Goal: Answer question/provide support: Share knowledge or assist other users

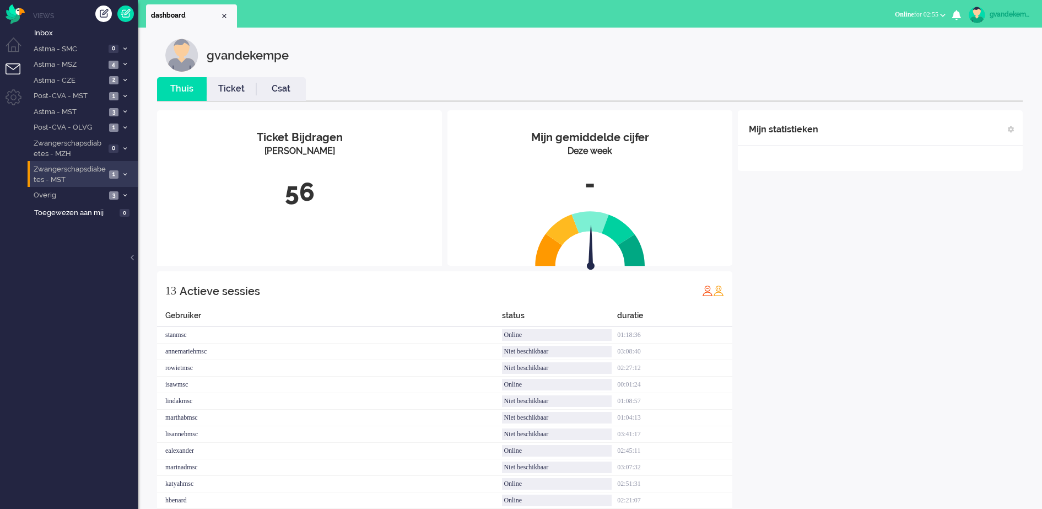
click at [125, 176] on icon at bounding box center [124, 175] width 3 height 4
click at [120, 200] on span "1" at bounding box center [124, 198] width 9 height 8
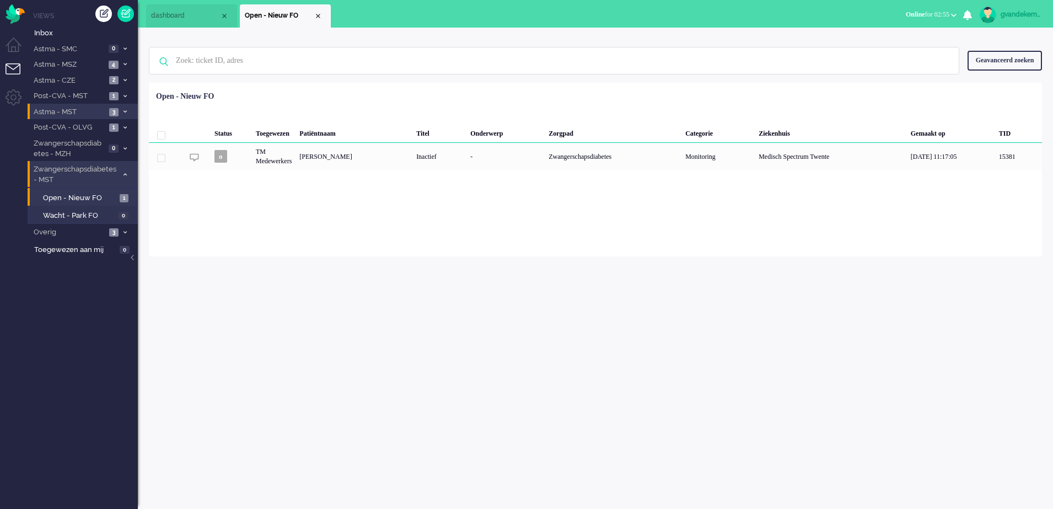
click at [125, 111] on icon at bounding box center [124, 112] width 3 height 4
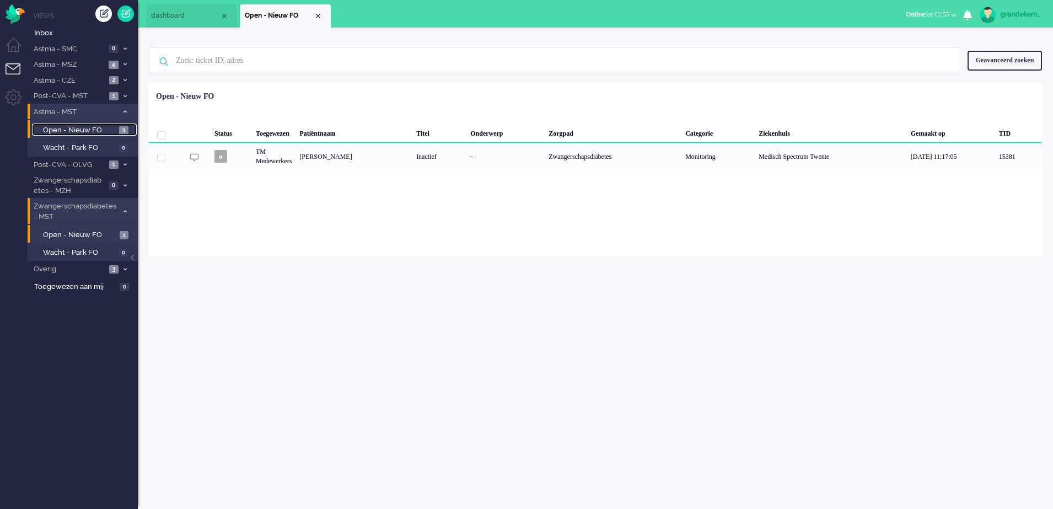
click at [101, 129] on span "Open - Nieuw FO" at bounding box center [79, 130] width 73 height 10
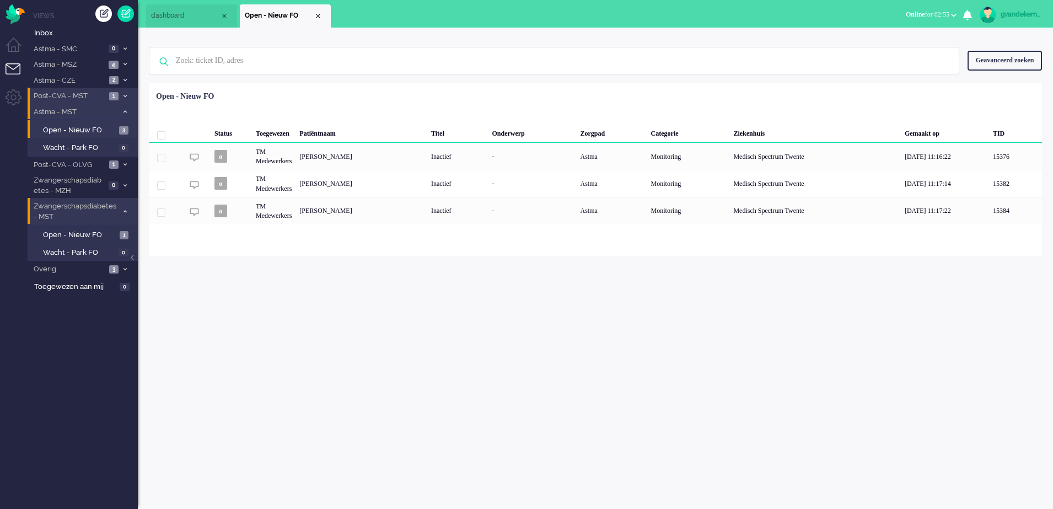
click at [122, 95] on span at bounding box center [125, 96] width 8 height 6
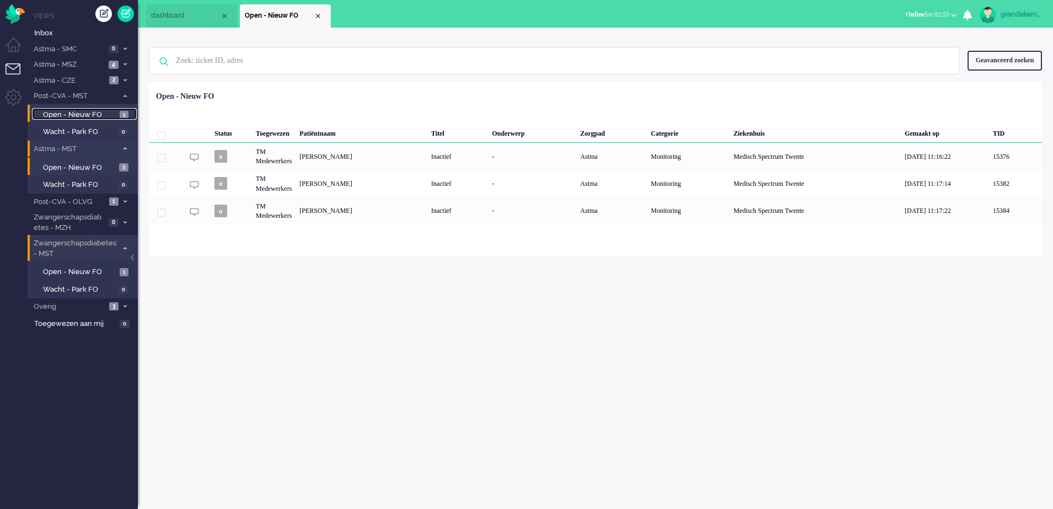
click at [109, 112] on span "Open - Nieuw FO" at bounding box center [80, 115] width 74 height 10
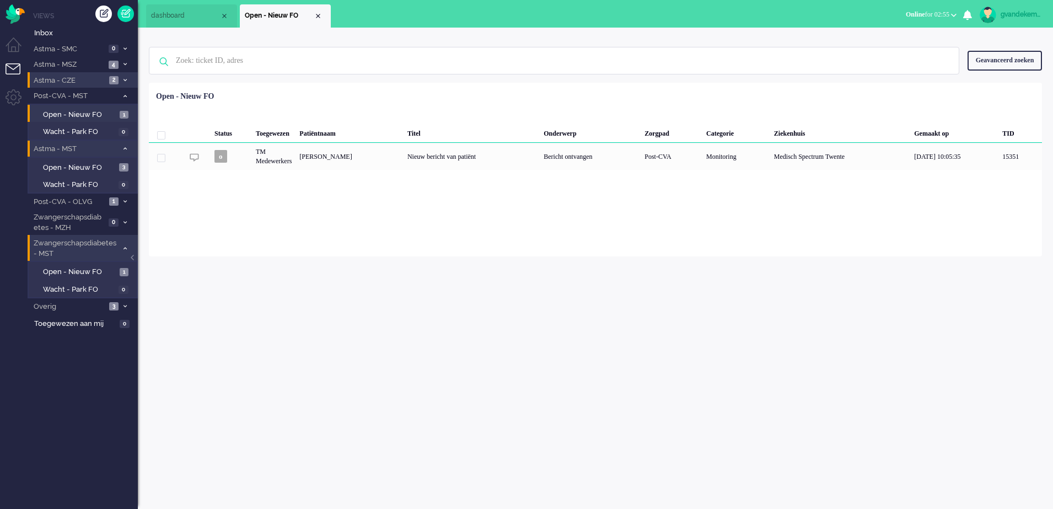
click at [125, 81] on icon at bounding box center [124, 80] width 3 height 4
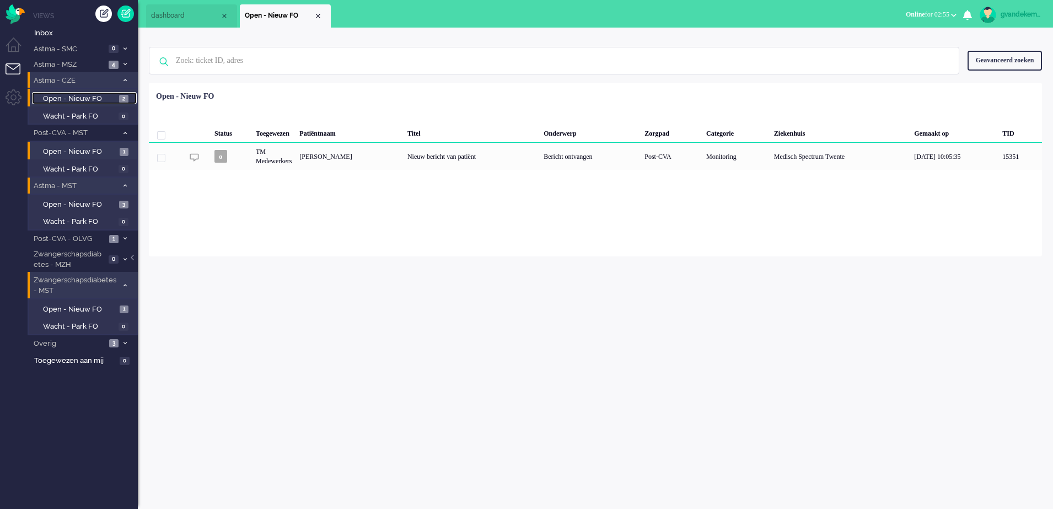
click at [106, 97] on span "Open - Nieuw FO" at bounding box center [79, 99] width 73 height 10
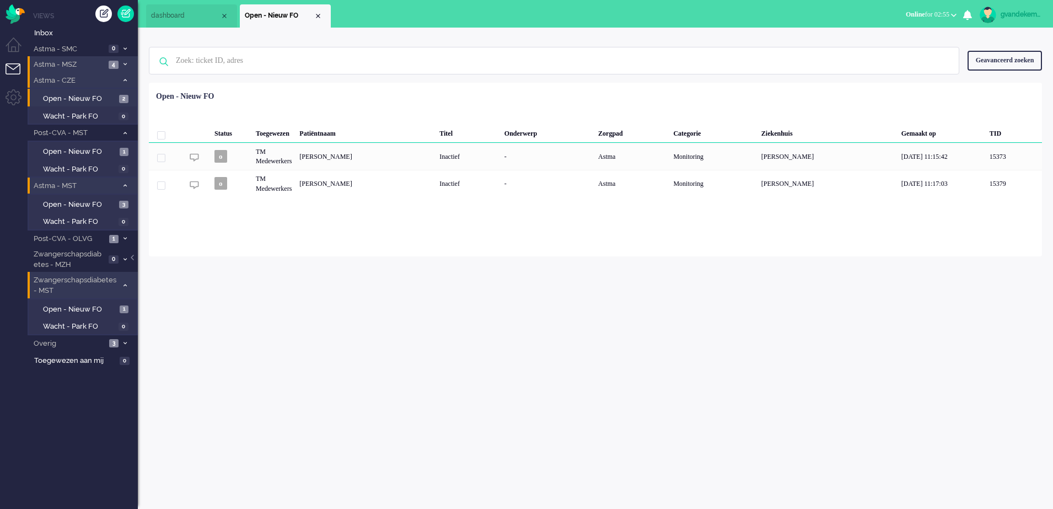
click at [127, 65] on span at bounding box center [125, 65] width 8 height 6
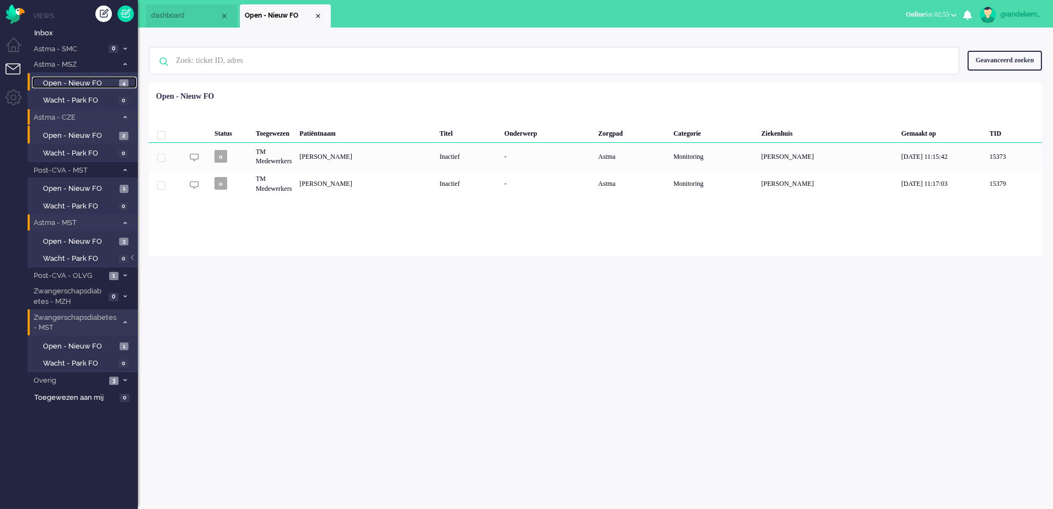
click at [100, 82] on span "Open - Nieuw FO" at bounding box center [79, 83] width 73 height 10
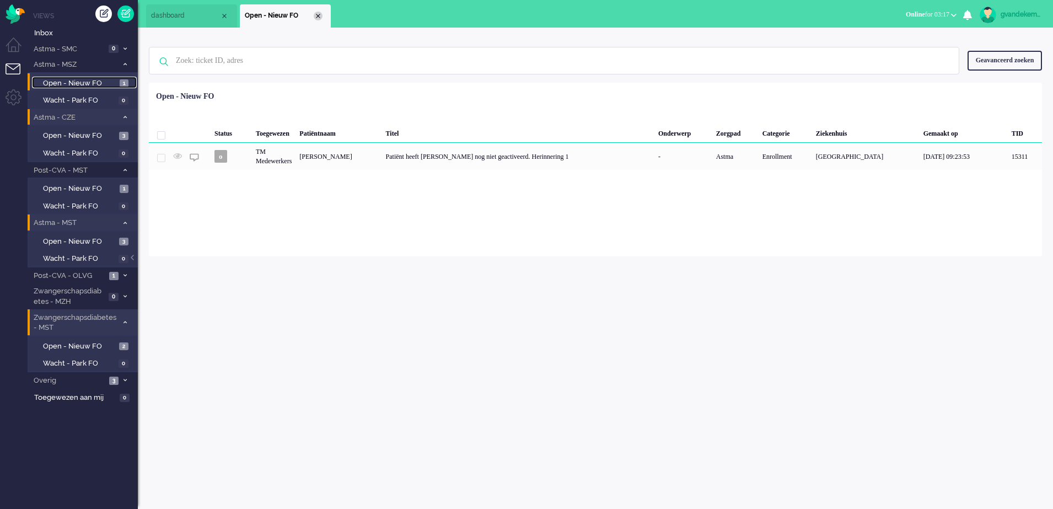
click at [319, 15] on div "Close tab" at bounding box center [318, 16] width 9 height 9
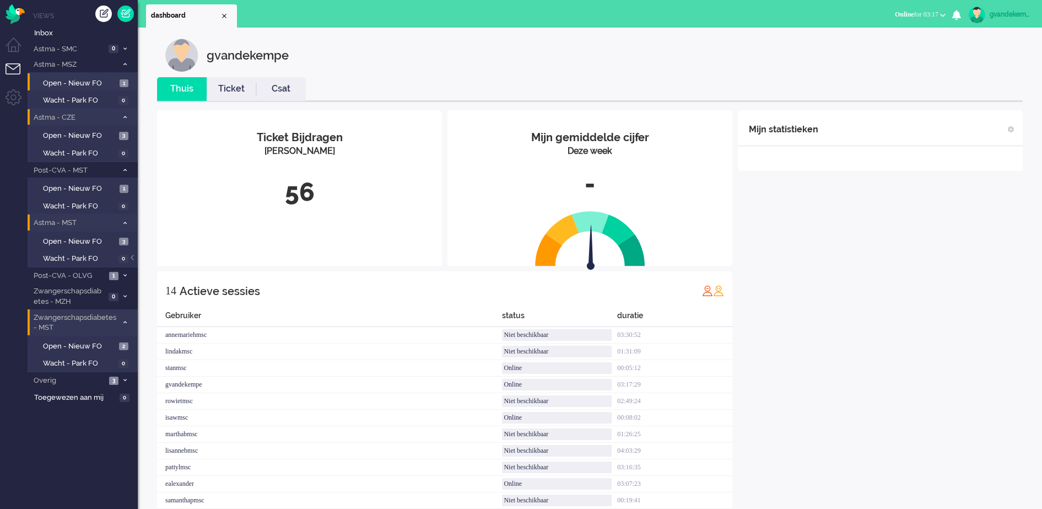
click at [890, 293] on div "Mijn statistieken + Statistieken toevoegen Bel tijd (gemiddelde dag) Wrapup tij…" at bounding box center [880, 339] width 285 height 459
click at [124, 62] on icon at bounding box center [124, 64] width 3 height 4
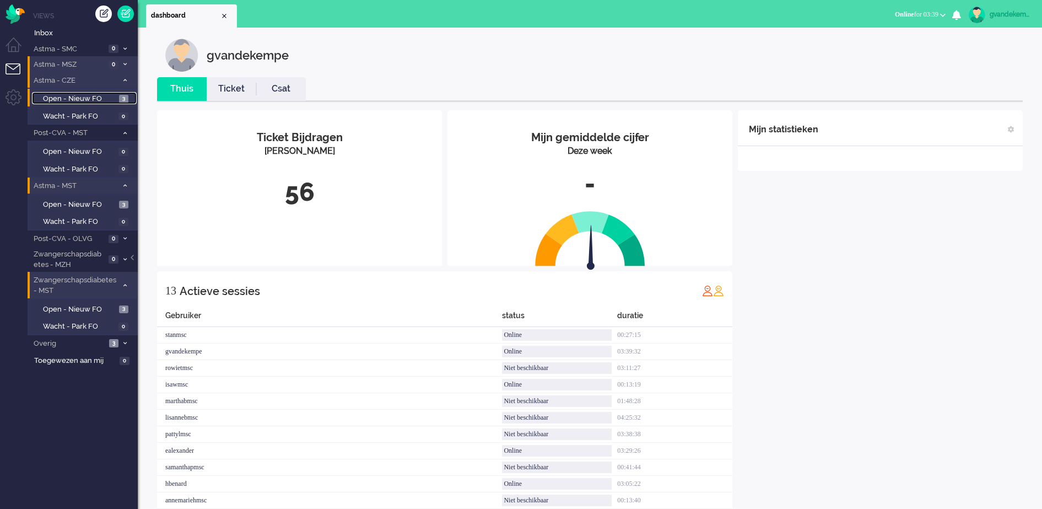
click at [89, 98] on span "Open - Nieuw FO" at bounding box center [79, 99] width 73 height 10
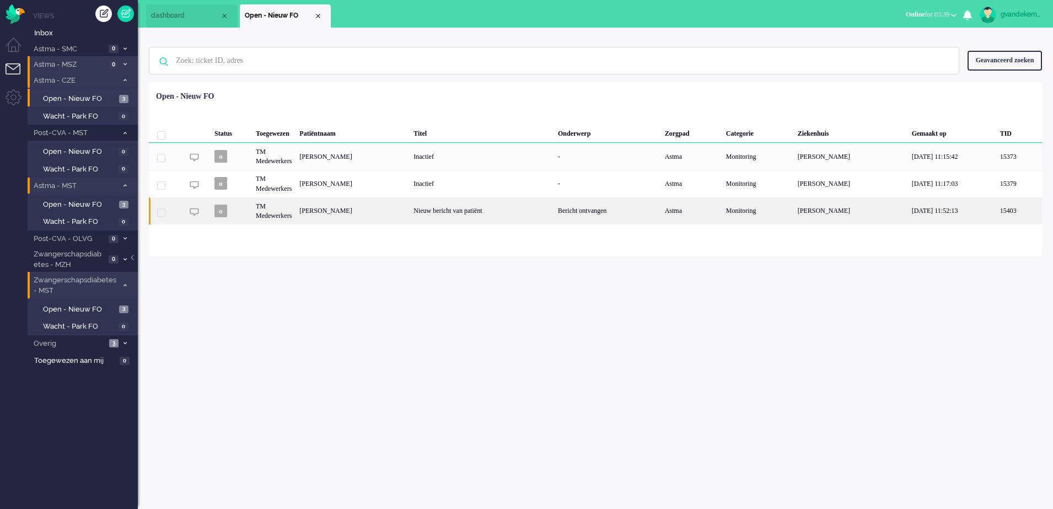
click at [554, 209] on div "Nieuw bericht van patiënt" at bounding box center [481, 210] width 144 height 27
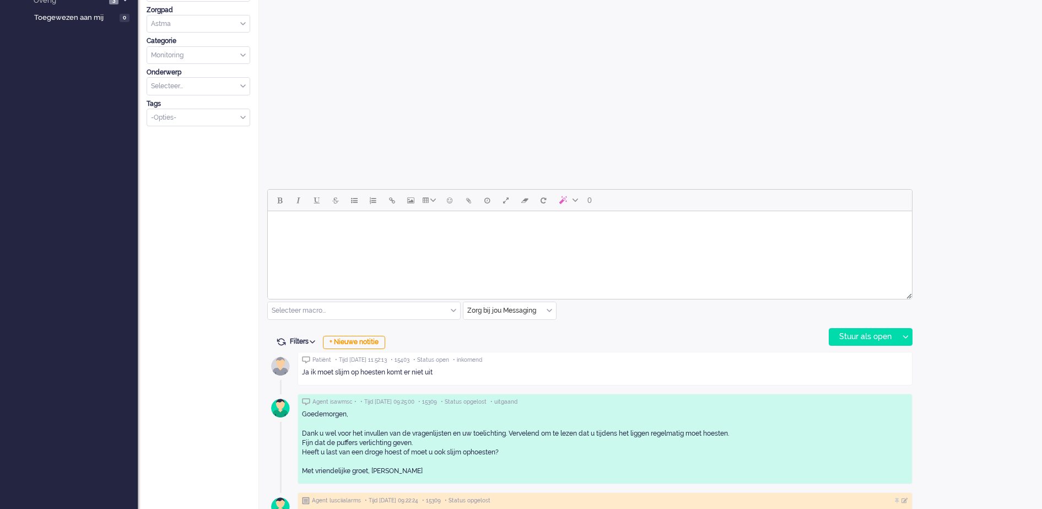
scroll to position [378, 0]
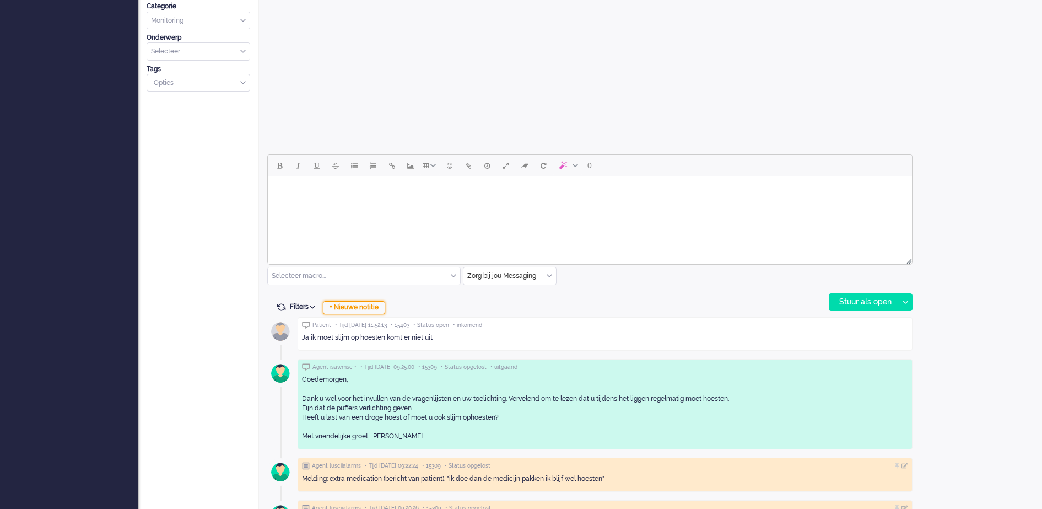
click at [374, 308] on div "+ Nieuwe notitie" at bounding box center [354, 307] width 62 height 13
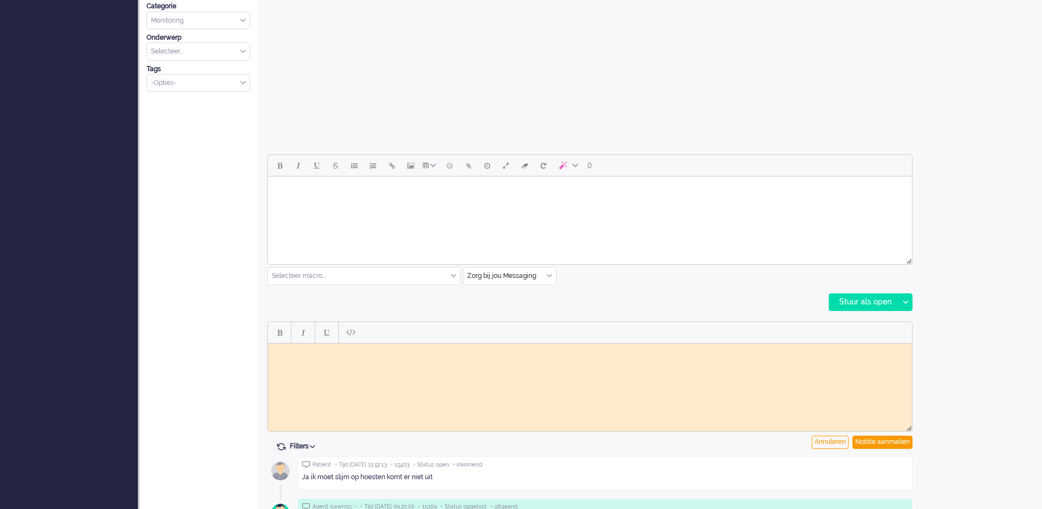
scroll to position [0, 0]
click at [377, 352] on body "Rich Text Area. Press ALT-0 for help." at bounding box center [589, 351] width 635 height 8
click at [877, 442] on div "Notitie aanmaken" at bounding box center [883, 441] width 60 height 13
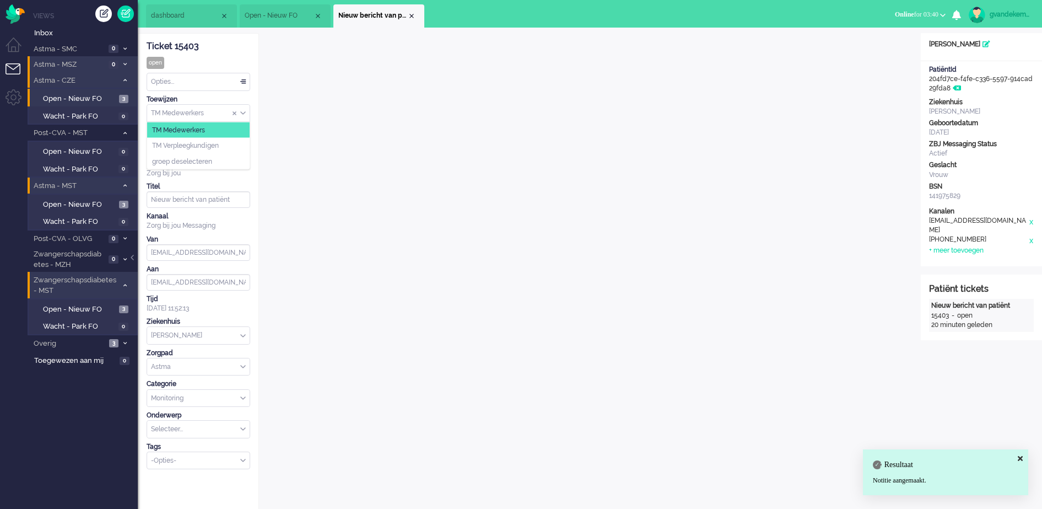
click at [242, 113] on div "TM Medewerkers" at bounding box center [198, 113] width 103 height 17
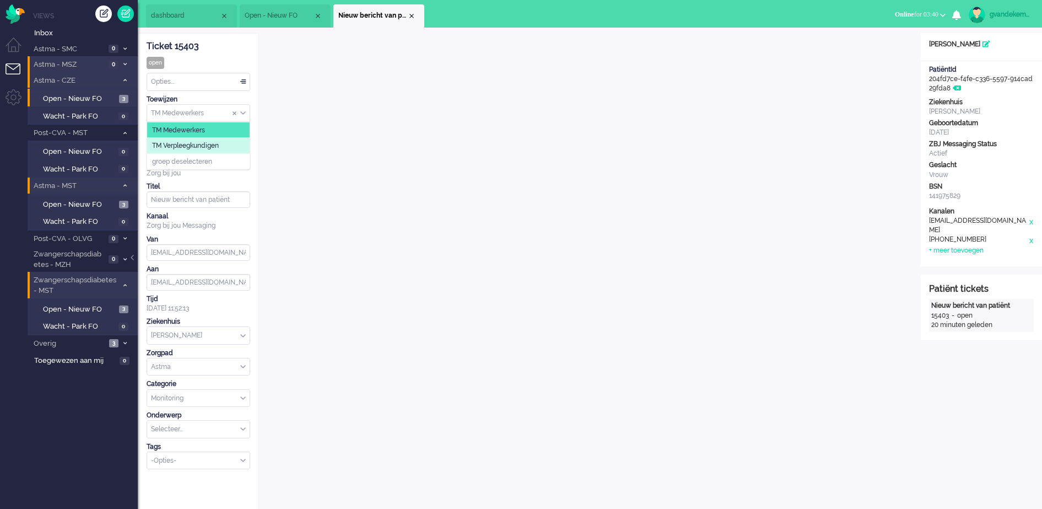
click at [230, 142] on li "TM Verpleegkundigen" at bounding box center [198, 146] width 103 height 16
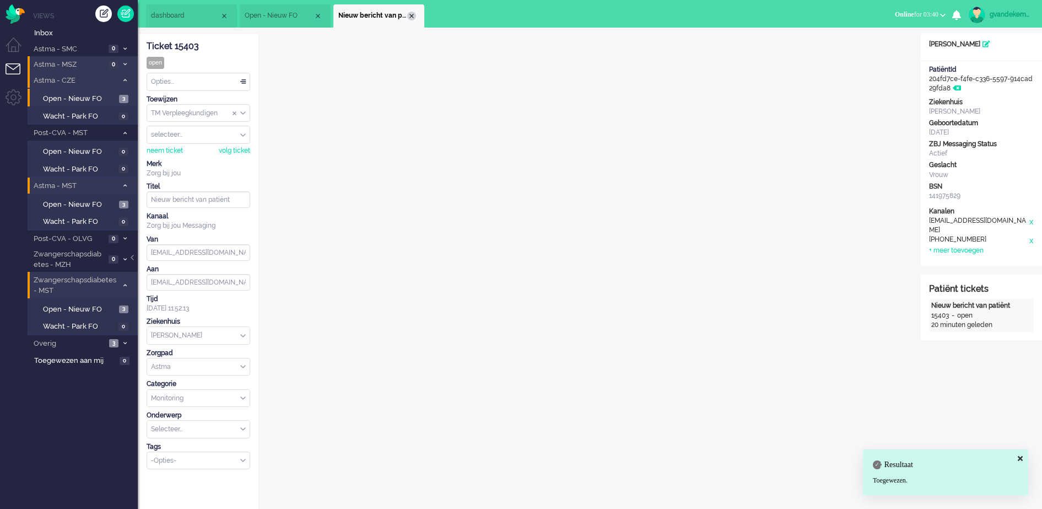
click at [408, 14] on div "Close tab" at bounding box center [411, 16] width 9 height 9
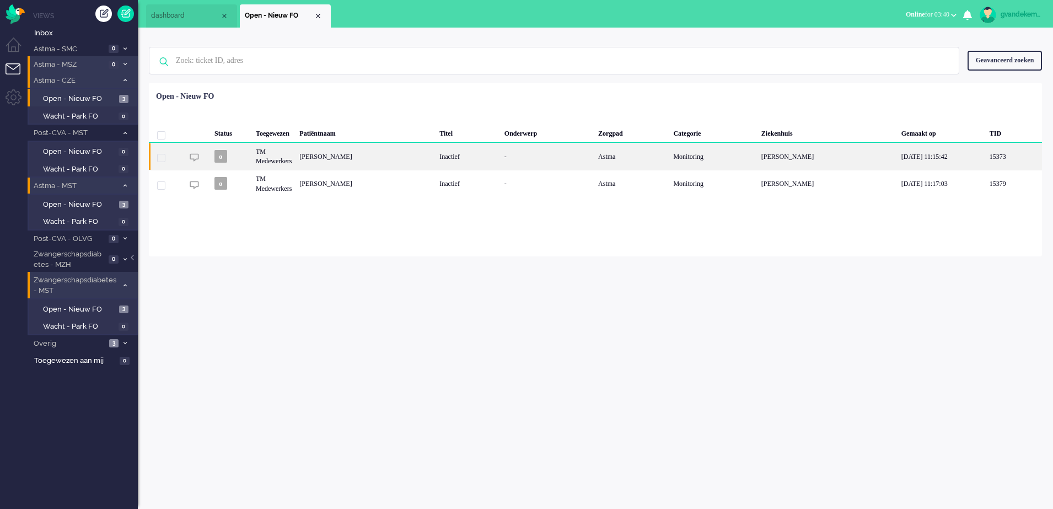
click at [594, 163] on div "-" at bounding box center [547, 156] width 94 height 27
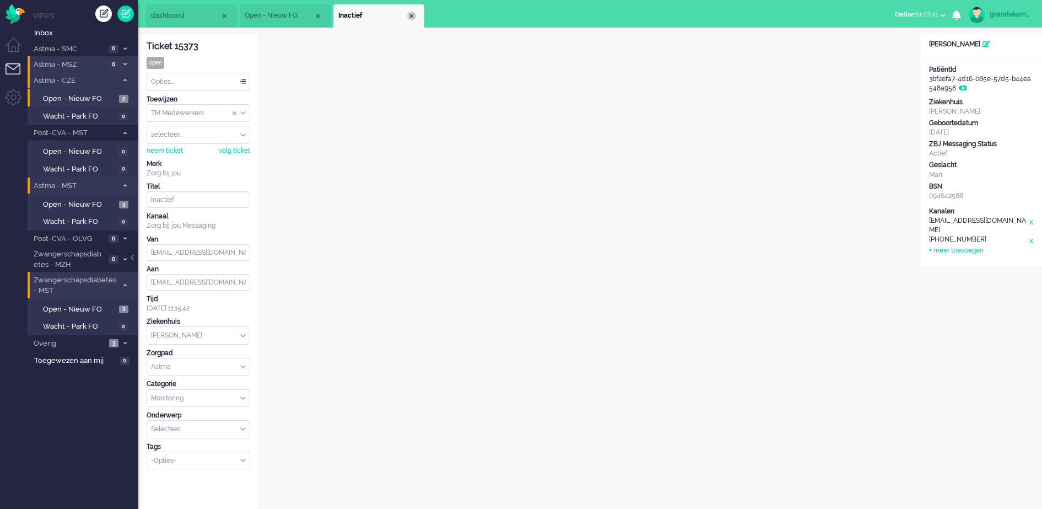
click at [411, 15] on div "Close tab" at bounding box center [411, 16] width 9 height 9
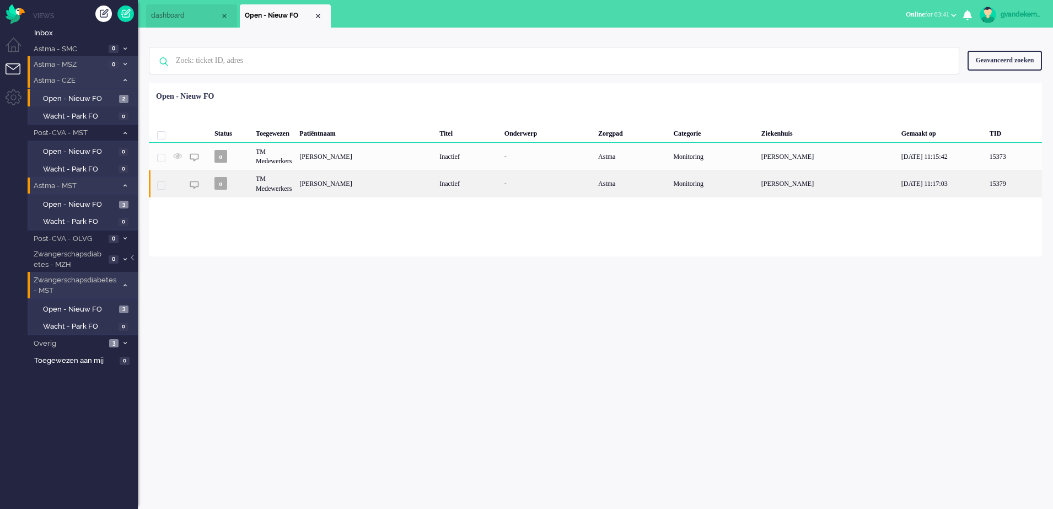
click at [400, 188] on div "Carlo Schouteten" at bounding box center [365, 183] width 140 height 27
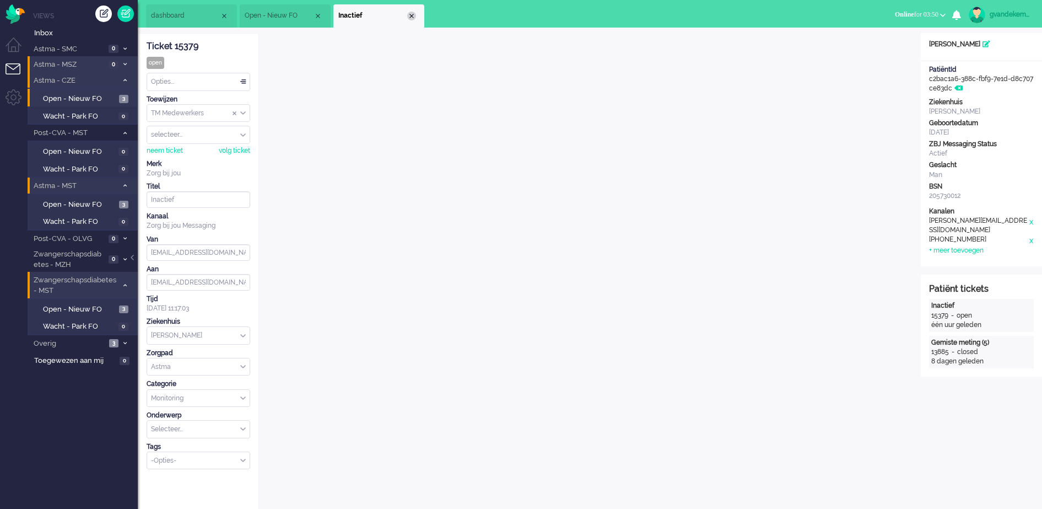
click at [412, 14] on div "Close tab" at bounding box center [411, 16] width 9 height 9
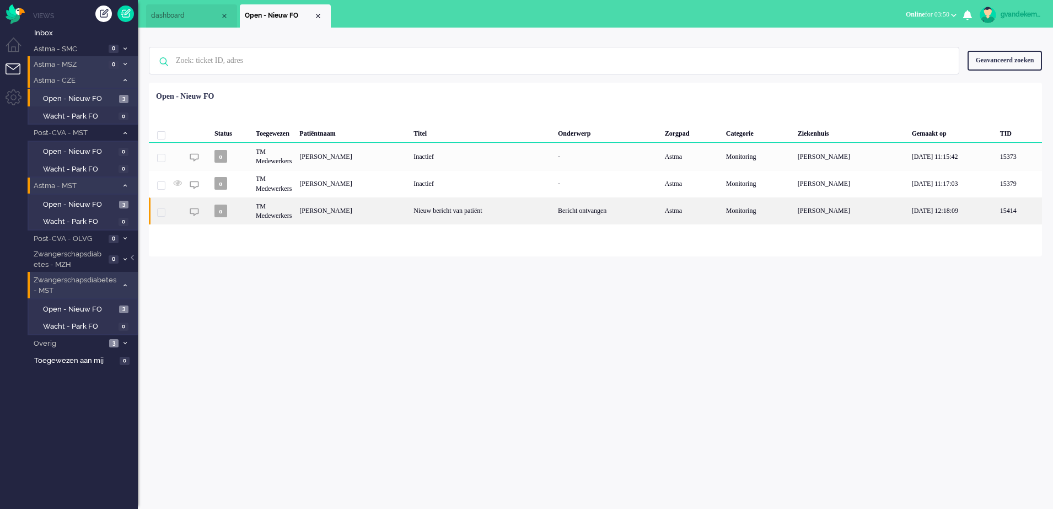
click at [532, 213] on div "Nieuw bericht van patiënt" at bounding box center [481, 210] width 144 height 27
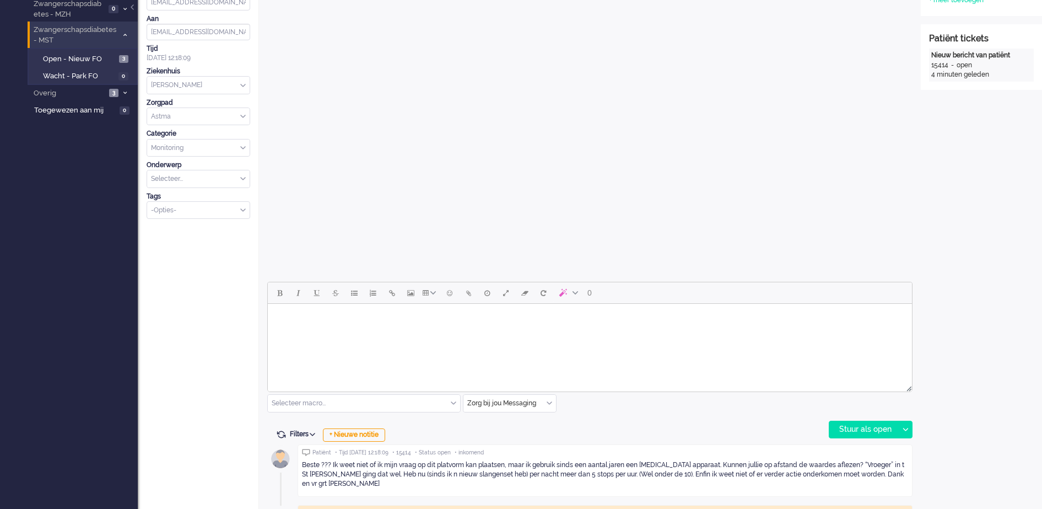
scroll to position [289, 0]
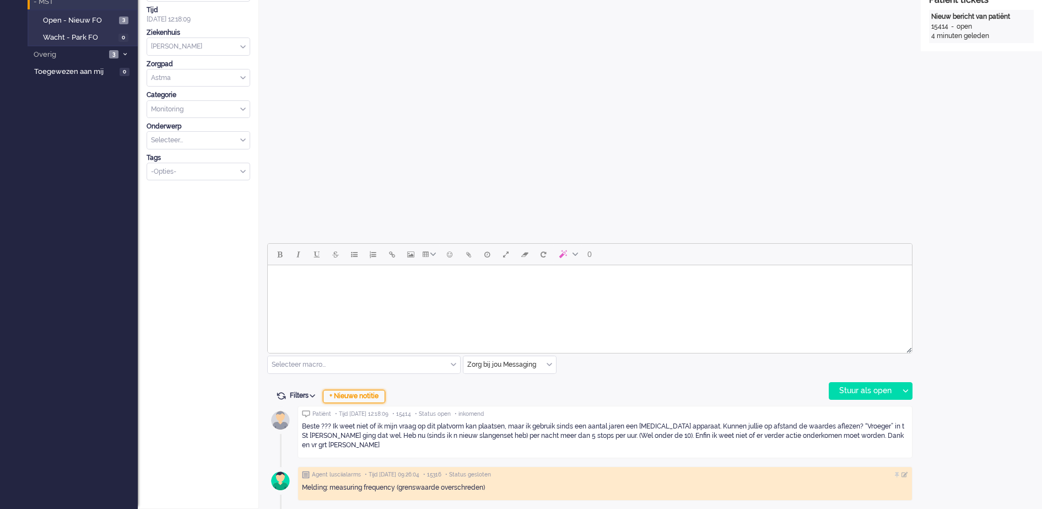
click at [374, 396] on div "+ Nieuwe notitie" at bounding box center [354, 396] width 62 height 13
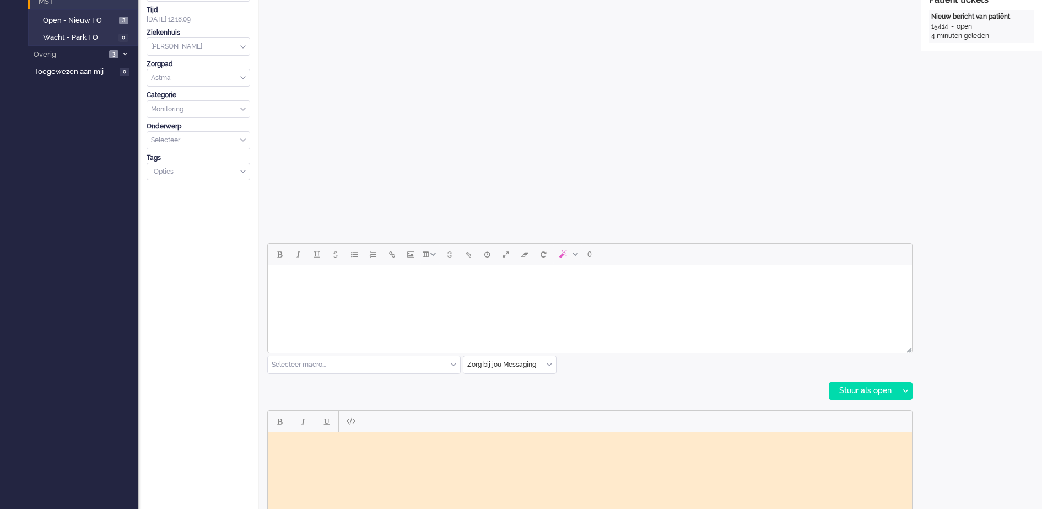
scroll to position [0, 0]
click at [341, 443] on body "Rich Text Area. Press ALT-0 for help." at bounding box center [589, 440] width 635 height 8
click at [355, 440] on body "Binnengekomen berich tdoorgezet naar vpk-box GJ" at bounding box center [589, 444] width 635 height 17
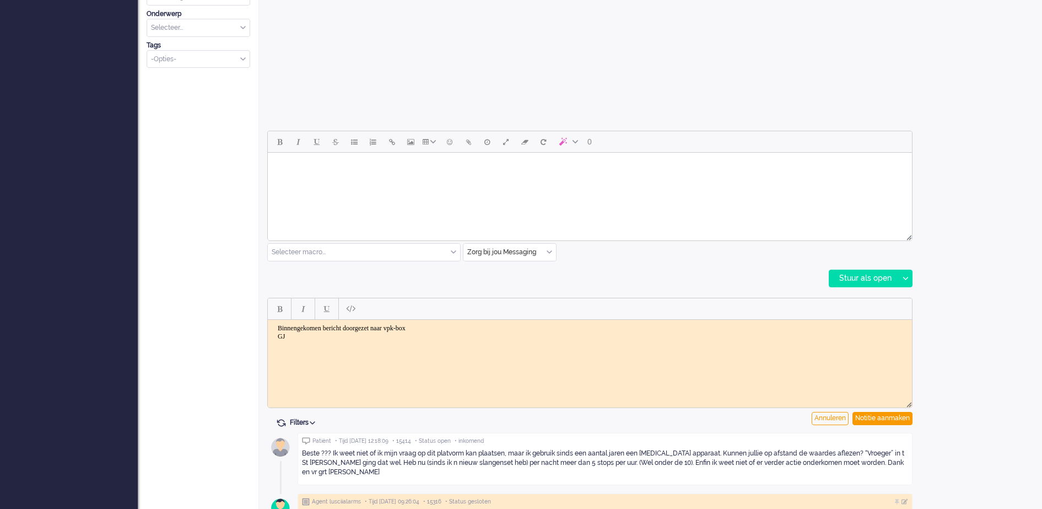
scroll to position [427, 0]
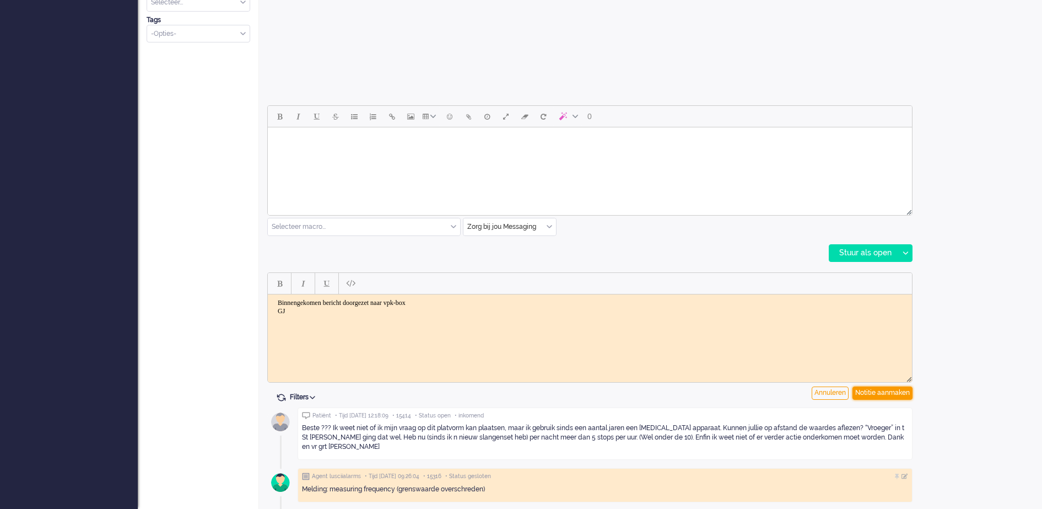
click at [865, 390] on div "Notitie aanmaken" at bounding box center [883, 392] width 60 height 13
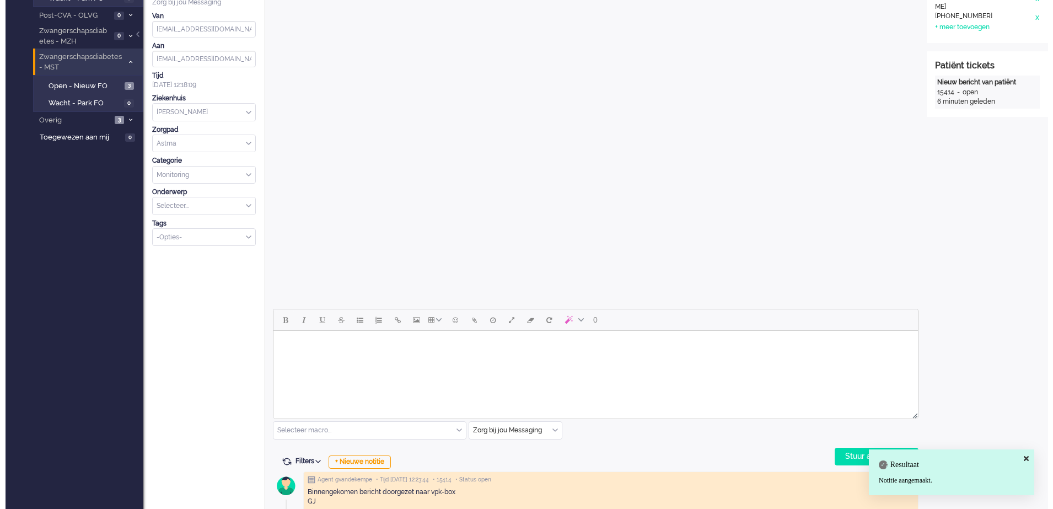
scroll to position [0, 0]
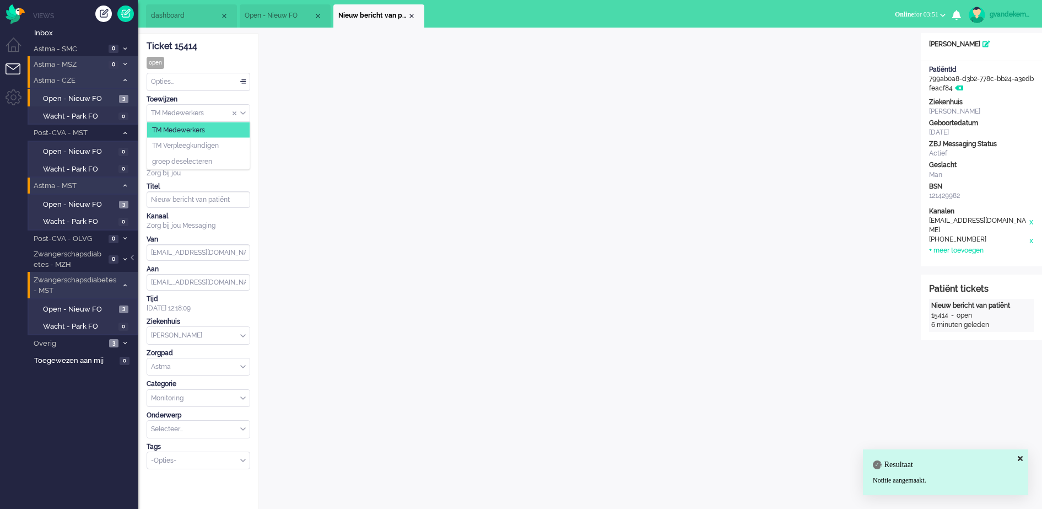
click at [243, 110] on div "TM Medewerkers" at bounding box center [198, 113] width 103 height 17
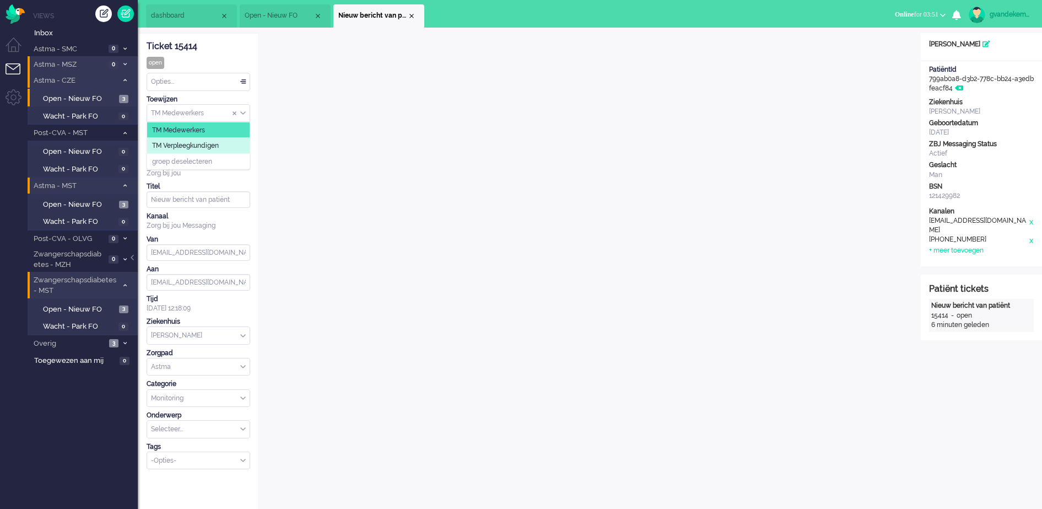
click at [230, 145] on li "TM Verpleegkundigen" at bounding box center [198, 146] width 103 height 16
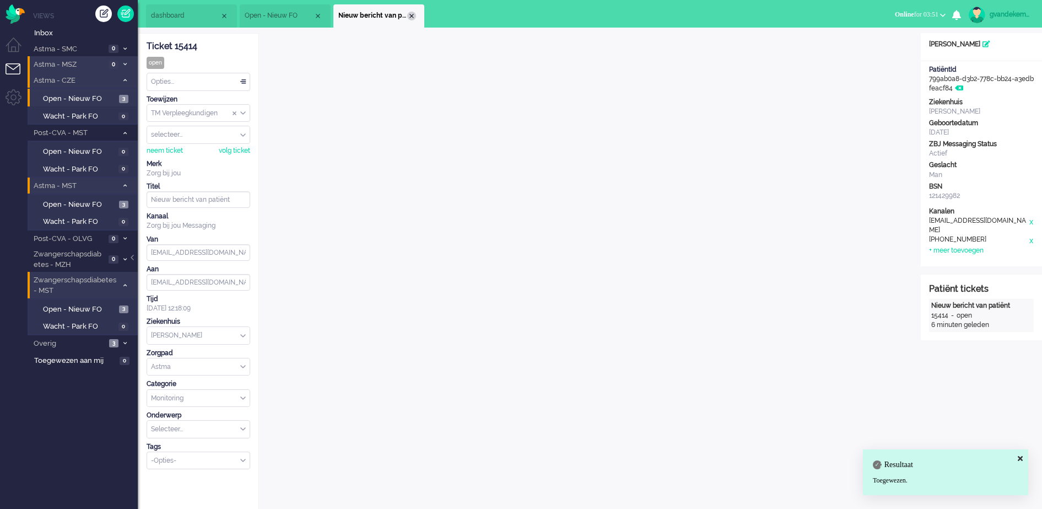
click at [409, 13] on div "Close tab" at bounding box center [411, 16] width 9 height 9
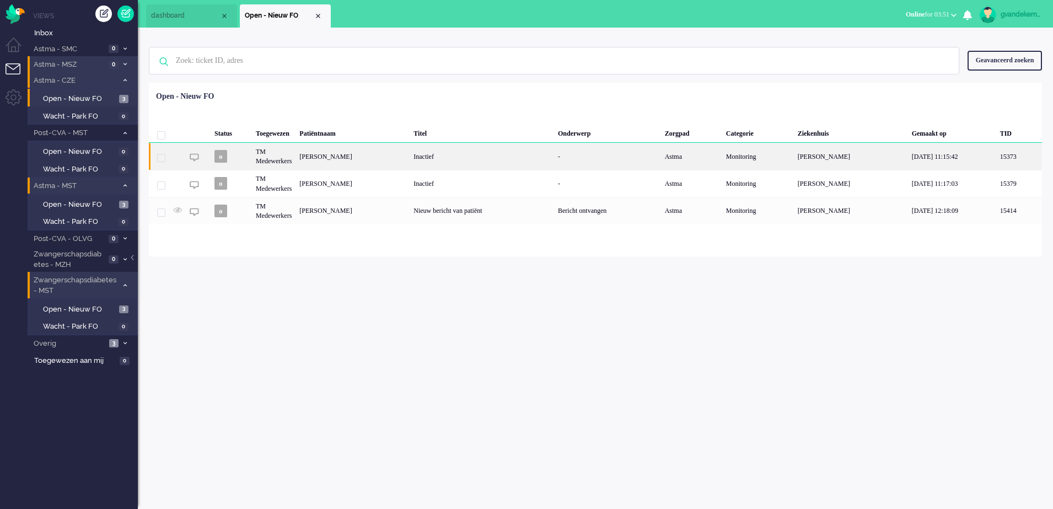
click at [335, 154] on div "Johannes Jozef Alphons Elias Aerts" at bounding box center [352, 156] width 114 height 27
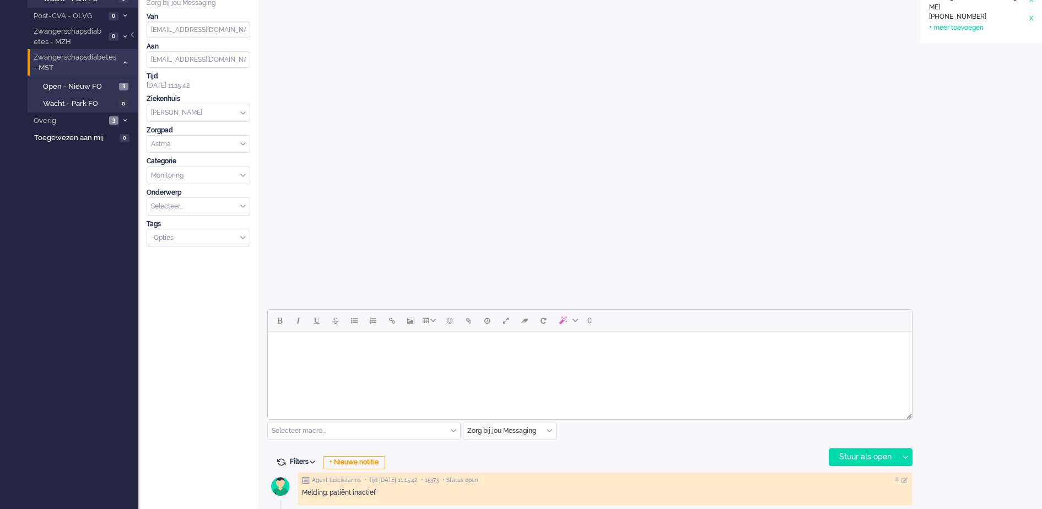
scroll to position [228, 0]
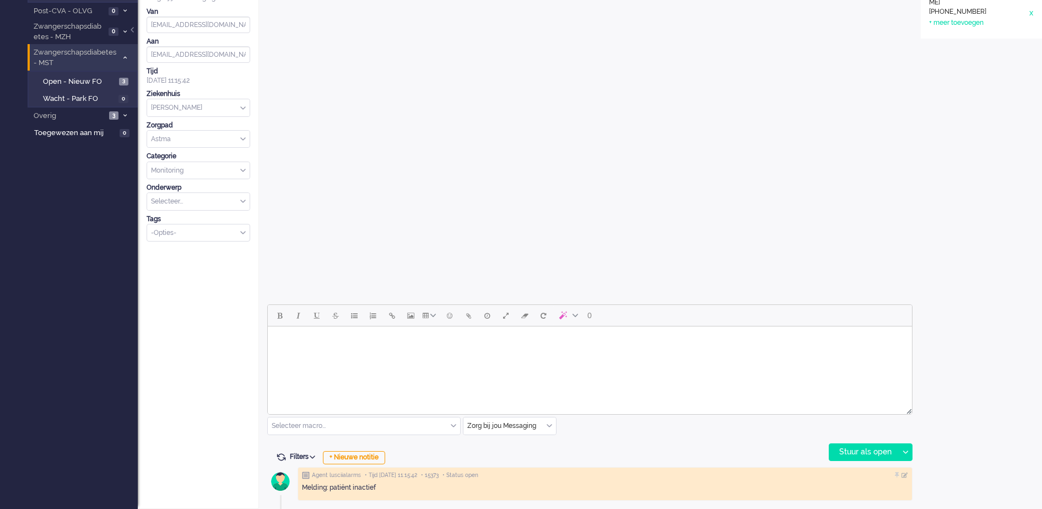
click at [569, 339] on body "Rich Text Area. Press ALT-0 for help." at bounding box center [589, 340] width 635 height 19
paste body "Rich Text Area. Press ALT-0 for help."
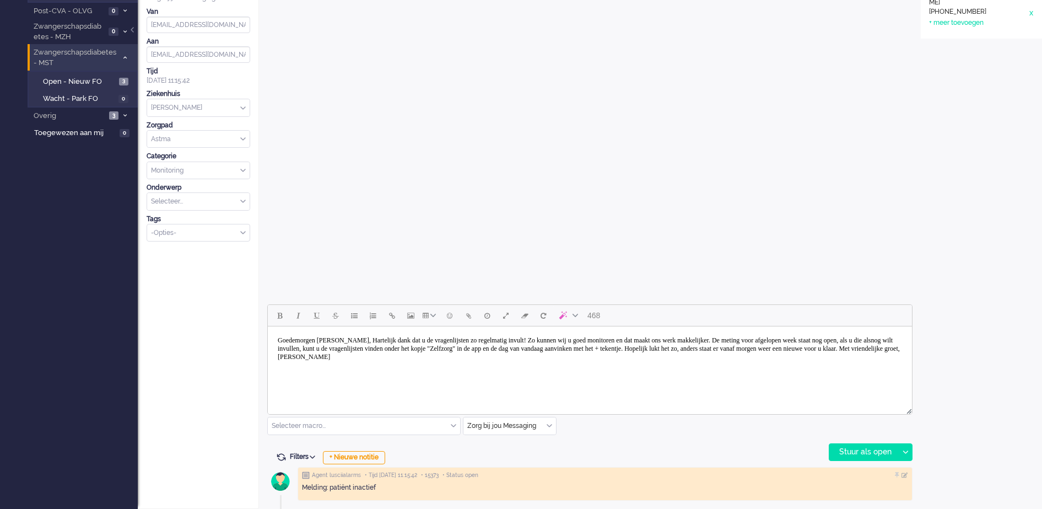
click at [368, 337] on body "Goedemorgen mevrouw Straver, Hartelijk dank dat u de vragenlijsten zo regelmati…" at bounding box center [589, 349] width 635 height 36
click at [335, 337] on body "Goedemorgen mevrouw Aerts, Hartelijk dank dat u de vragenlijsten zo regelmatig …" at bounding box center [589, 349] width 635 height 36
drag, startPoint x: 324, startPoint y: 343, endPoint x: 305, endPoint y: 343, distance: 18.2
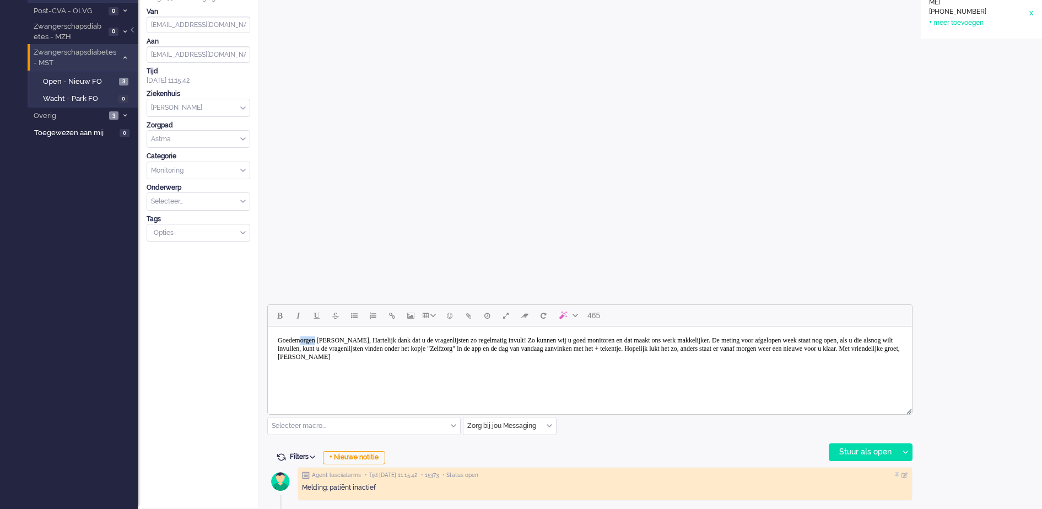
click at [305, 343] on body "Goedemorgen meneer Aerts, Hartelijk dank dat u de vragenlijsten zo regelmatig i…" at bounding box center [589, 349] width 635 height 36
click at [375, 340] on body "Goedemiddag meneer Aerts, Hartelijk dank dat u de vragenlijsten zo regelmatig i…" at bounding box center [589, 349] width 635 height 36
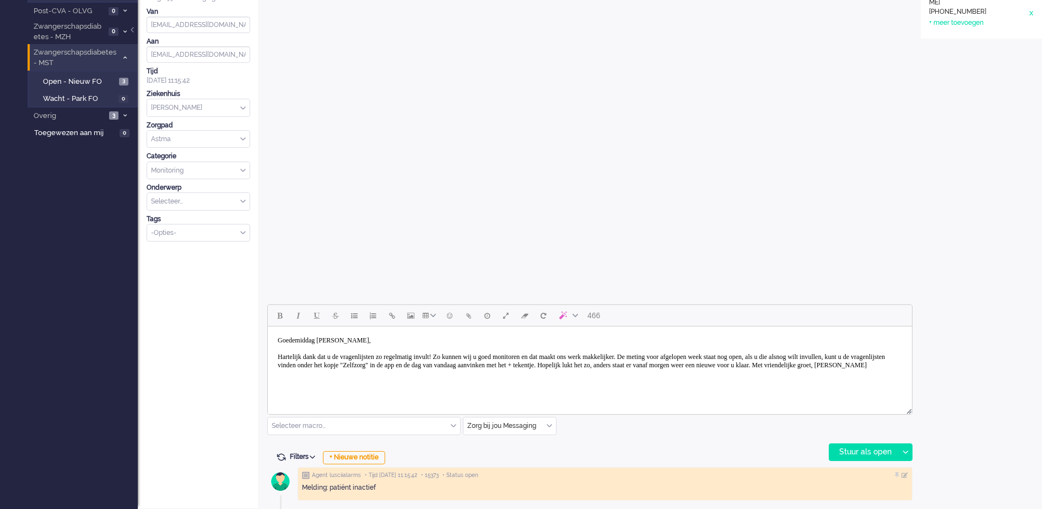
click at [798, 353] on body "Goedemiddag meneer Aerts, Hartelijk dank dat u de vragenlijsten zo regelmatig i…" at bounding box center [589, 353] width 635 height 44
click at [779, 357] on body "Goedemiddag meneer Aerts, Hartelijk dank dat u de vragenlijsten zo regelmatig i…" at bounding box center [589, 353] width 635 height 44
click at [759, 364] on body "Goedemiddag meneer Aerts, Hartelijk dank dat u de vragenlijsten zo regelmatig i…" at bounding box center [589, 353] width 635 height 44
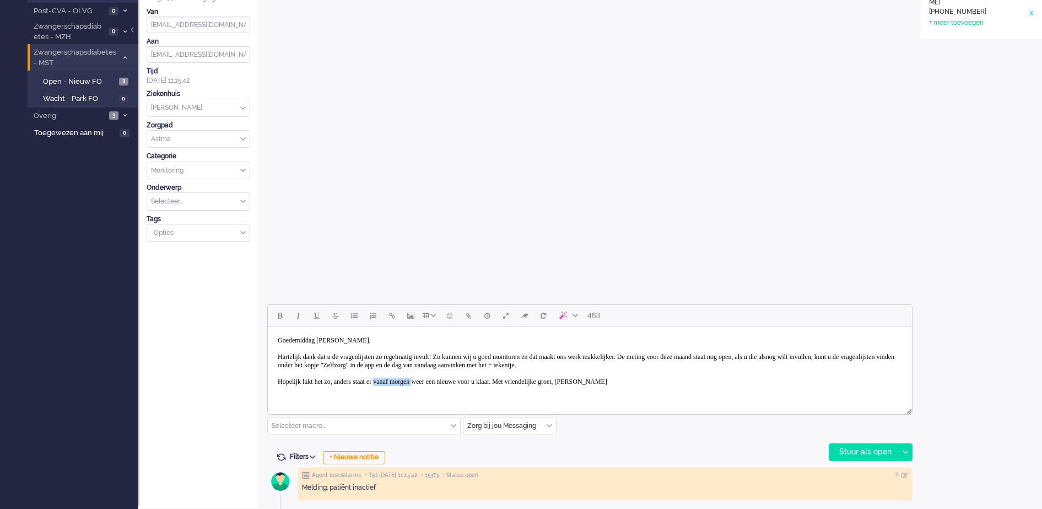
drag, startPoint x: 401, startPoint y: 382, endPoint x: 449, endPoint y: 382, distance: 47.4
click at [449, 382] on body "Goedemiddag meneer Aerts, Hartelijk dank dat u de vragenlijsten zo regelmatig i…" at bounding box center [589, 361] width 635 height 61
click at [563, 381] on body "Goedemiddag meneer Aerts, Hartelijk dank dat u de vragenlijsten zo regelmatig i…" at bounding box center [589, 361] width 635 height 61
click at [357, 400] on body "Goedemiddag meneer Aerts, Hartelijk dank dat u de vragenlijsten zo regelmatig i…" at bounding box center [589, 369] width 635 height 77
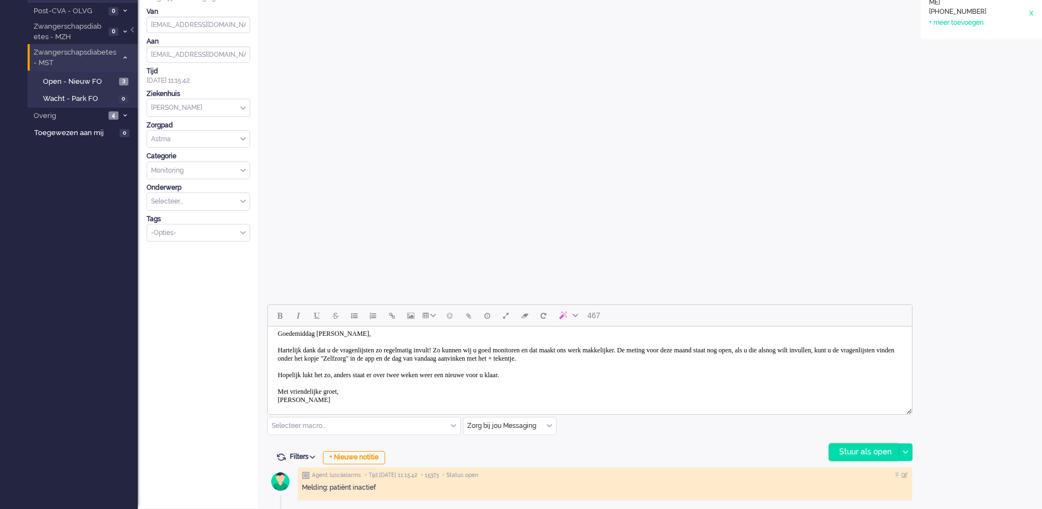
click at [871, 451] on div "Stuur als open" at bounding box center [863, 452] width 69 height 17
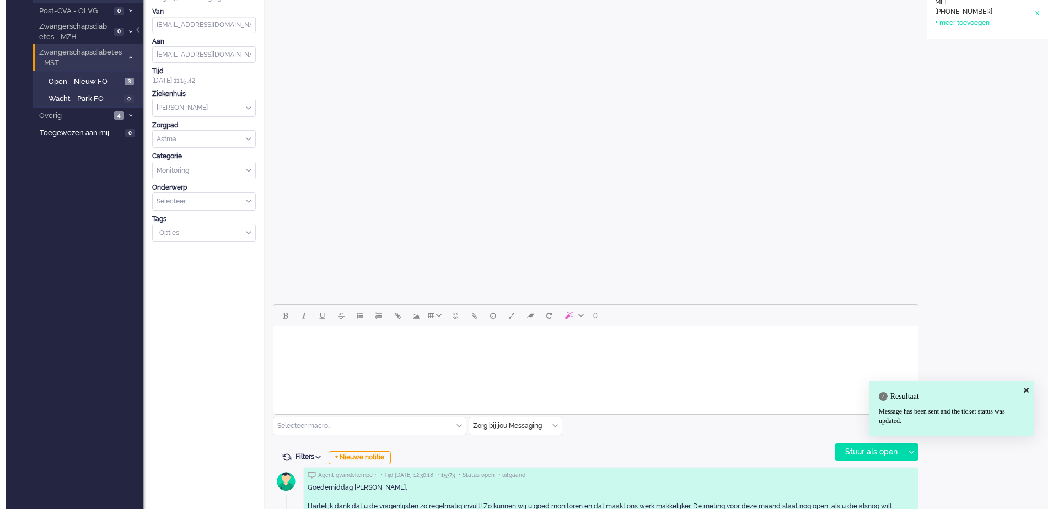
scroll to position [0, 0]
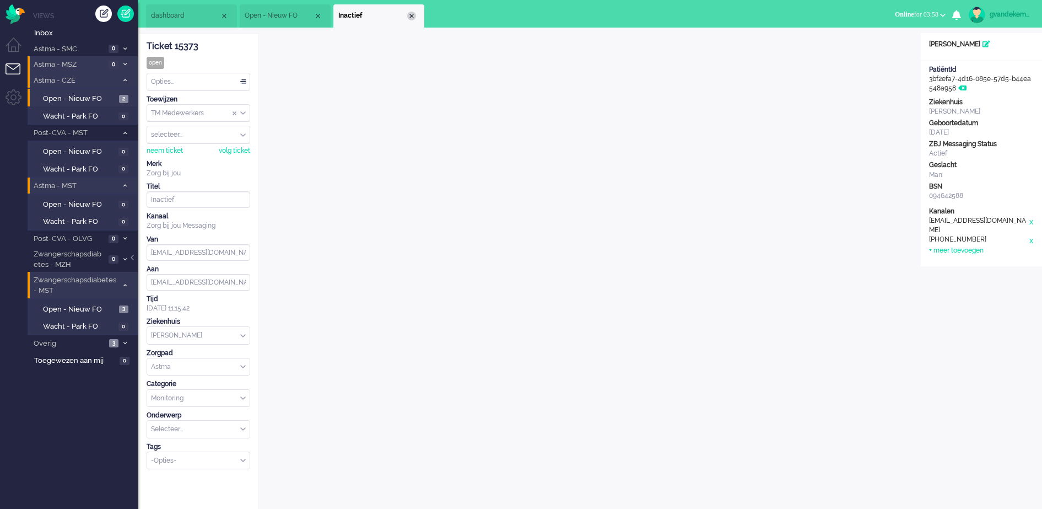
click at [413, 17] on div "Close tab" at bounding box center [411, 16] width 9 height 9
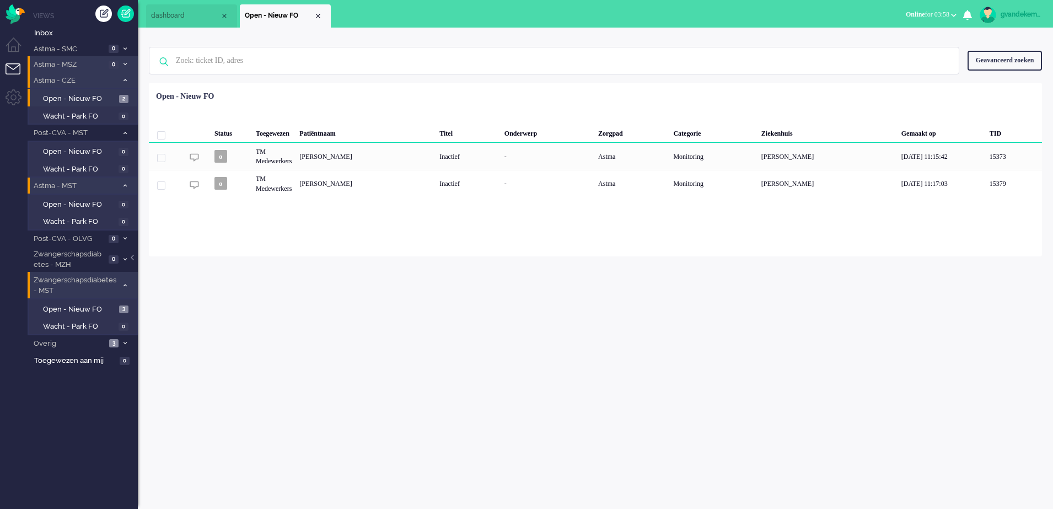
click at [318, 17] on div "Close tab" at bounding box center [318, 16] width 9 height 9
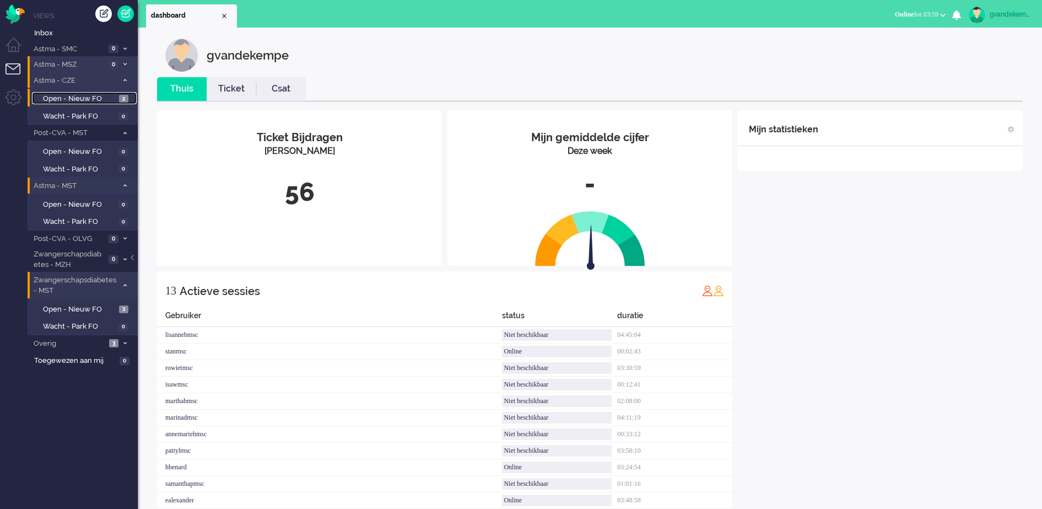
click at [78, 95] on span "Open - Nieuw FO" at bounding box center [79, 99] width 73 height 10
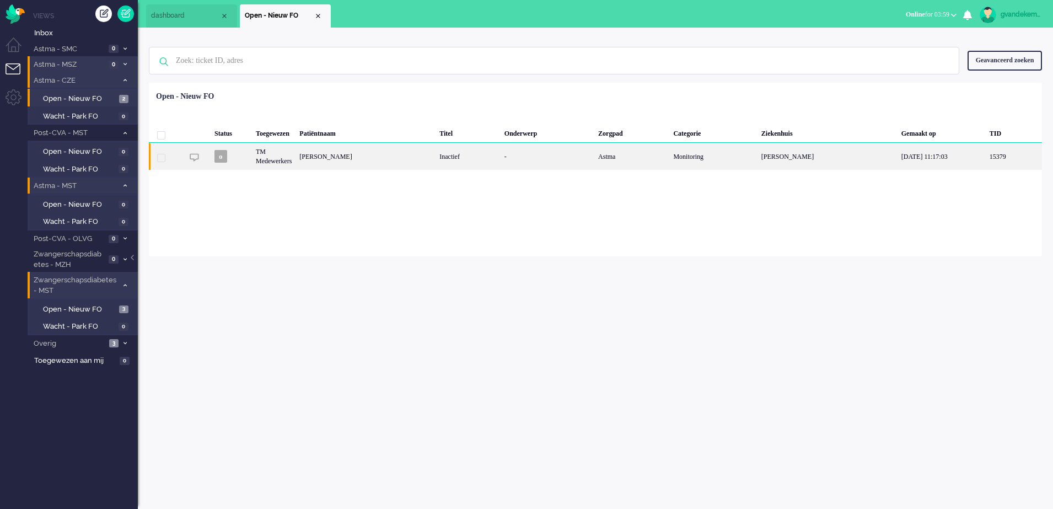
click at [720, 148] on div "Monitoring" at bounding box center [713, 156] width 88 height 27
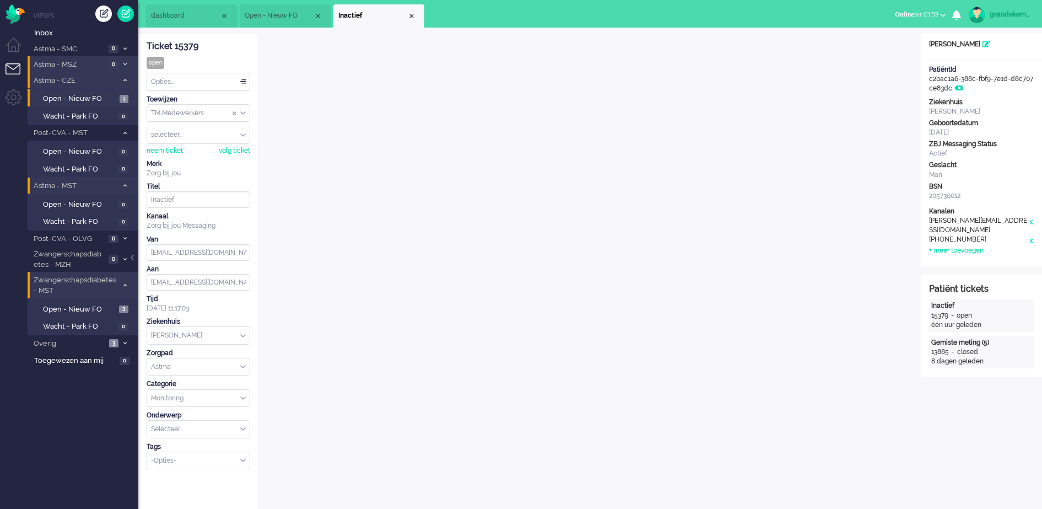
click at [996, 394] on div "Open custom software Patiëntnaam Carlo Schouteten PatiëntId c2bac1a6-388c-fbf9-…" at bounding box center [981, 469] width 121 height 872
click at [411, 15] on div "Close tab" at bounding box center [411, 16] width 9 height 9
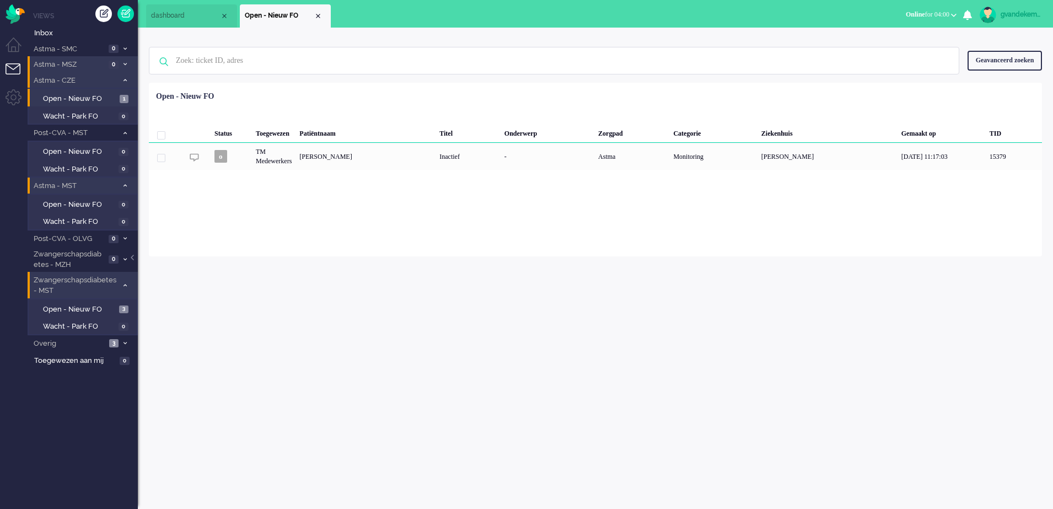
click at [951, 14] on b "button" at bounding box center [954, 15] width 6 height 4
click at [322, 17] on div "Close tab" at bounding box center [318, 16] width 9 height 9
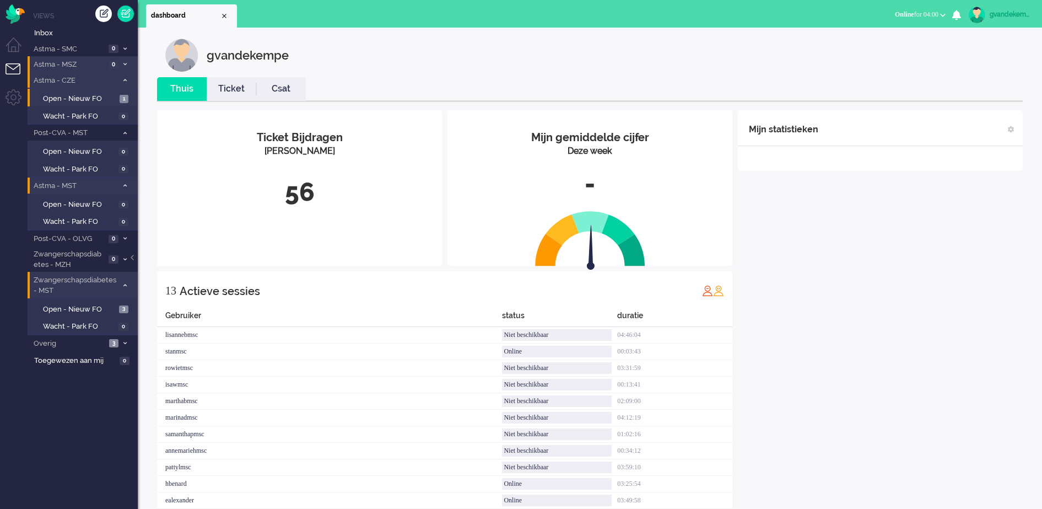
click at [939, 14] on button "Online for 04:00" at bounding box center [920, 15] width 64 height 16
click at [865, 37] on label "Niet beschikbaar" at bounding box center [899, 37] width 87 height 9
click at [912, 297] on div "Mijn statistieken + Statistieken toevoegen Bel tijd (gemiddelde dag) Wrapup tij…" at bounding box center [880, 331] width 285 height 443
click at [931, 235] on div "Mijn statistieken + Statistieken toevoegen Bel tijd (gemiddelde dag) Wrapup tij…" at bounding box center [880, 331] width 285 height 443
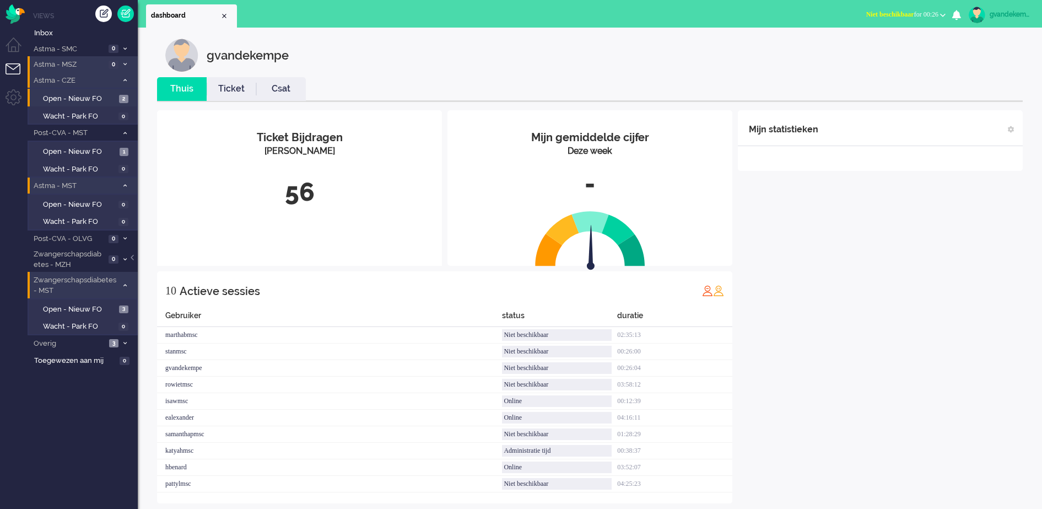
click at [942, 18] on button "Niet beschikbaar for 00:26" at bounding box center [906, 15] width 93 height 16
click at [857, 47] on label "Online" at bounding box center [899, 49] width 87 height 9
click at [72, 98] on span "Open - Nieuw FO" at bounding box center [79, 99] width 73 height 10
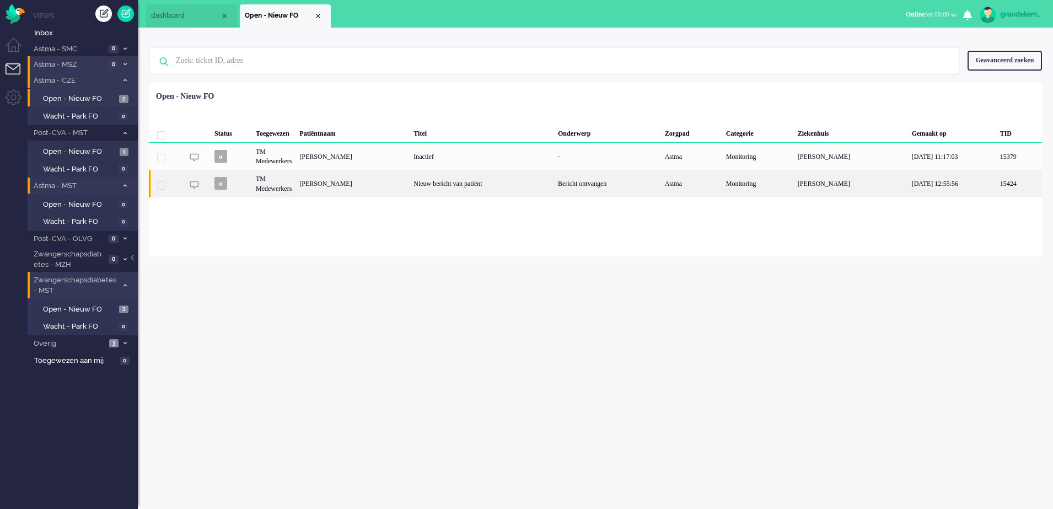
click at [554, 186] on div "Nieuw bericht van patiënt" at bounding box center [481, 183] width 144 height 27
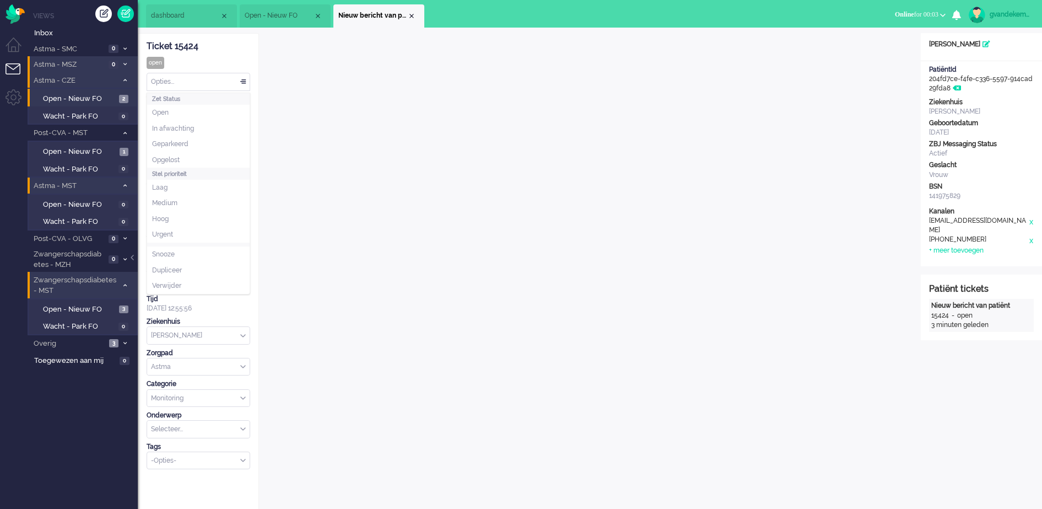
click at [245, 83] on div "Opties..." at bounding box center [198, 81] width 103 height 17
click at [245, 83] on span at bounding box center [243, 82] width 11 height 8
click at [240, 79] on div "Opties..." at bounding box center [198, 81] width 103 height 17
click at [186, 159] on li "Opgelost" at bounding box center [198, 160] width 103 height 16
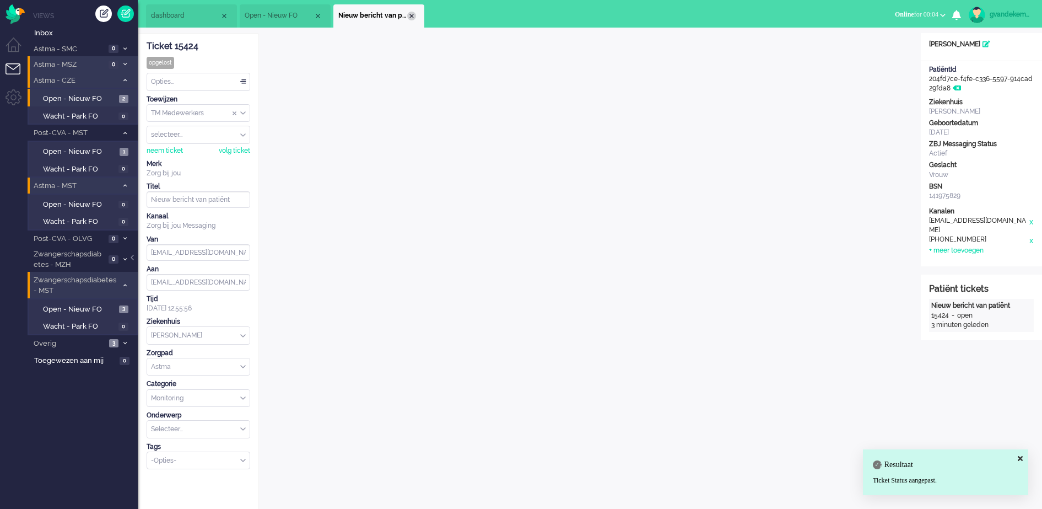
click at [408, 15] on div "Close tab" at bounding box center [411, 16] width 9 height 9
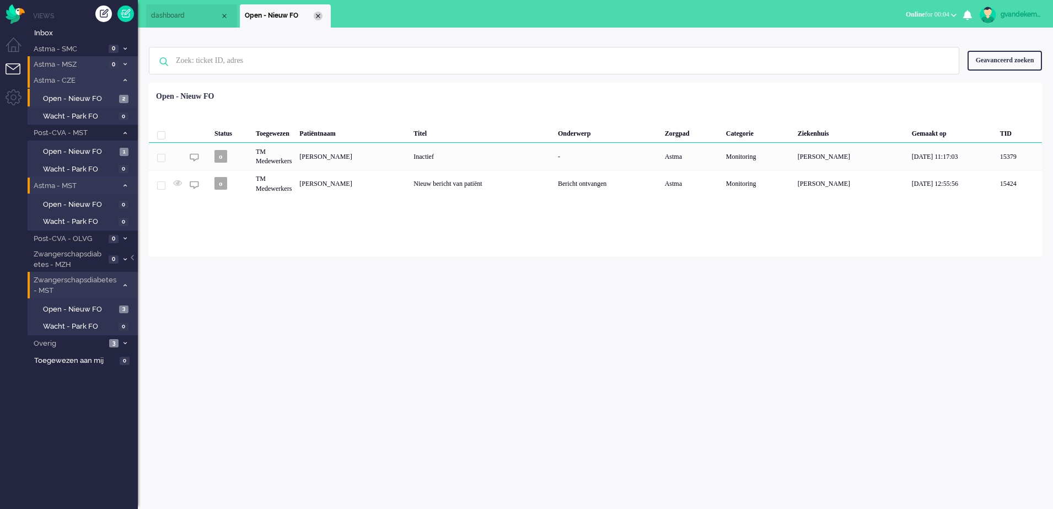
click at [321, 15] on div "Close tab" at bounding box center [318, 16] width 9 height 9
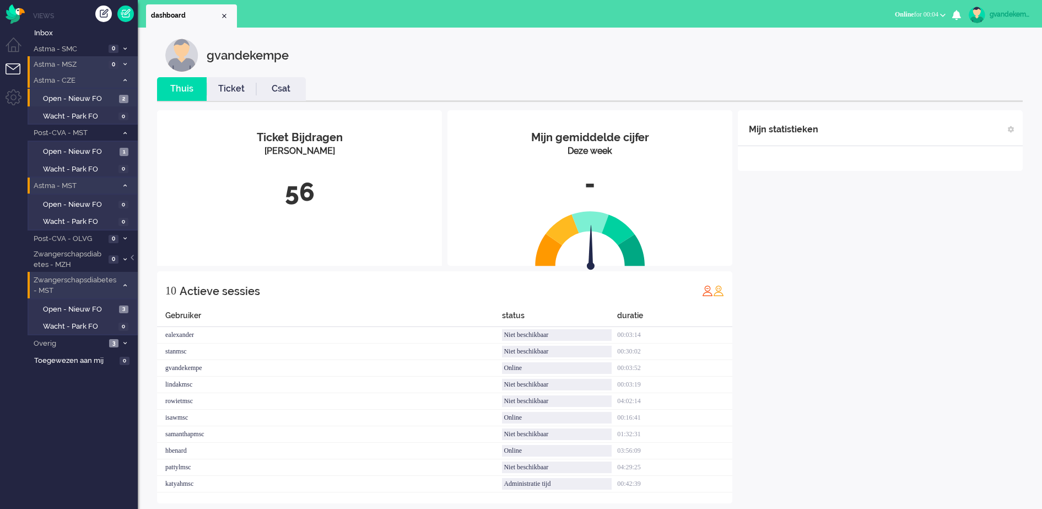
click at [877, 306] on div "Mijn statistieken + Statistieken toevoegen Bel tijd (gemiddelde dag) Wrapup tij…" at bounding box center [880, 306] width 285 height 393
click at [918, 260] on div "Mijn statistieken + Statistieken toevoegen Bel tijd (gemiddelde dag) Wrapup tij…" at bounding box center [880, 306] width 285 height 393
click at [967, 296] on div "Mijn statistieken + Statistieken toevoegen Bel tijd (gemiddelde dag) Wrapup tij…" at bounding box center [880, 306] width 285 height 393
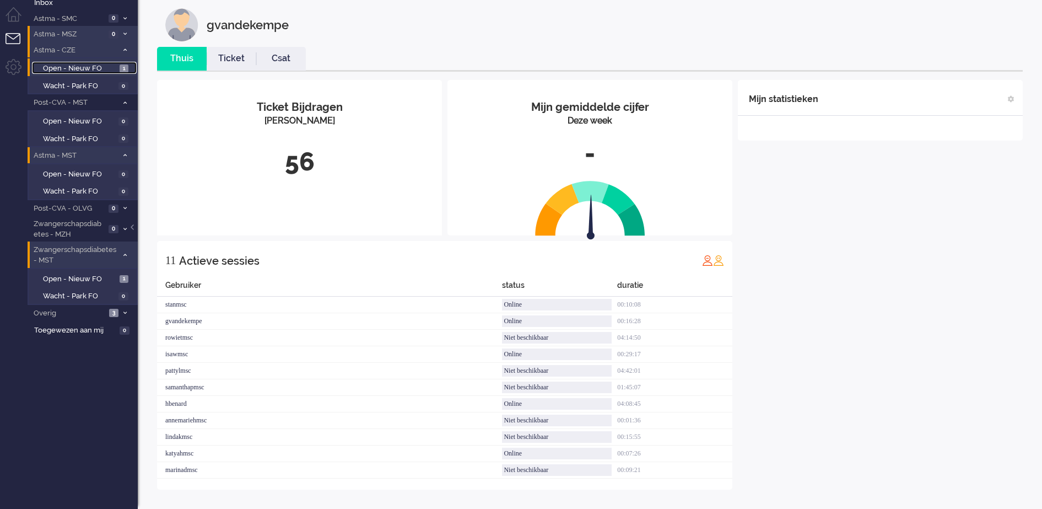
click at [120, 68] on span "1" at bounding box center [124, 68] width 9 height 8
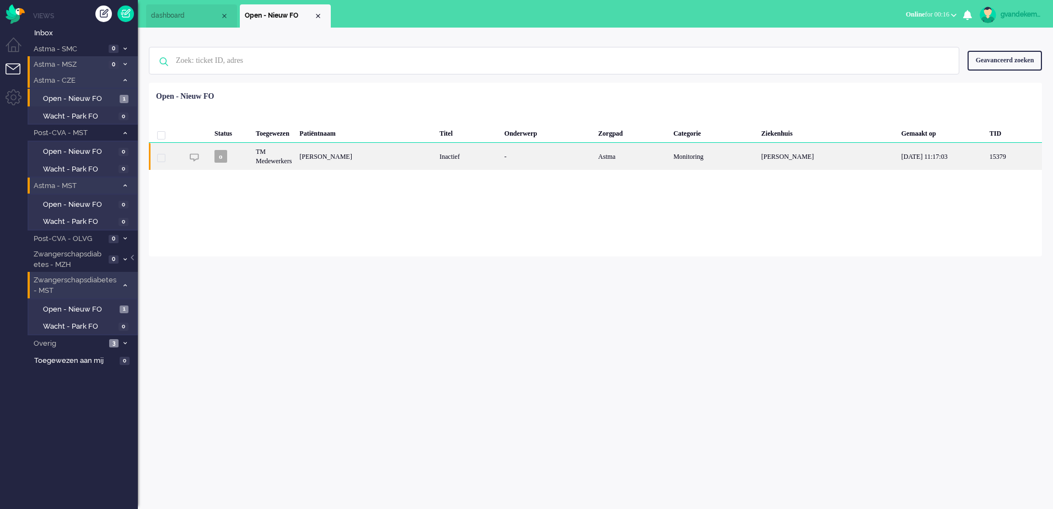
click at [787, 161] on div "Catharina Ziekenhuis" at bounding box center [827, 156] width 140 height 27
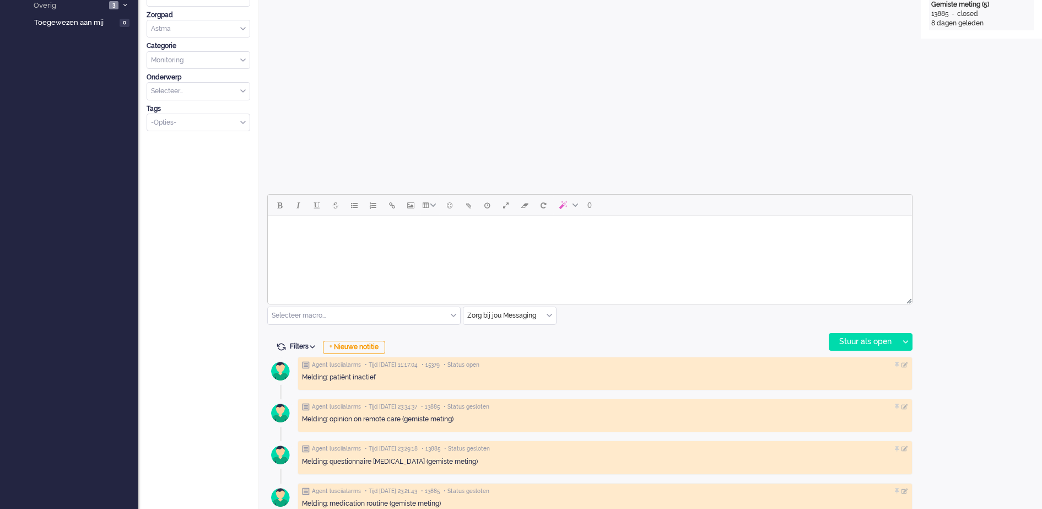
scroll to position [378, 0]
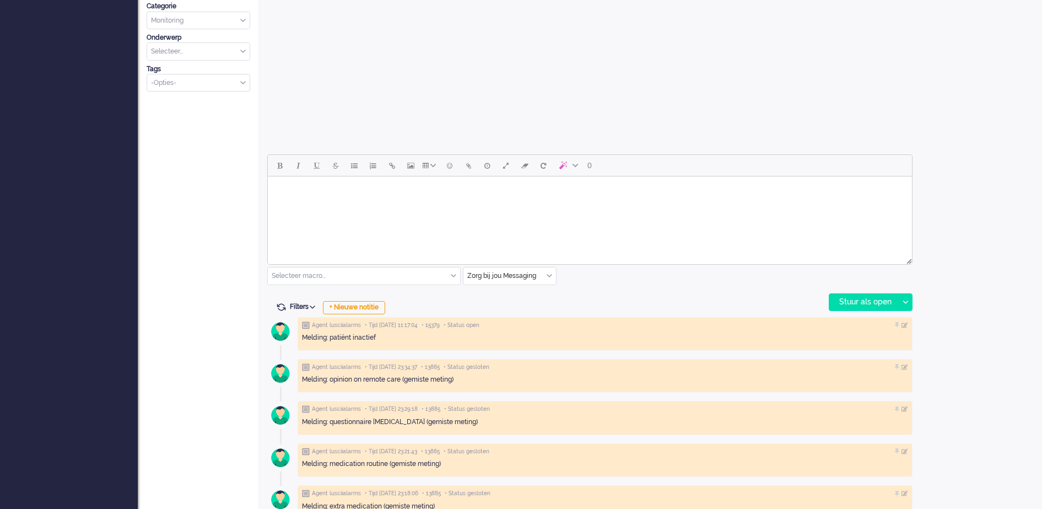
click at [991, 293] on div "Open custom software Patiëntnaam Carlo Schouteten PatiëntId c2bac1a6-388c-fbf9-…" at bounding box center [981, 92] width 121 height 872
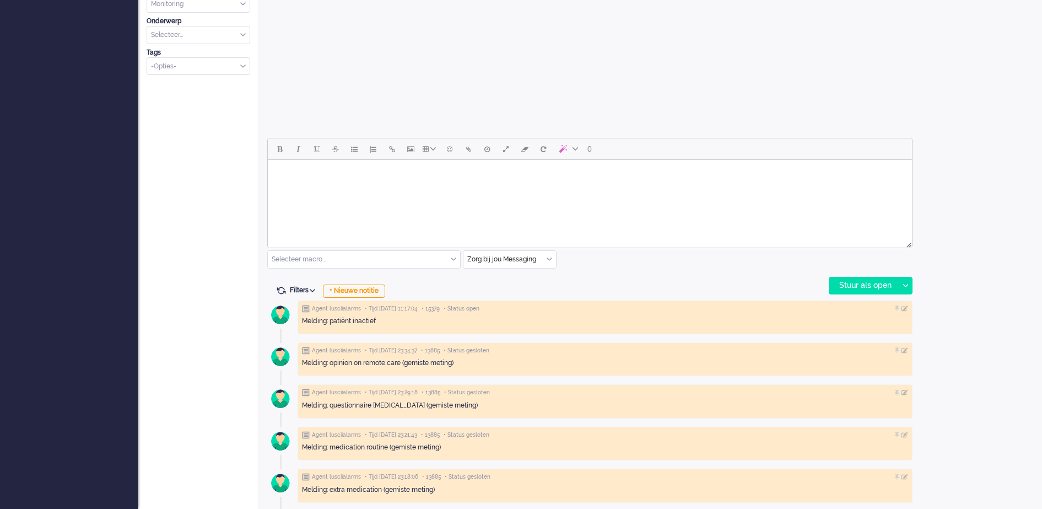
scroll to position [396, 0]
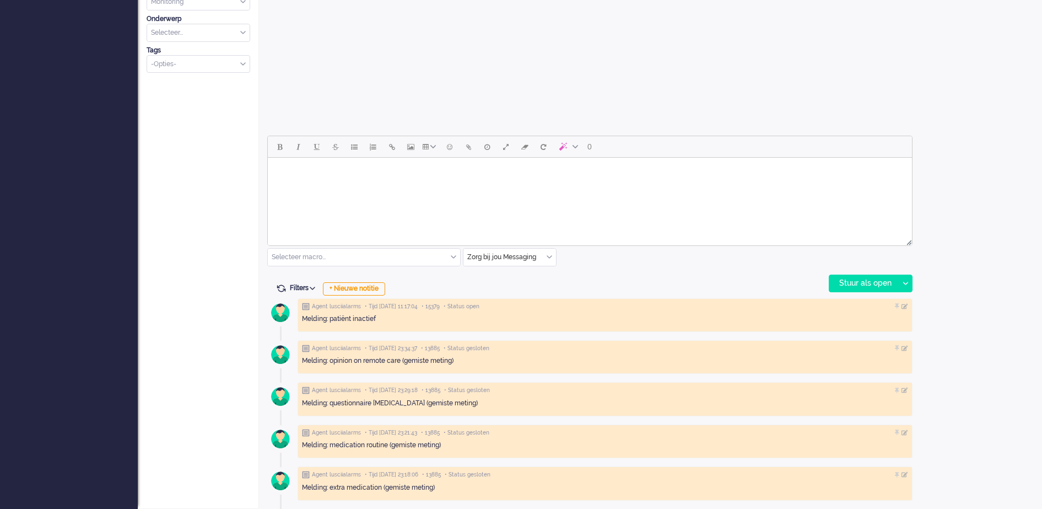
click at [424, 173] on body "Rich Text Area. Press ALT-0 for help." at bounding box center [589, 171] width 635 height 19
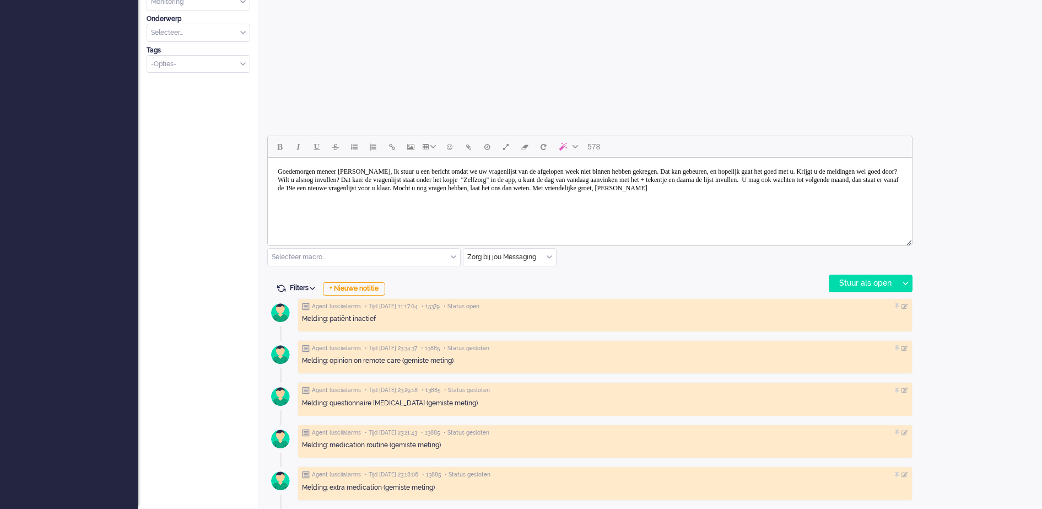
click at [371, 168] on body "Goedemorgen meneer Dupain, Ik stuur u een bericht omdat we uw vragenlijst van d…" at bounding box center [589, 180] width 635 height 36
click at [396, 173] on body "Goedemorgen meneer Schouteten, Ik stuur u een bericht omdat we uw vragenlijst v…" at bounding box center [589, 180] width 635 height 36
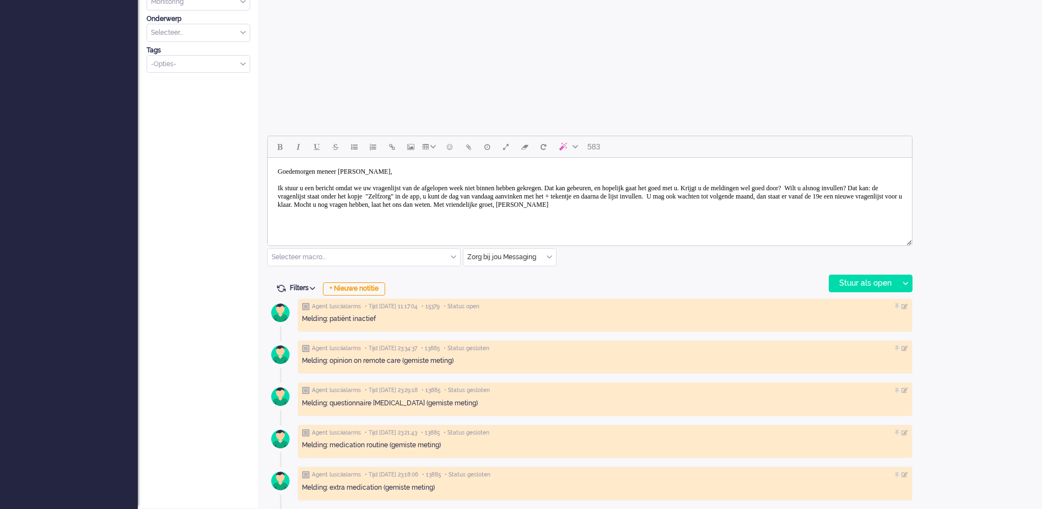
click at [478, 186] on body "Goedemorgen meneer Schouteten, Ik stuur u een bericht omdat we uw vragenlijst v…" at bounding box center [589, 188] width 635 height 52
click at [503, 189] on body "Goedemorgen meneer Schouteten, Ik stuur u een bericht omdat we uw vragenlijst v…" at bounding box center [589, 188] width 635 height 52
click at [319, 193] on body "Goedemorgen meneer Schouteten, Ik stuur u een bericht omdat we uw vragenlijst v…" at bounding box center [589, 188] width 635 height 52
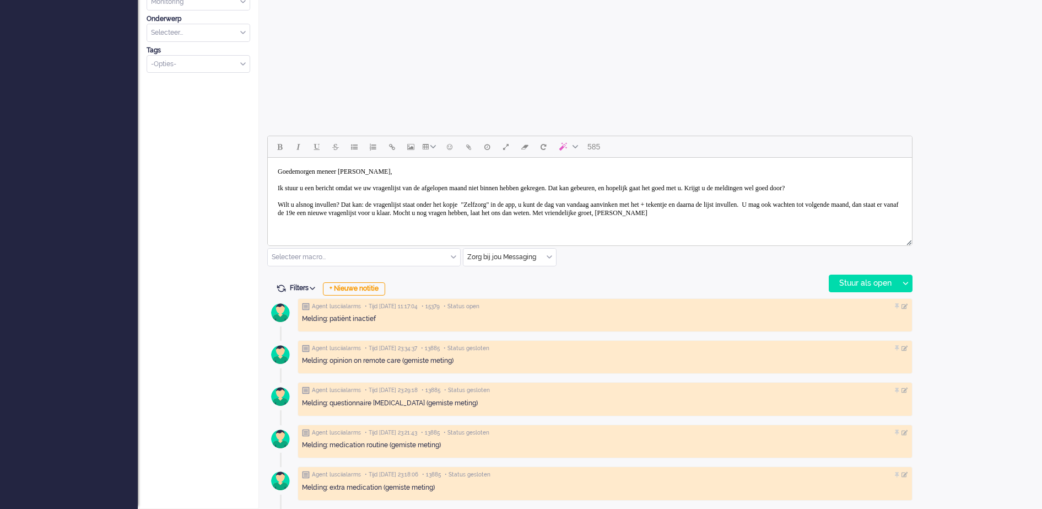
click at [351, 220] on body "Goedemorgen meneer Schouteten, Ik stuur u een bericht omdat we uw vragenlijst v…" at bounding box center [589, 192] width 635 height 61
click at [333, 220] on body "Goedemorgen meneer Schouteten, Ik stuur u een bericht omdat we uw vragenlijst v…" at bounding box center [589, 192] width 635 height 61
drag, startPoint x: 438, startPoint y: 221, endPoint x: 484, endPoint y: 220, distance: 46.3
click at [484, 220] on body "Goedemorgen meneer Schouteten, Ik stuur u een bericht omdat we uw vragenlijst v…" at bounding box center [589, 192] width 635 height 61
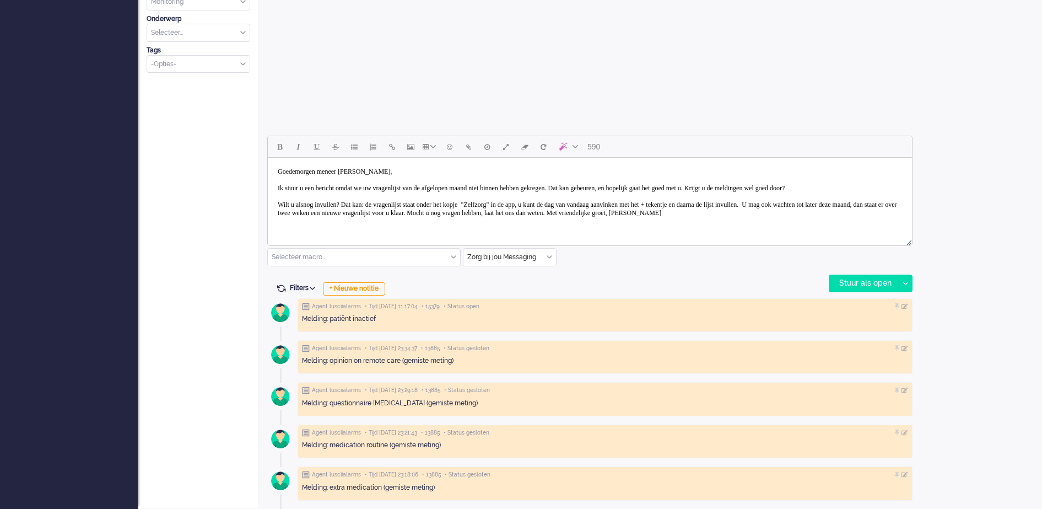
click at [797, 222] on body "Goedemorgen meneer Schouteten, Ik stuur u een bericht omdat we uw vragenlijst v…" at bounding box center [589, 192] width 635 height 61
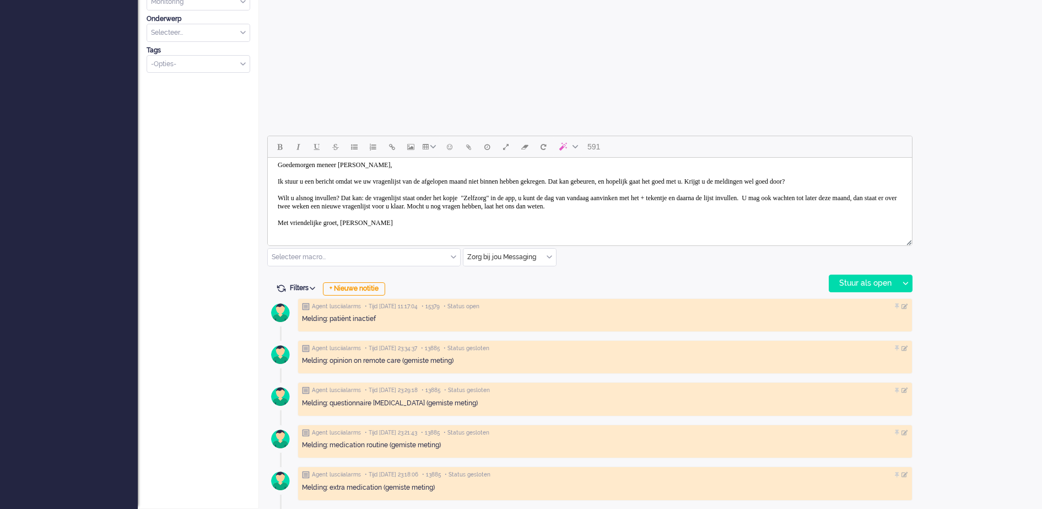
click at [356, 231] on body "Goedemorgen meneer Schouteten, Ik stuur u een bericht omdat we uw vragenlijst v…" at bounding box center [589, 193] width 635 height 77
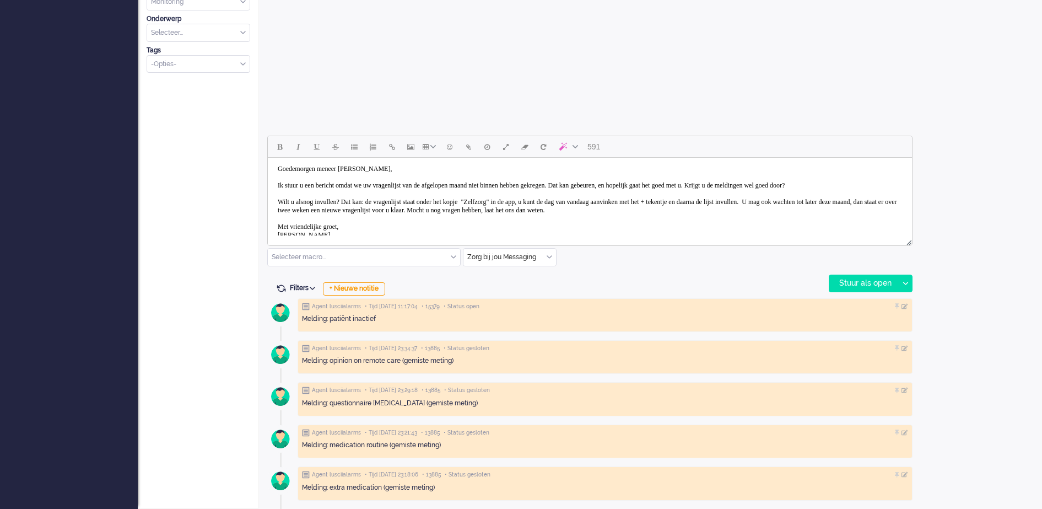
scroll to position [0, 0]
click at [870, 214] on body "Goedemorgen meneer Schouteten, Ik stuur u een bericht omdat we uw vragenlijst v…" at bounding box center [589, 204] width 635 height 85
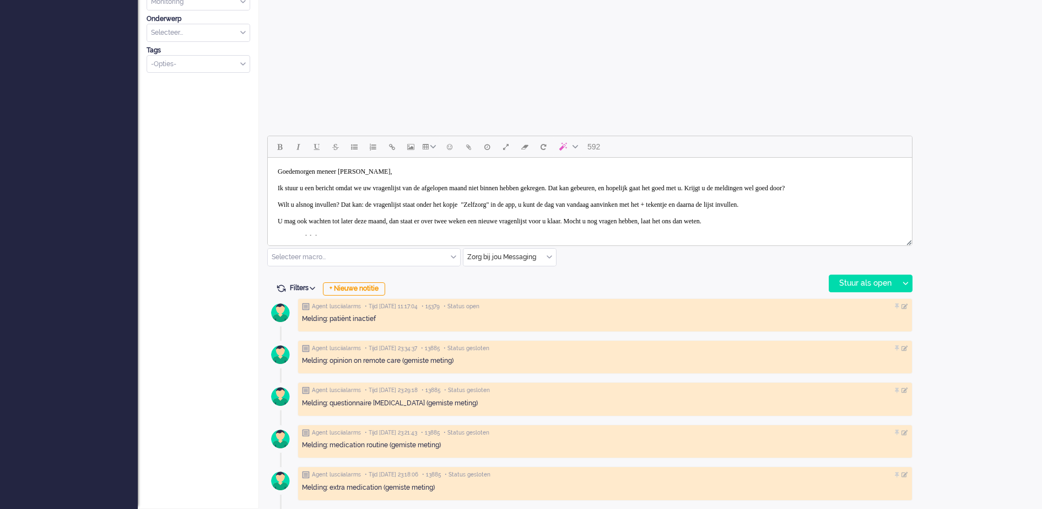
scroll to position [33, 0]
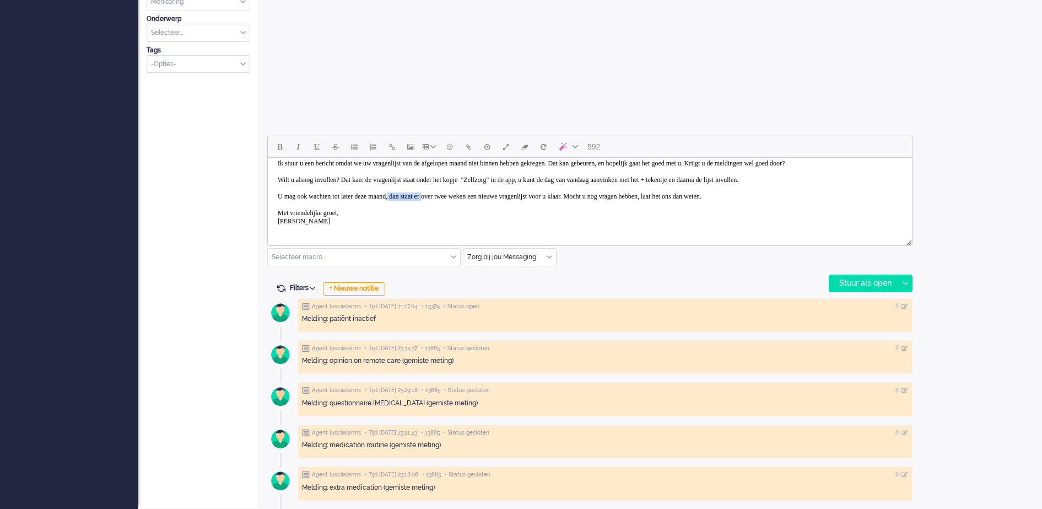
drag, startPoint x: 418, startPoint y: 229, endPoint x: 464, endPoint y: 193, distance: 58.1
click at [464, 193] on body "Goedemorgen meneer Schouteten, Ik stuur u een bericht omdat we uw vragenlijst v…" at bounding box center [589, 184] width 635 height 94
click at [479, 195] on body "Goedemorgen meneer Schouteten, Ik stuur u een bericht omdat we uw vragenlijst v…" at bounding box center [589, 184] width 635 height 94
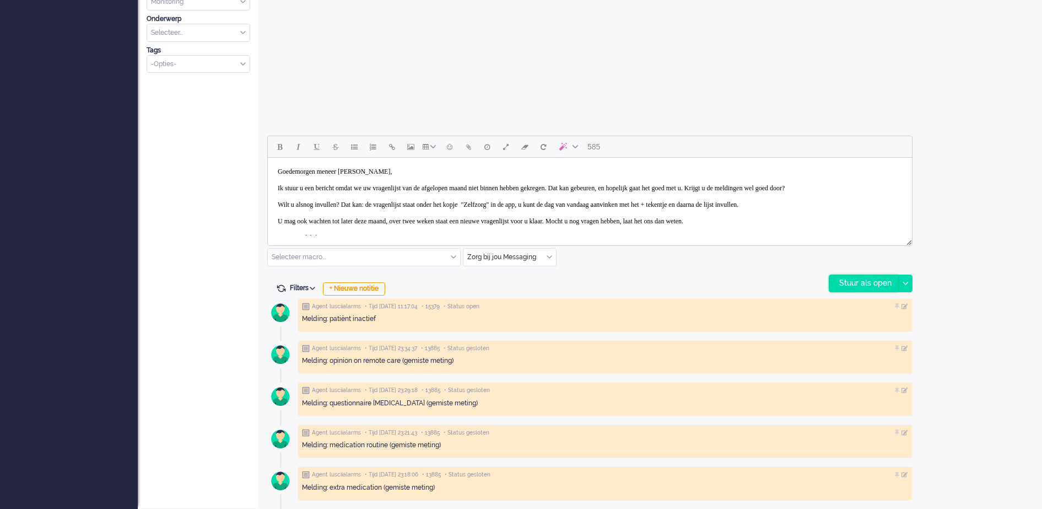
click at [875, 282] on div "Stuur als open" at bounding box center [863, 283] width 69 height 17
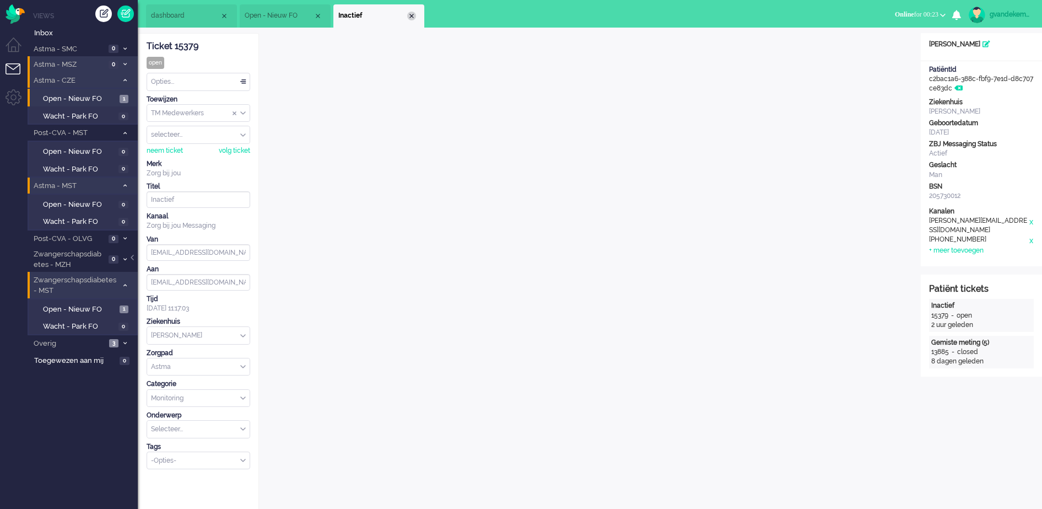
click at [413, 15] on div "Close tab" at bounding box center [411, 16] width 9 height 9
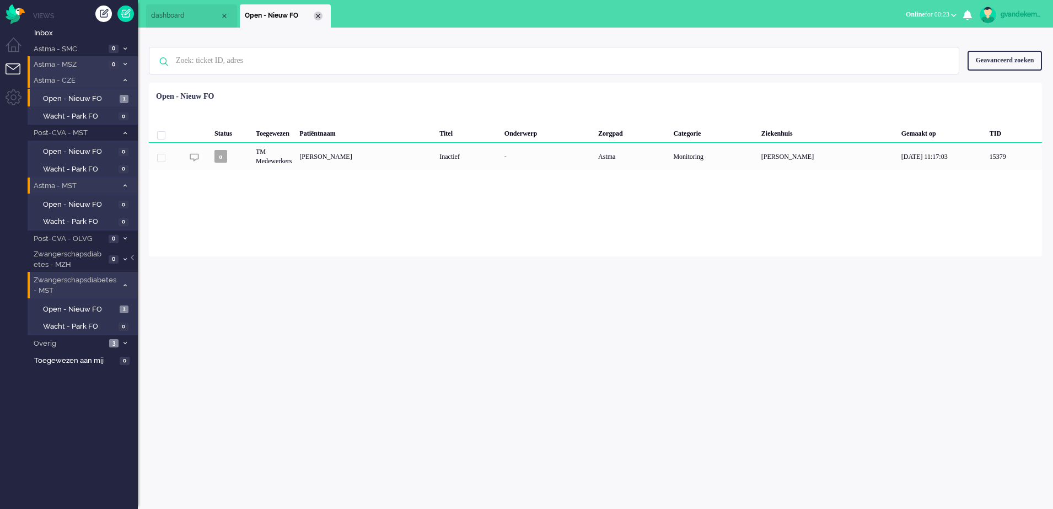
click at [319, 17] on div "Close tab" at bounding box center [318, 16] width 9 height 9
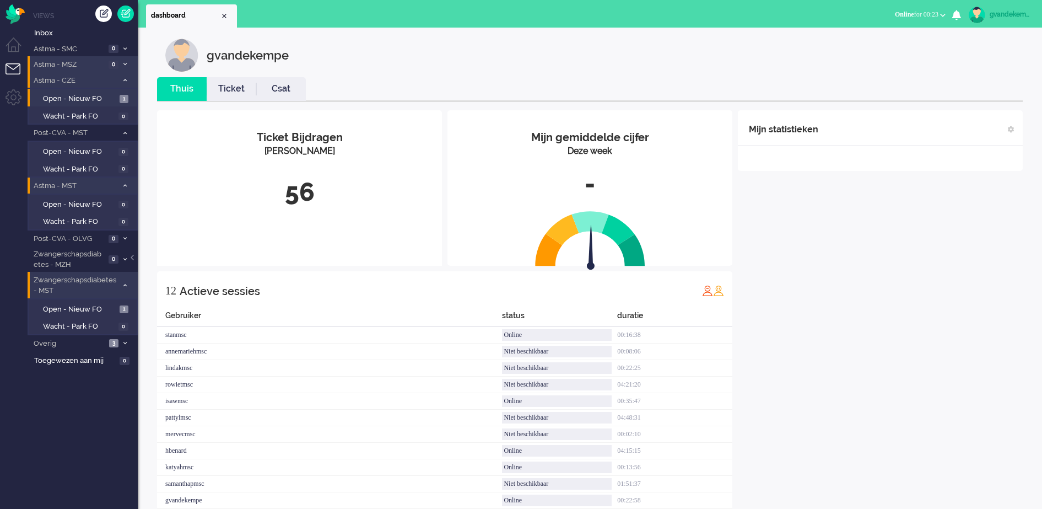
click at [126, 80] on icon at bounding box center [124, 80] width 3 height 4
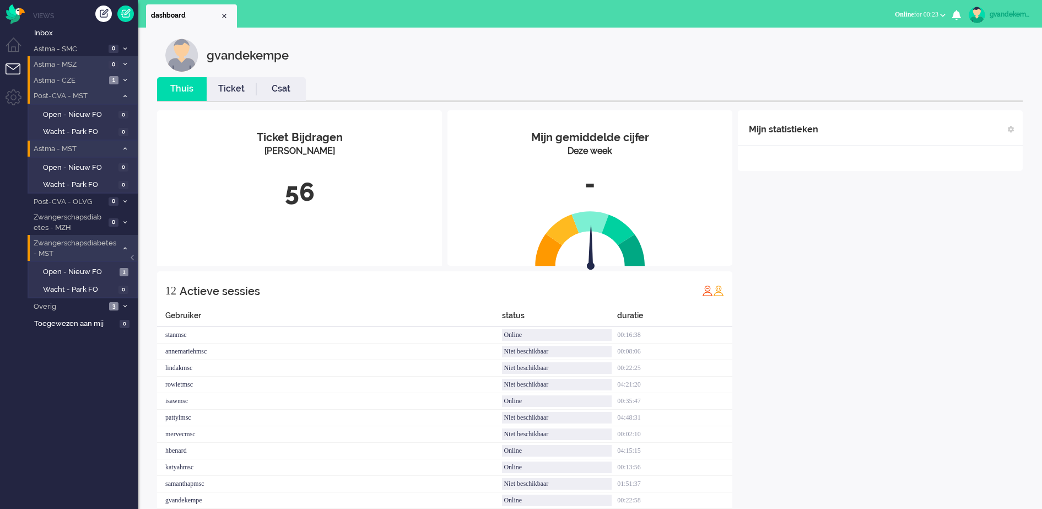
click at [125, 95] on icon at bounding box center [124, 96] width 3 height 4
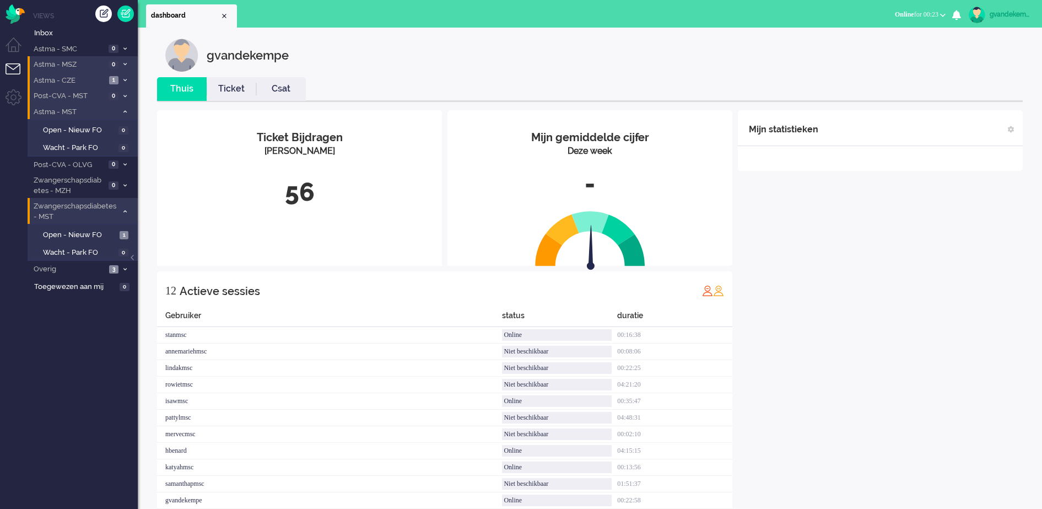
click at [125, 112] on icon at bounding box center [124, 112] width 3 height 4
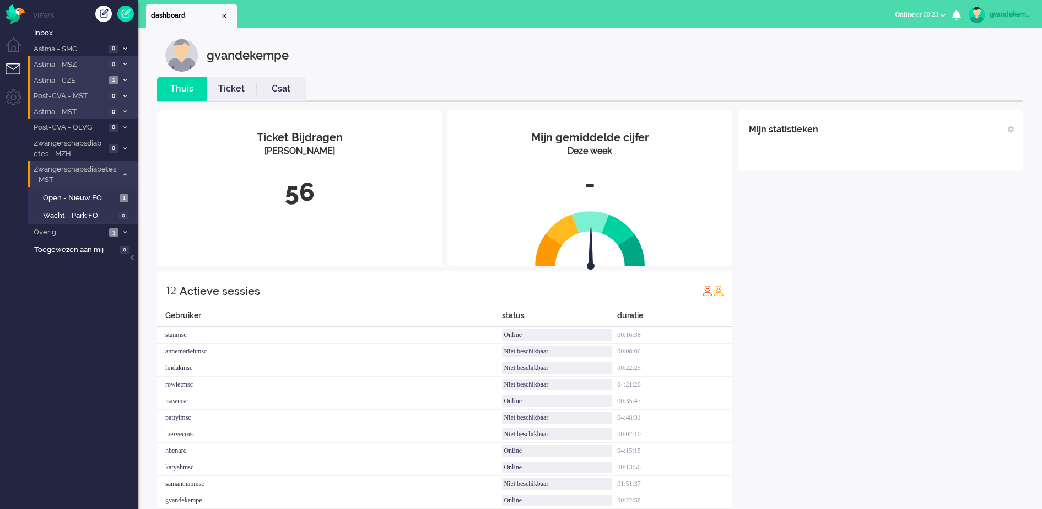
click at [125, 174] on icon at bounding box center [124, 175] width 3 height 4
click at [125, 79] on icon at bounding box center [124, 80] width 3 height 4
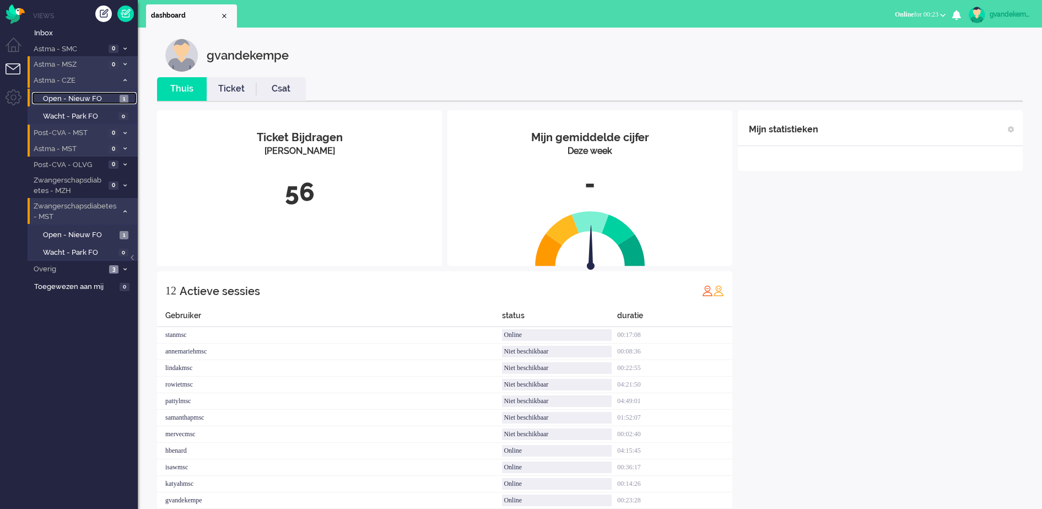
click at [107, 98] on span "Open - Nieuw FO" at bounding box center [80, 99] width 74 height 10
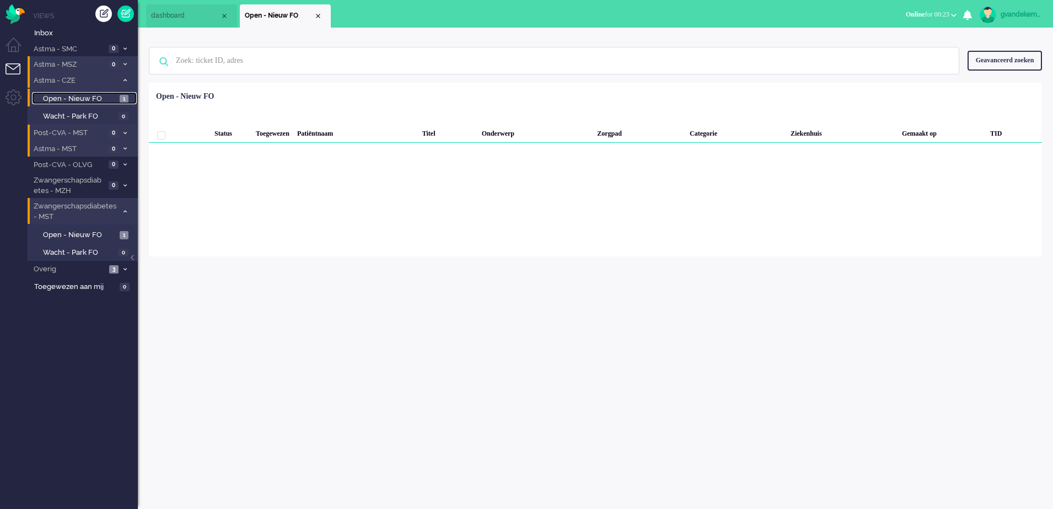
click at [311, 15] on span "Open - Nieuw FO" at bounding box center [279, 15] width 69 height 9
click at [316, 17] on div "Close tab" at bounding box center [318, 16] width 9 height 9
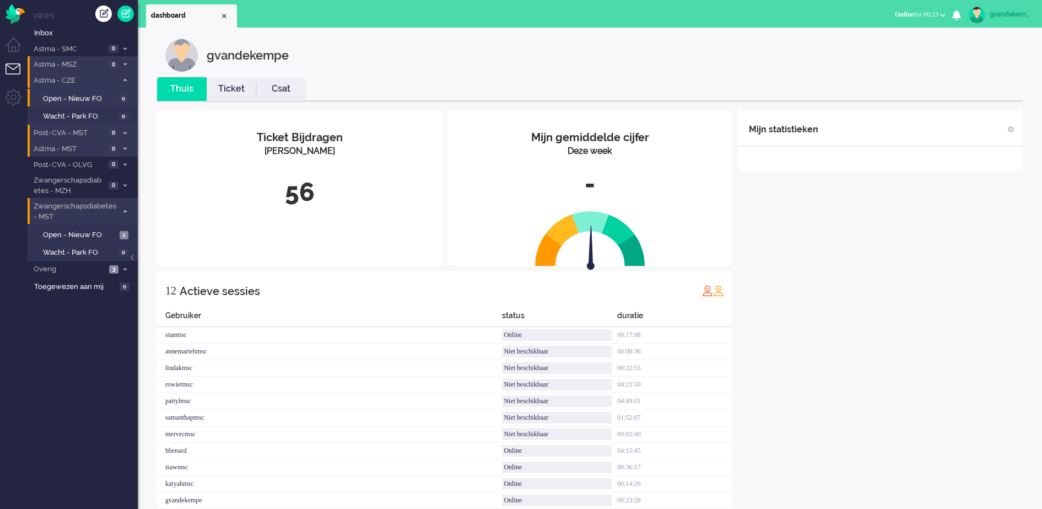
click at [876, 319] on div "Mijn statistieken + Statistieken toevoegen Bel tijd (gemiddelde dag) Wrapup tij…" at bounding box center [880, 323] width 285 height 426
click at [125, 80] on icon at bounding box center [124, 80] width 3 height 4
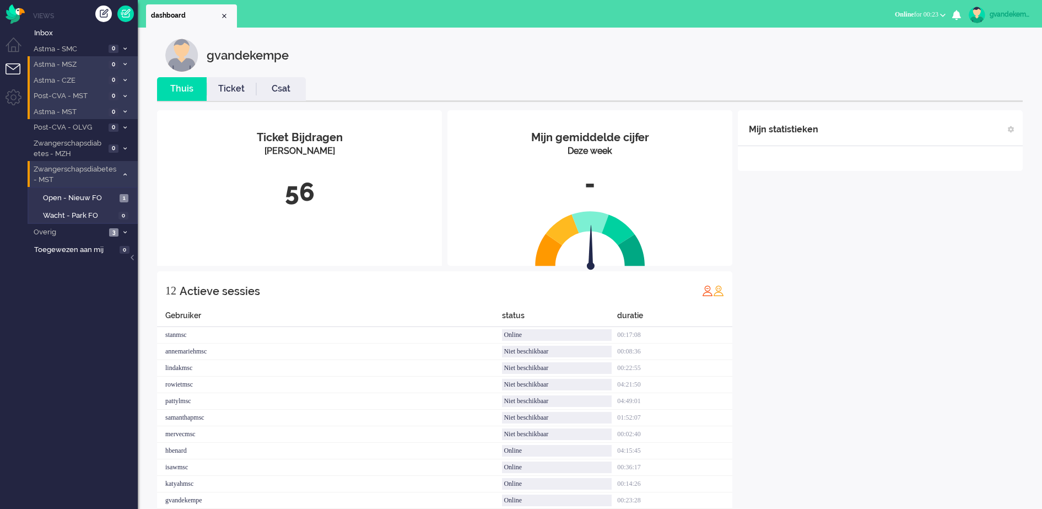
click at [848, 390] on div "Mijn statistieken + Statistieken toevoegen Bel tijd (gemiddelde dag) Wrapup tij…" at bounding box center [880, 323] width 285 height 426
click at [125, 79] on icon at bounding box center [124, 80] width 3 height 4
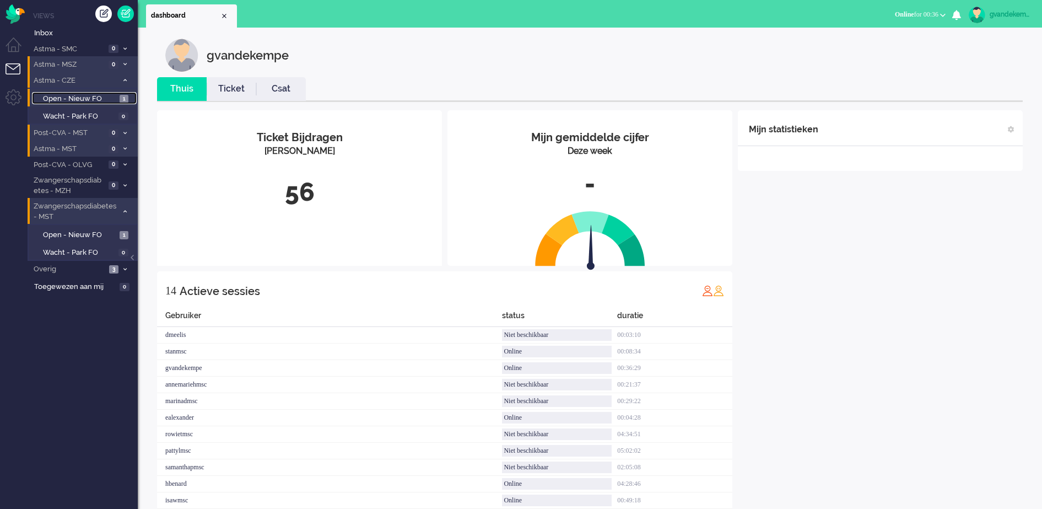
click at [107, 96] on span "Open - Nieuw FO" at bounding box center [80, 99] width 74 height 10
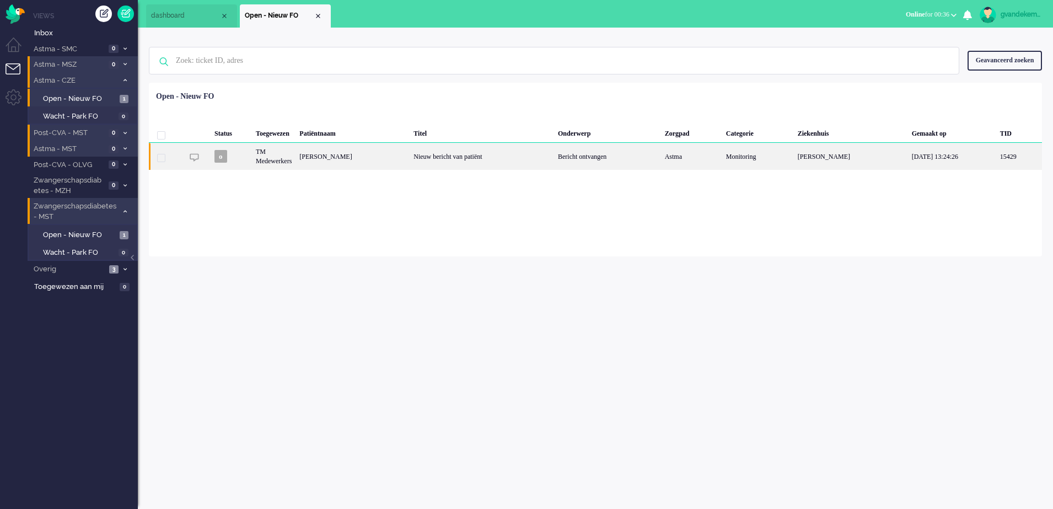
click at [654, 162] on div "Bericht ontvangen" at bounding box center [607, 156] width 107 height 27
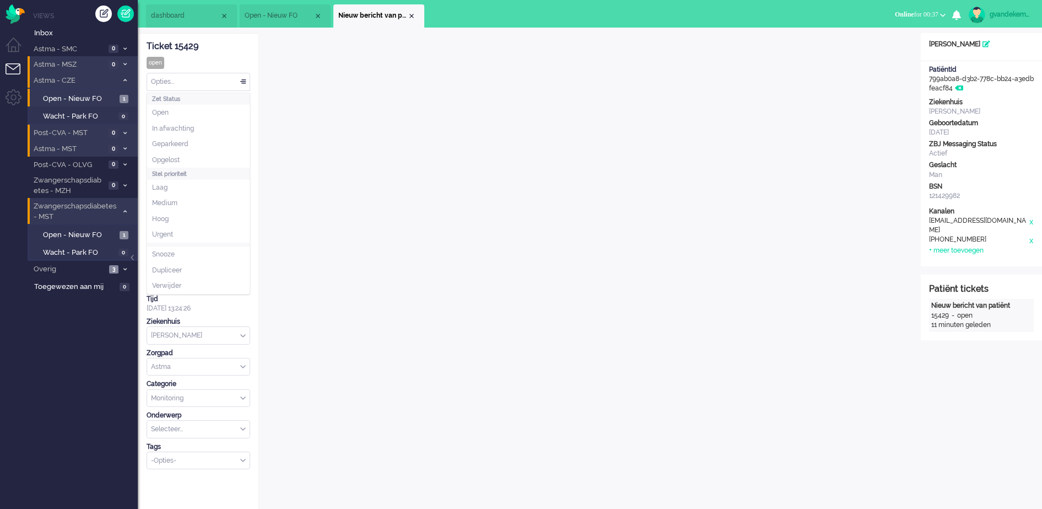
click at [245, 78] on div "Opties..." at bounding box center [198, 81] width 103 height 17
click at [195, 160] on li "Opgelost" at bounding box center [198, 160] width 103 height 16
click at [412, 13] on div "Close tab" at bounding box center [411, 16] width 9 height 9
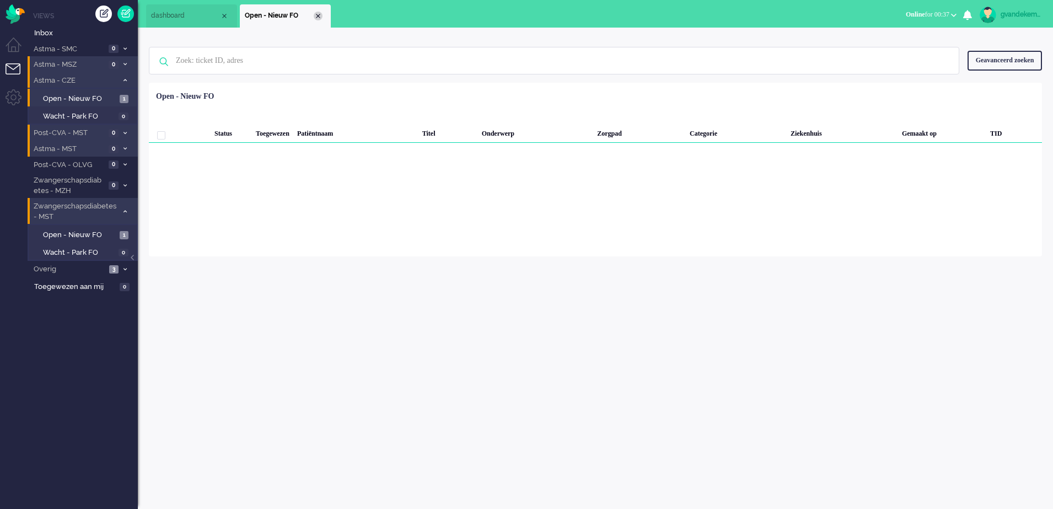
click at [316, 13] on div "Close tab" at bounding box center [318, 16] width 9 height 9
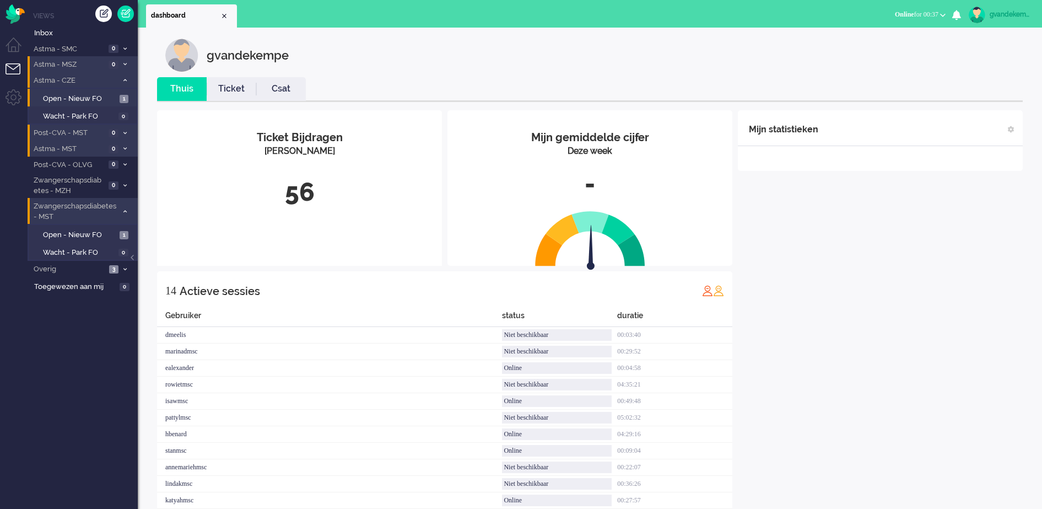
click at [125, 80] on icon at bounding box center [124, 80] width 3 height 4
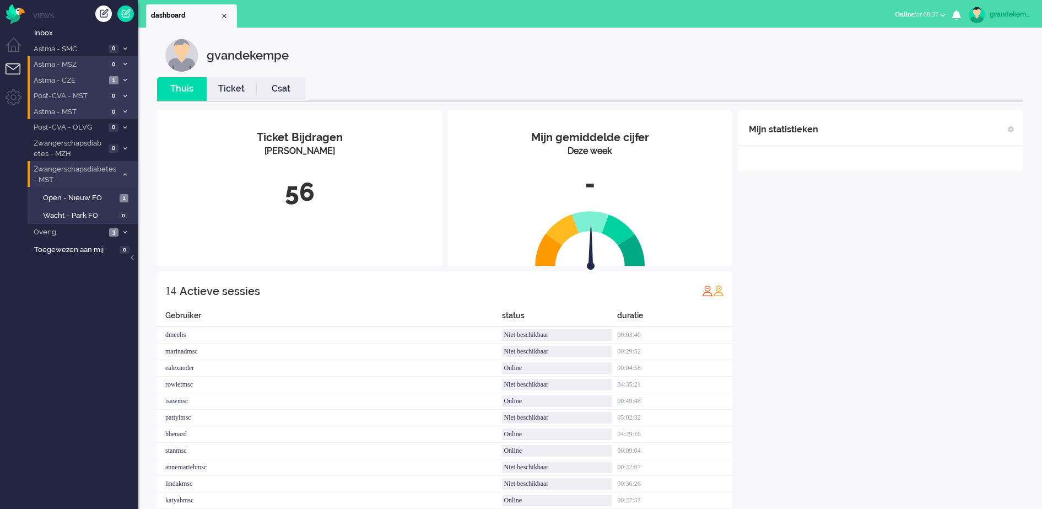
click at [937, 309] on div "Mijn statistieken + Statistieken toevoegen Bel tijd (gemiddelde dag) Wrapup tij…" at bounding box center [880, 339] width 285 height 459
click at [125, 174] on icon at bounding box center [124, 175] width 3 height 4
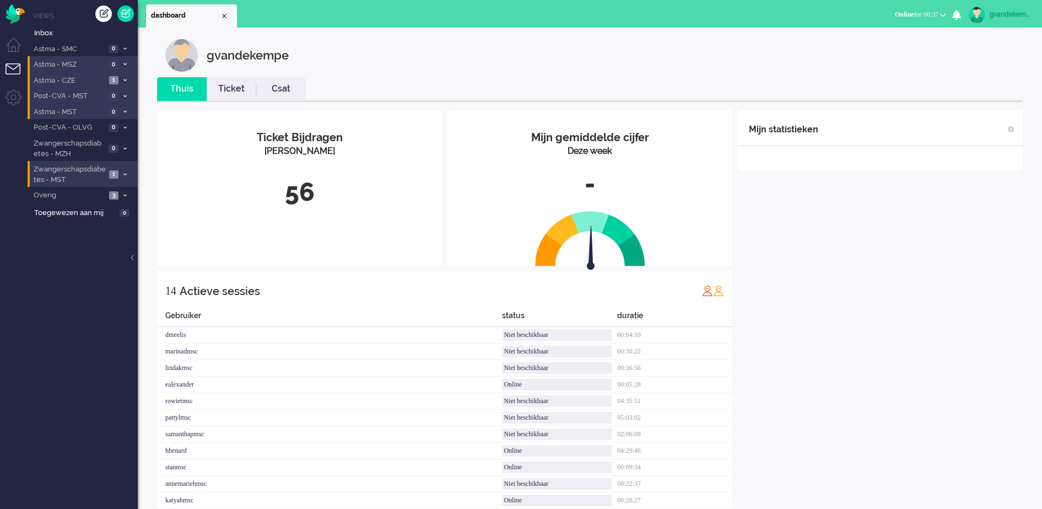
click at [908, 308] on div "Mijn statistieken + Statistieken toevoegen Bel tijd (gemiddelde dag) Wrapup tij…" at bounding box center [880, 339] width 285 height 459
click at [123, 78] on span at bounding box center [125, 81] width 8 height 6
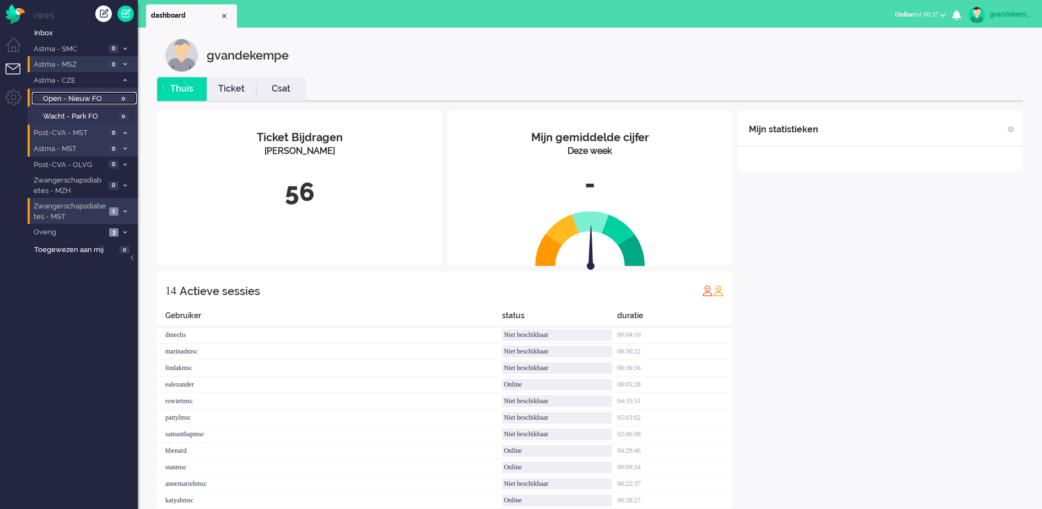
click at [113, 96] on span "Open - Nieuw FO" at bounding box center [79, 99] width 73 height 10
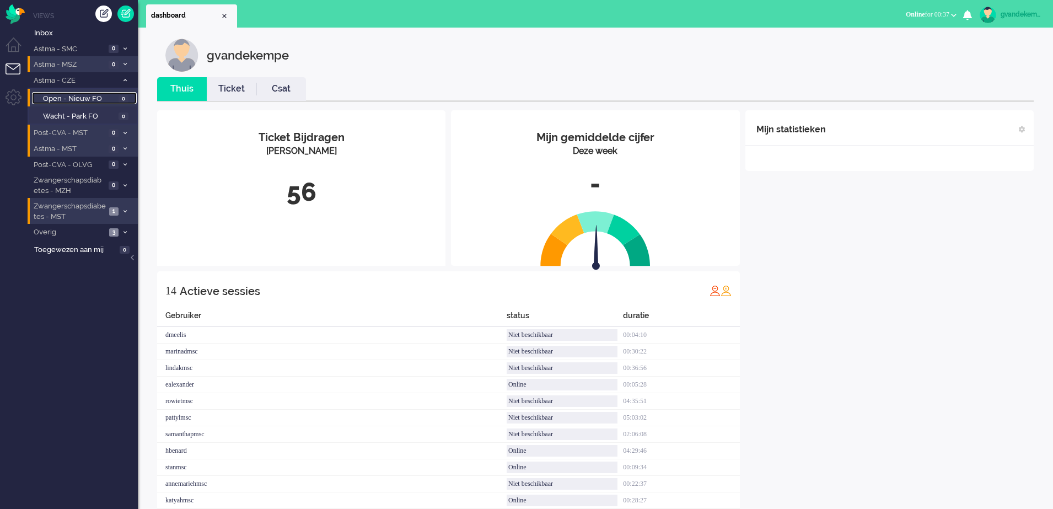
click at [113, 96] on span "Open - Nieuw FO" at bounding box center [79, 99] width 73 height 10
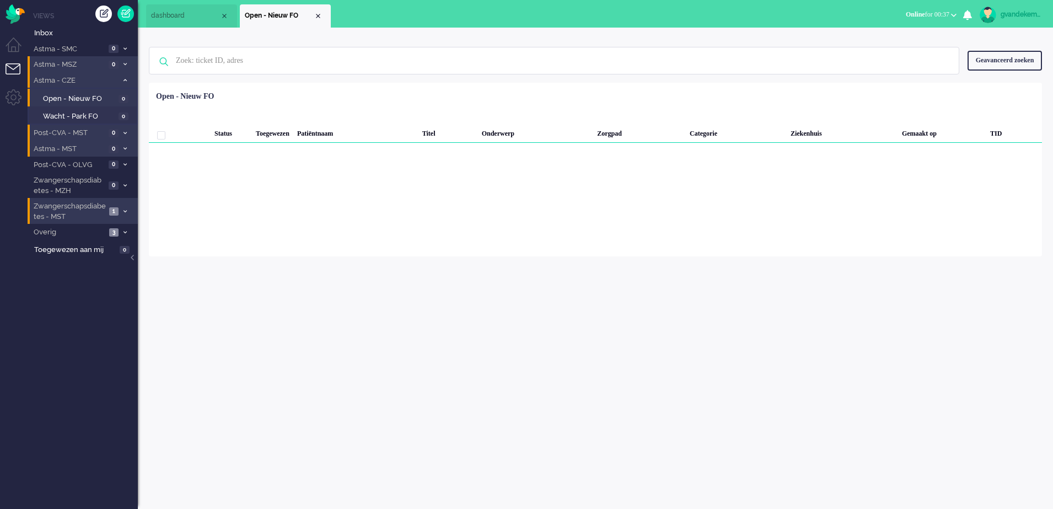
click at [122, 79] on span at bounding box center [125, 81] width 8 height 6
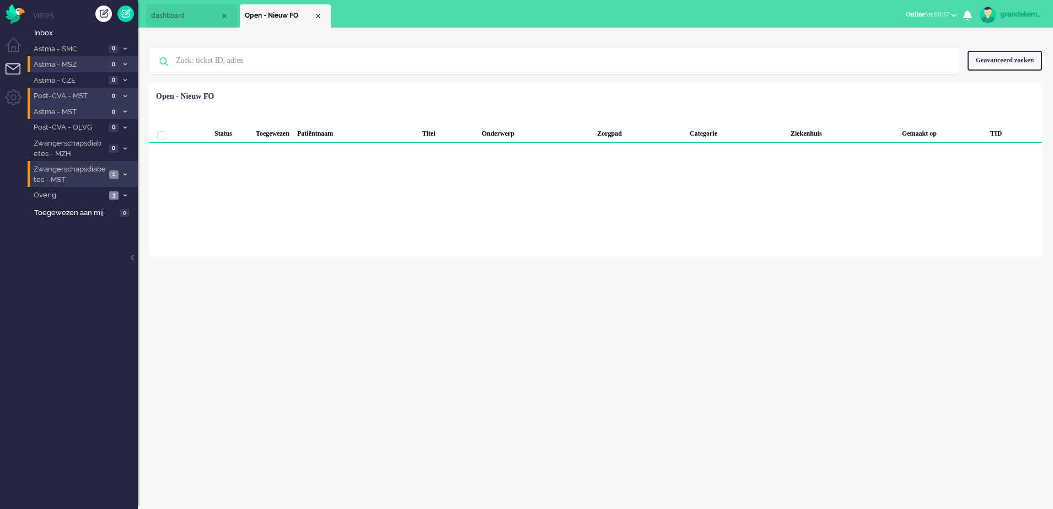
click at [838, 257] on div "gvandekempe Thuis Ticket Csat Mijn gemiddelde cijfer Deze week - Ticket Bijdrag…" at bounding box center [595, 268] width 915 height 481
click at [319, 17] on div "Close tab" at bounding box center [318, 16] width 9 height 9
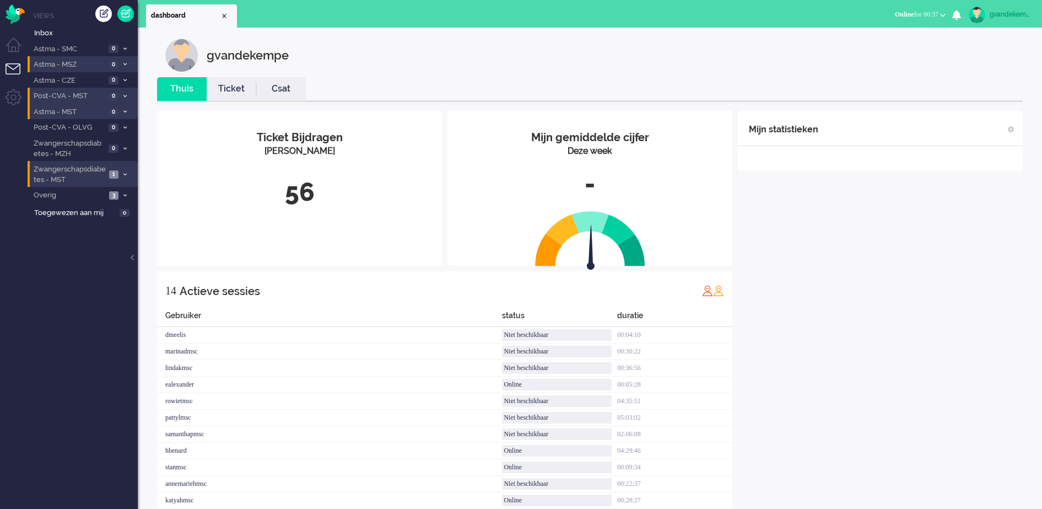
click at [820, 250] on div "Mijn statistieken + Statistieken toevoegen Bel tijd (gemiddelde dag) Wrapup tij…" at bounding box center [880, 339] width 285 height 459
click at [903, 295] on div "Mijn statistieken + Statistieken toevoegen Bel tijd (gemiddelde dag) Wrapup tij…" at bounding box center [880, 348] width 285 height 476
click at [897, 263] on div "Mijn statistieken + Statistieken toevoegen Bel tijd (gemiddelde dag) Wrapup tij…" at bounding box center [880, 348] width 285 height 476
click at [853, 285] on div "Mijn statistieken + Statistieken toevoegen Bel tijd (gemiddelde dag) Wrapup tij…" at bounding box center [880, 348] width 285 height 476
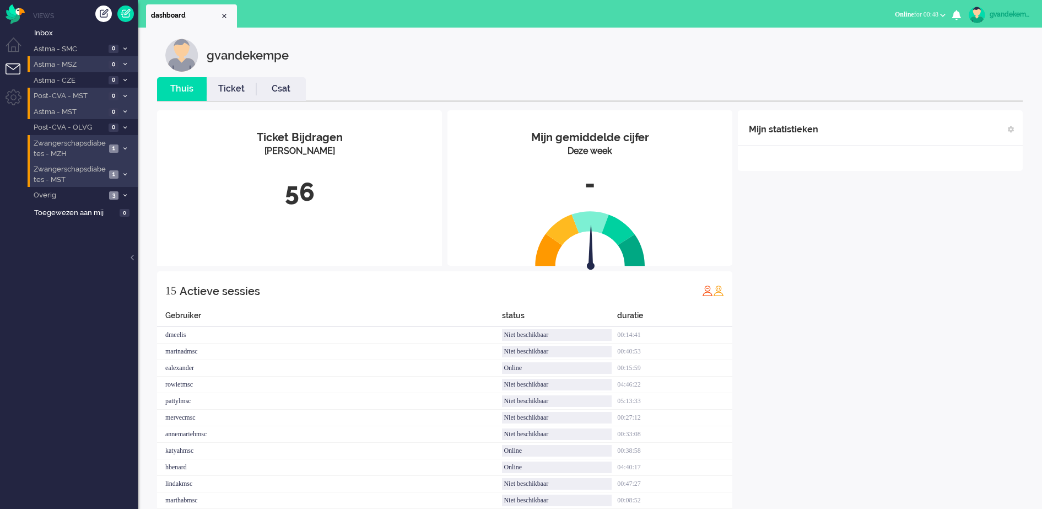
click at [123, 147] on icon at bounding box center [124, 149] width 3 height 4
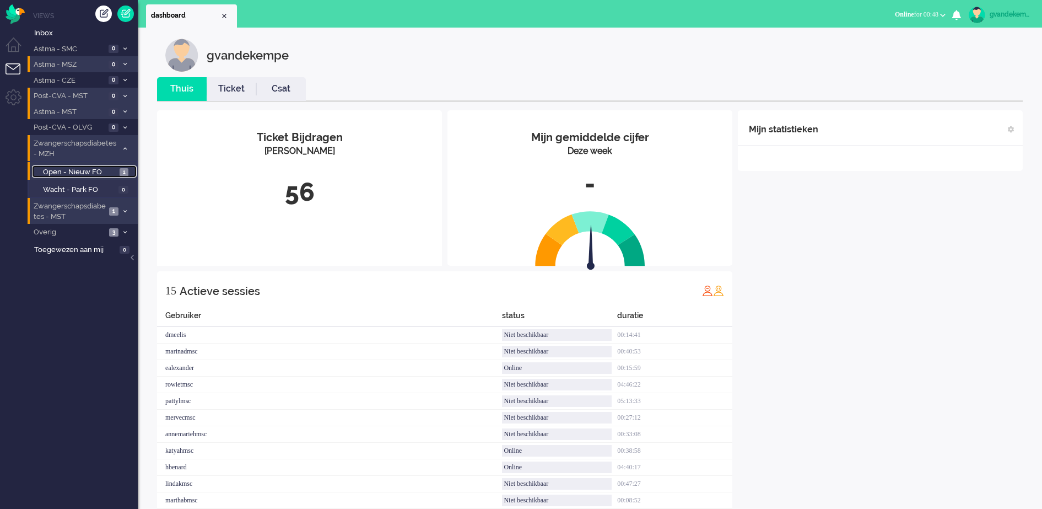
click at [122, 173] on span "1" at bounding box center [124, 172] width 9 height 8
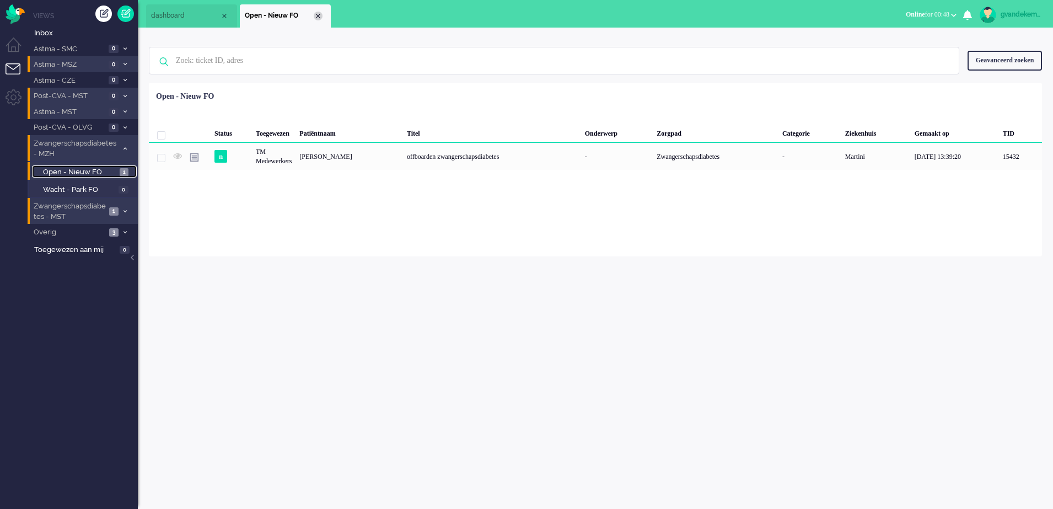
click at [317, 13] on div "Close tab" at bounding box center [318, 16] width 9 height 9
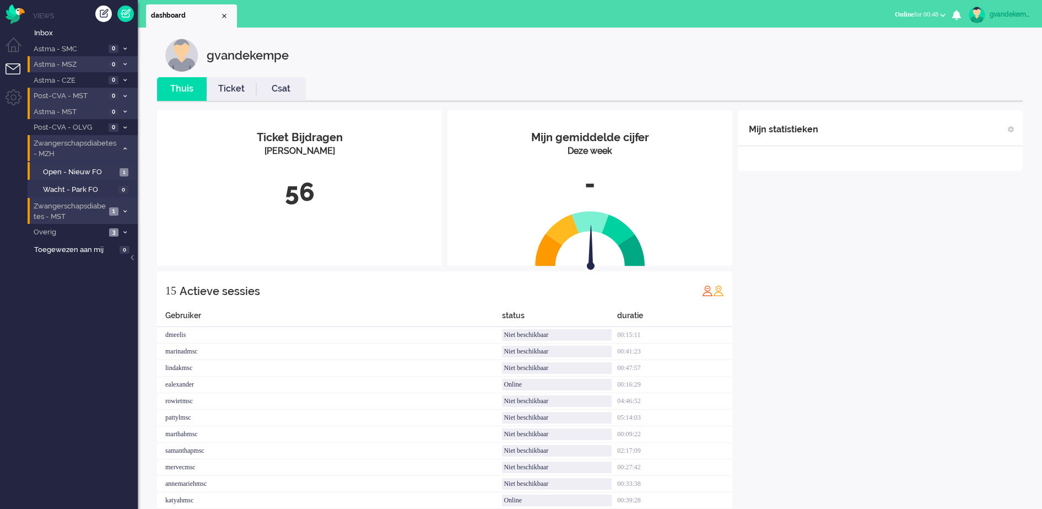
click at [123, 148] on icon at bounding box center [124, 149] width 3 height 4
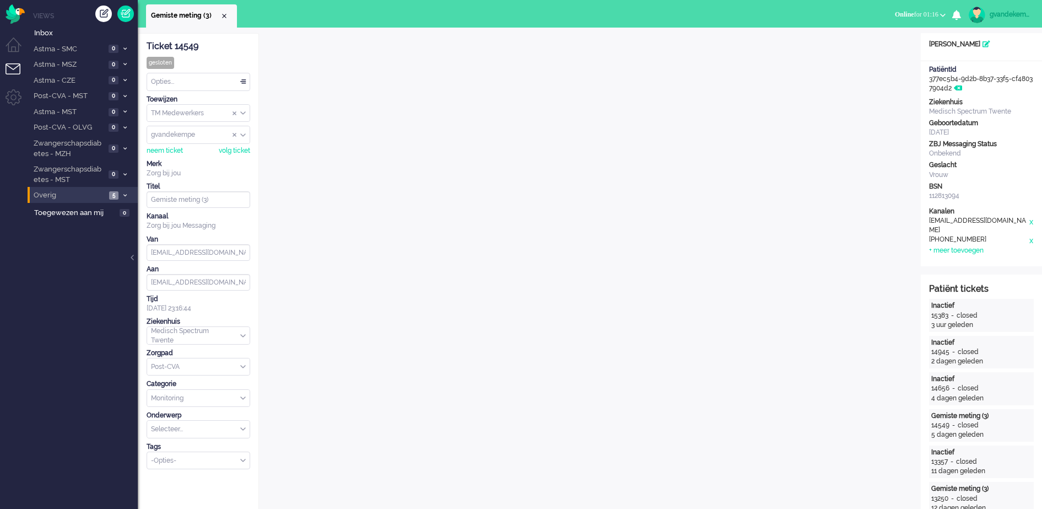
click at [122, 192] on span at bounding box center [125, 195] width 8 height 6
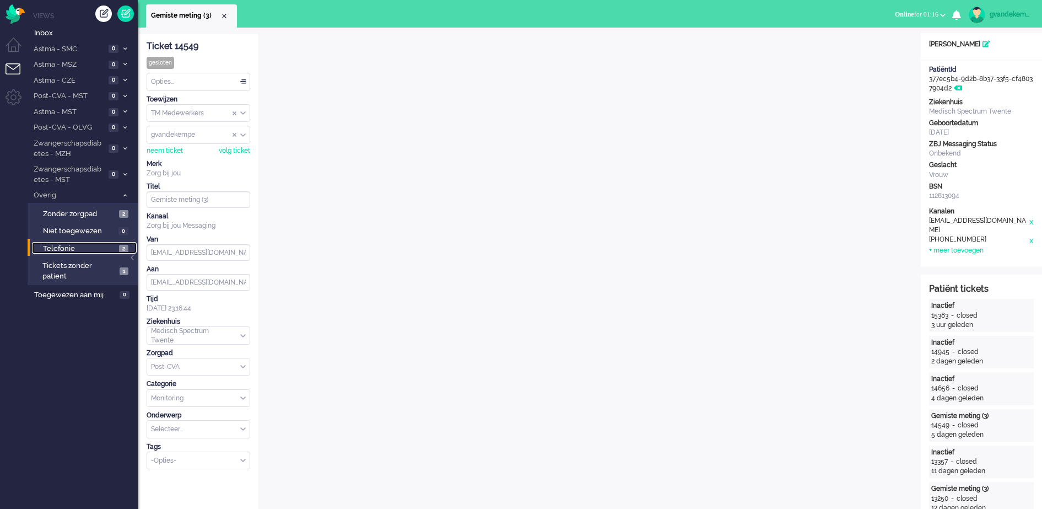
click at [121, 247] on span "2" at bounding box center [123, 249] width 9 height 8
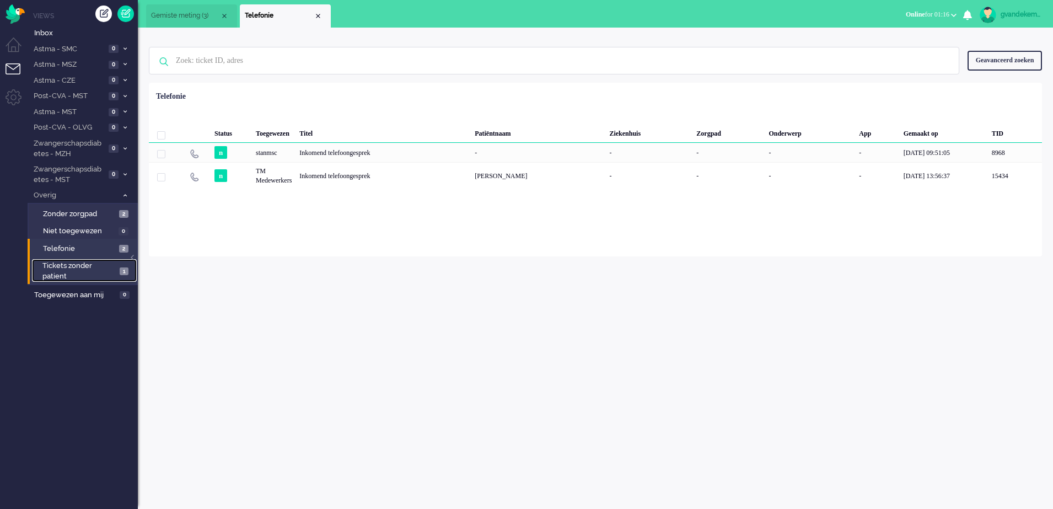
click at [126, 271] on span "1" at bounding box center [124, 271] width 9 height 8
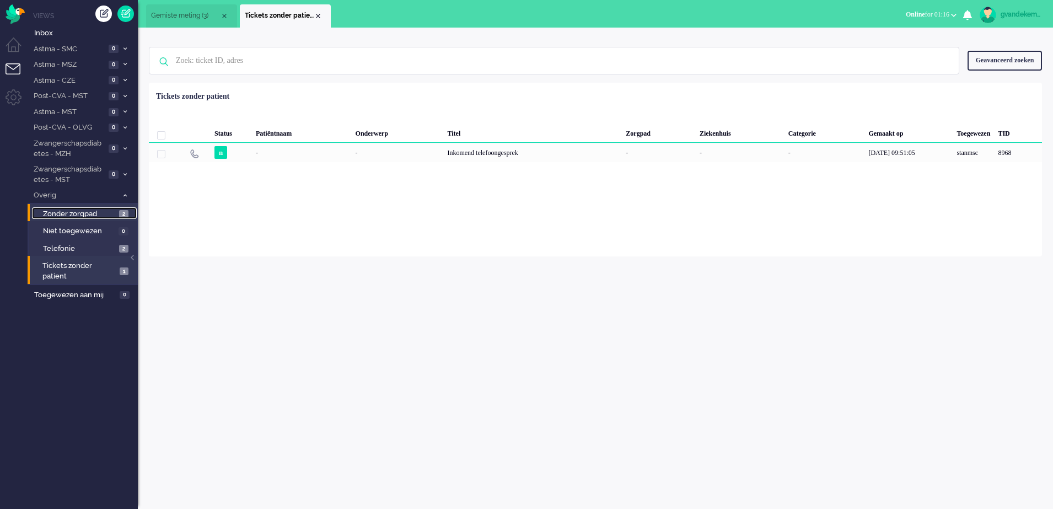
click at [125, 213] on span "2" at bounding box center [123, 214] width 9 height 8
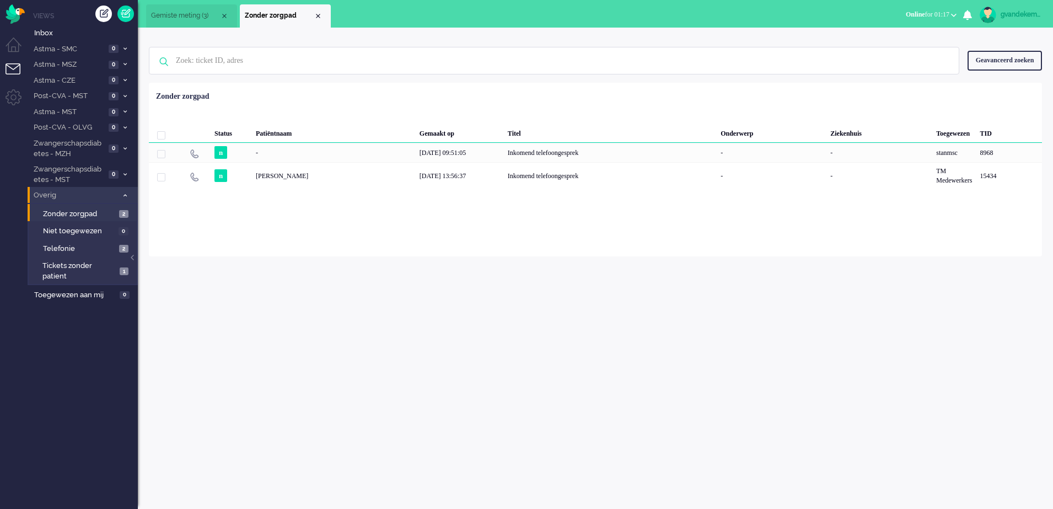
click at [126, 194] on icon at bounding box center [124, 195] width 3 height 4
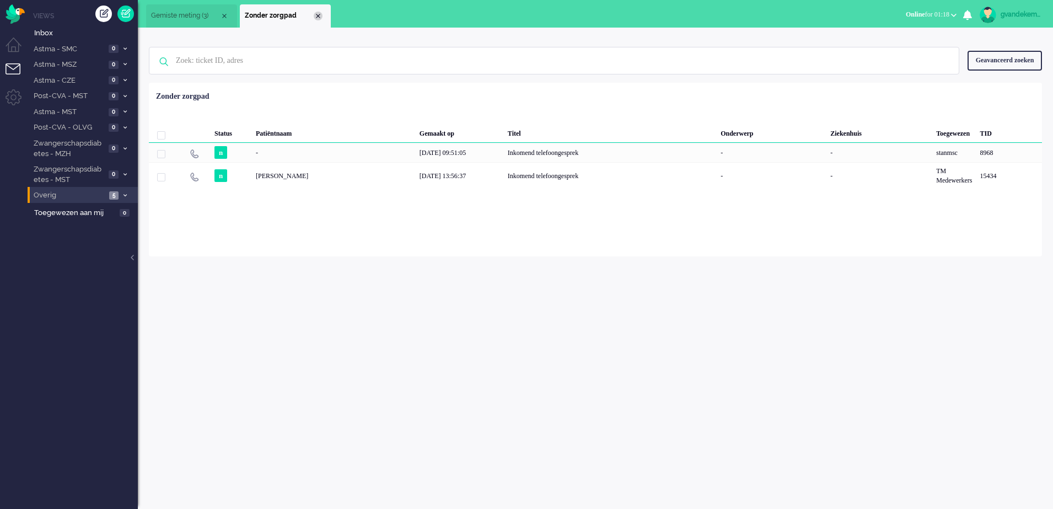
click at [321, 14] on div "Close tab" at bounding box center [318, 16] width 9 height 9
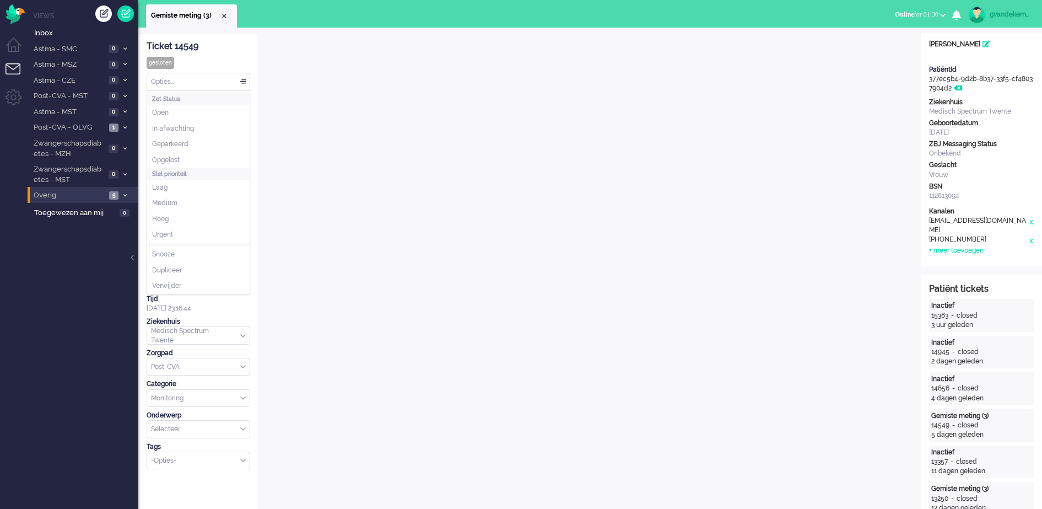
click at [243, 82] on div "Opties..." at bounding box center [198, 81] width 103 height 17
click at [174, 160] on span "Opgelost" at bounding box center [166, 159] width 28 height 9
click at [223, 13] on div "Close tab" at bounding box center [224, 16] width 9 height 9
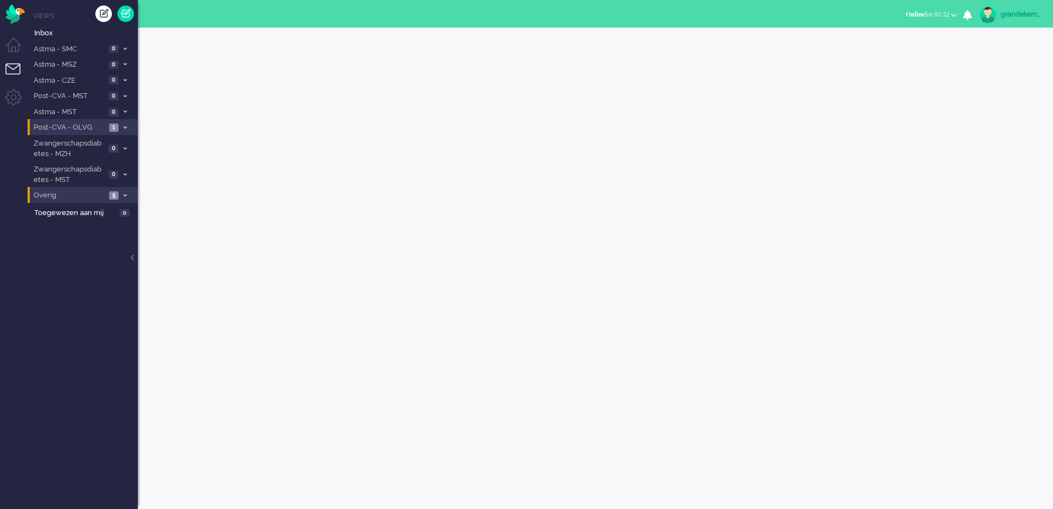
click at [126, 126] on icon at bounding box center [124, 128] width 3 height 4
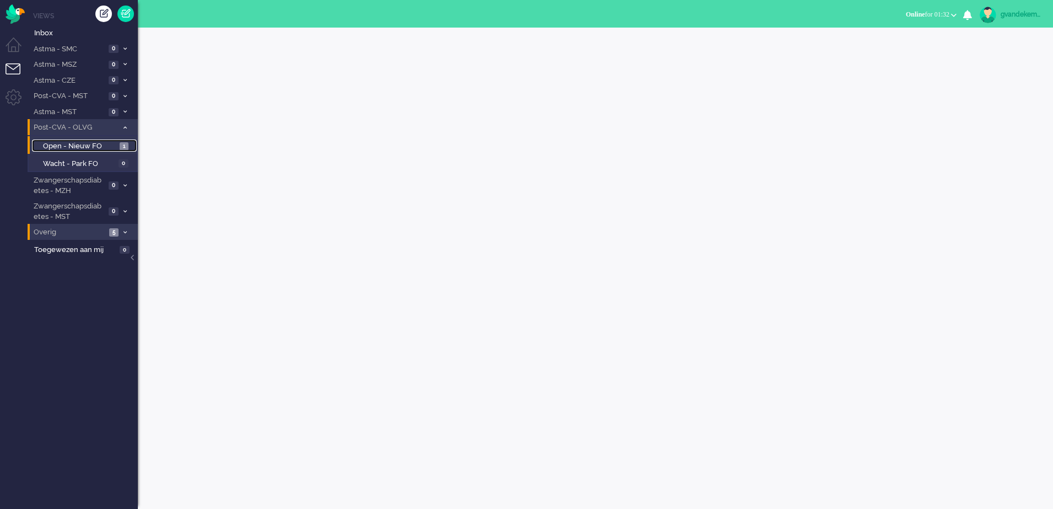
click at [89, 145] on span "Open - Nieuw FO" at bounding box center [80, 146] width 74 height 10
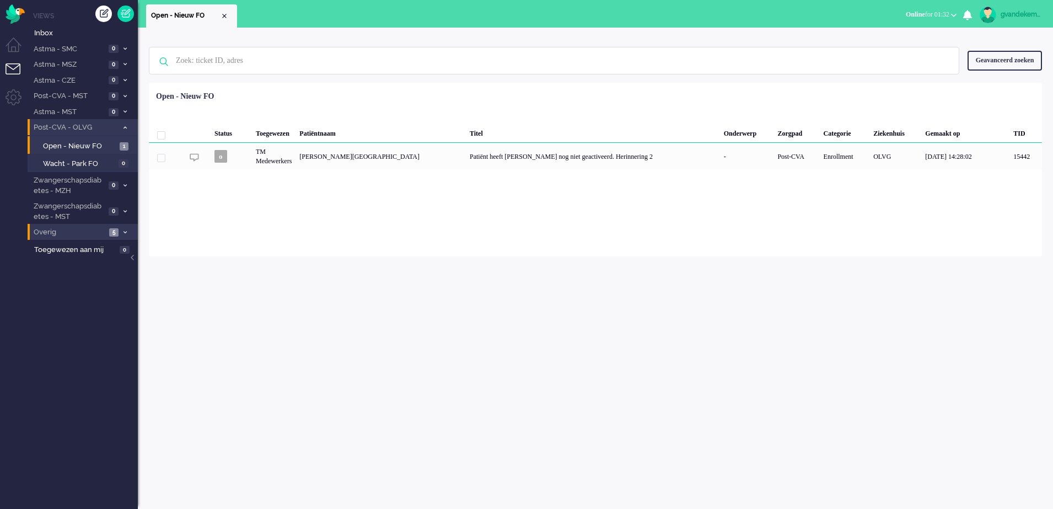
click at [124, 128] on icon at bounding box center [124, 128] width 3 height 4
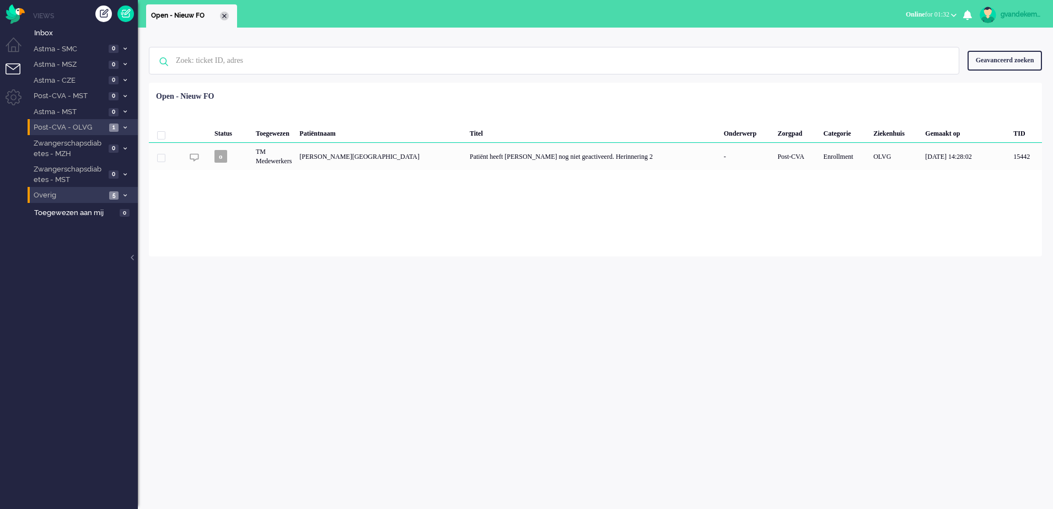
click at [224, 14] on div "Close tab" at bounding box center [224, 16] width 9 height 9
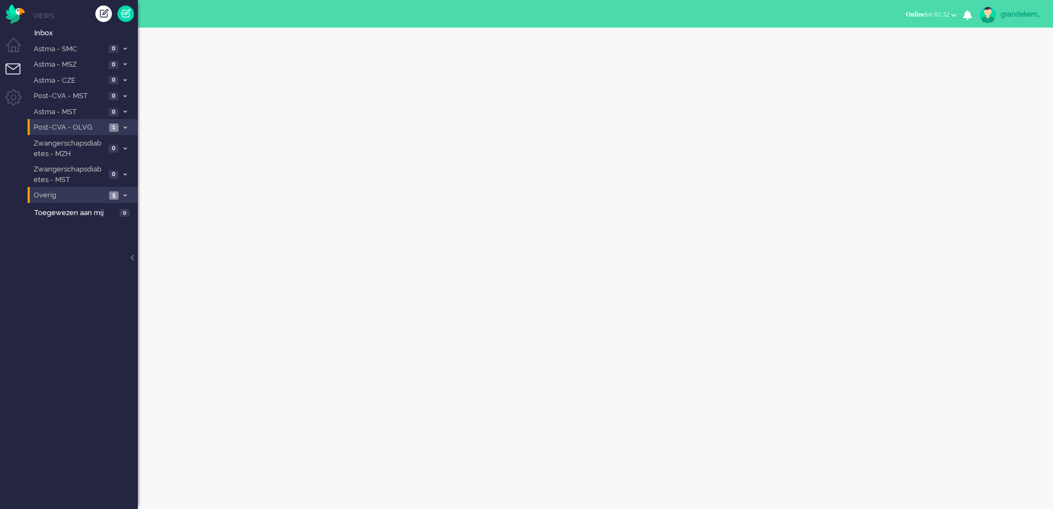
click at [993, 17] on img at bounding box center [987, 15] width 17 height 17
click at [498, 194] on div at bounding box center [595, 268] width 915 height 481
click at [131, 257] on div at bounding box center [134, 263] width 6 height 17
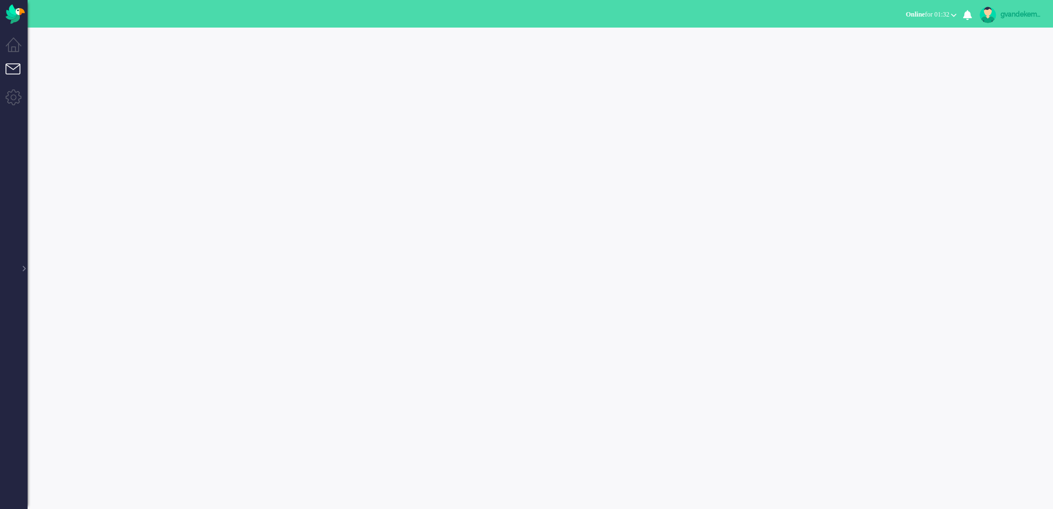
click at [8, 68] on li "Tickets menu" at bounding box center [18, 75] width 25 height 25
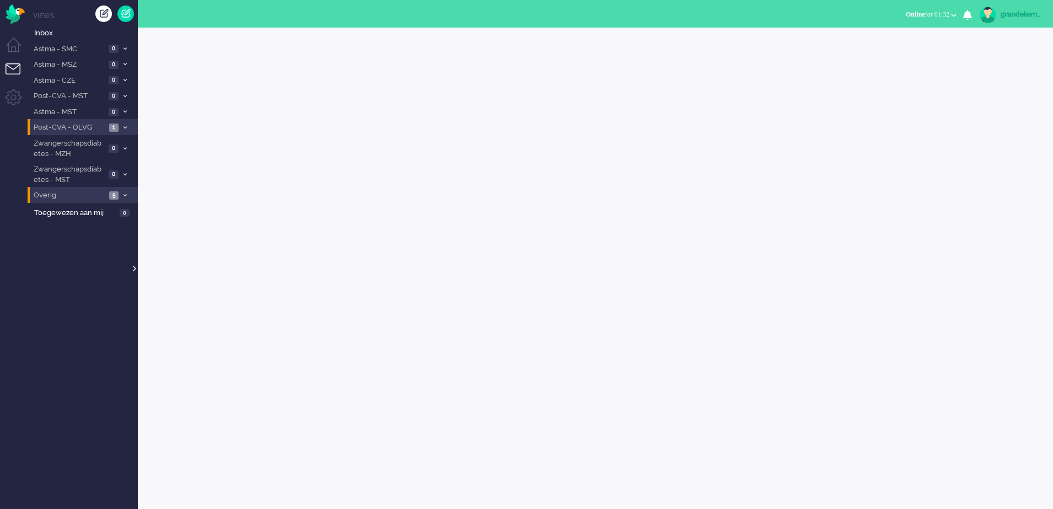
click at [133, 268] on div at bounding box center [134, 263] width 6 height 17
click at [51, 34] on span "Inbox" at bounding box center [86, 33] width 104 height 10
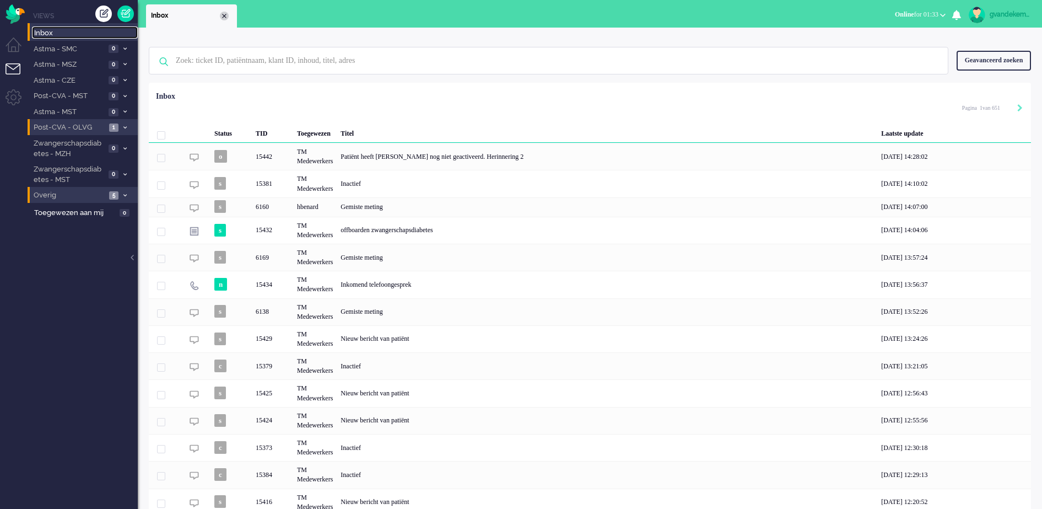
click at [224, 15] on div "Close tab" at bounding box center [224, 16] width 9 height 9
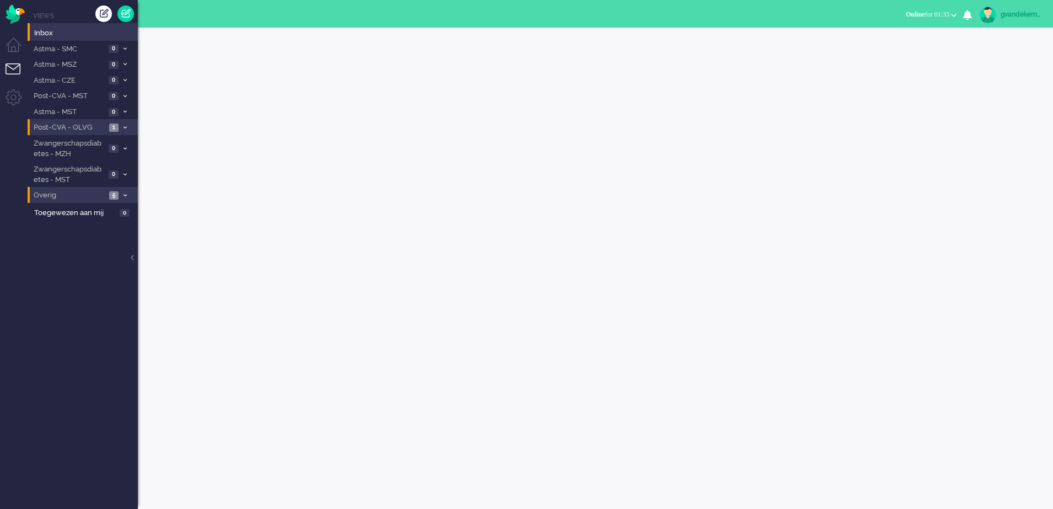
click at [991, 17] on img at bounding box center [987, 15] width 17 height 17
click at [848, 125] on div at bounding box center [595, 268] width 915 height 481
click at [989, 14] on img at bounding box center [987, 15] width 17 height 17
click at [1019, 15] on div "gvandekempe" at bounding box center [1020, 14] width 41 height 11
click at [13, 97] on li "Admin menu" at bounding box center [18, 101] width 25 height 25
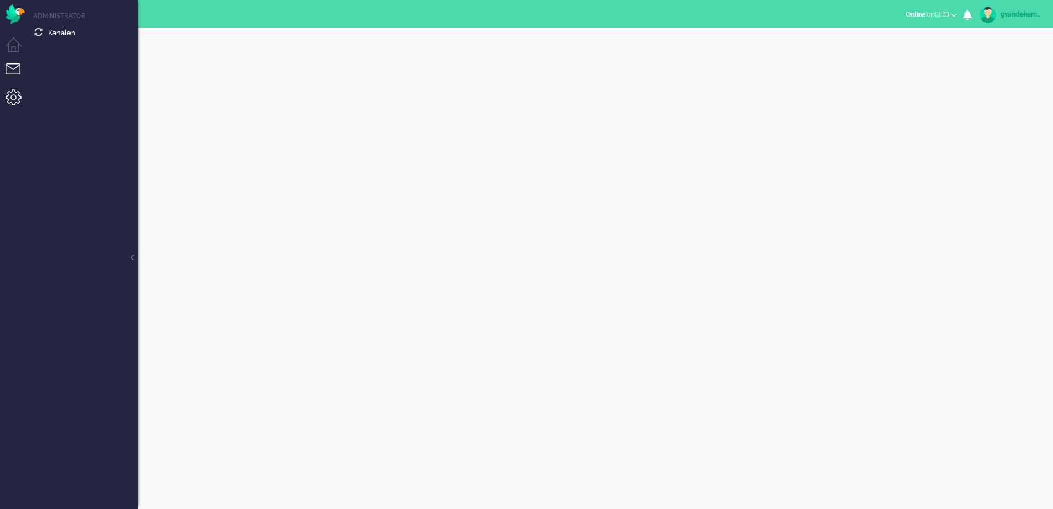
click at [14, 69] on li "Tickets menu" at bounding box center [18, 75] width 25 height 25
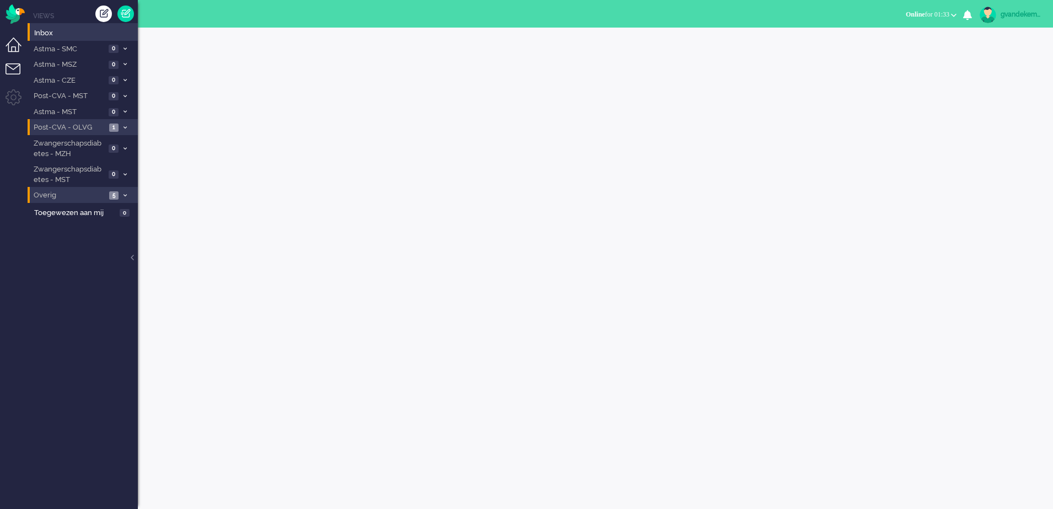
click at [13, 45] on li "Dashboard menu" at bounding box center [18, 49] width 25 height 25
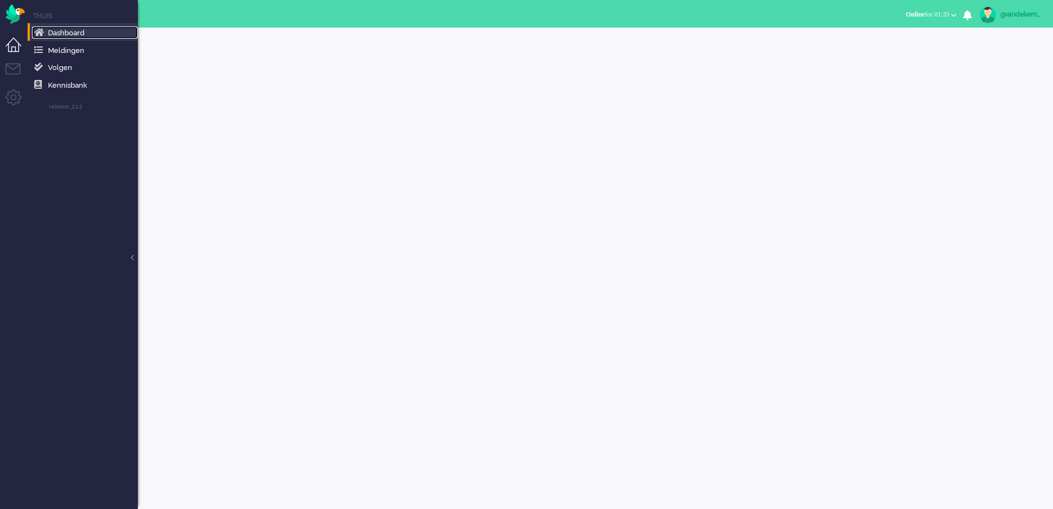
click at [64, 33] on span "Dashboard" at bounding box center [66, 33] width 36 height 8
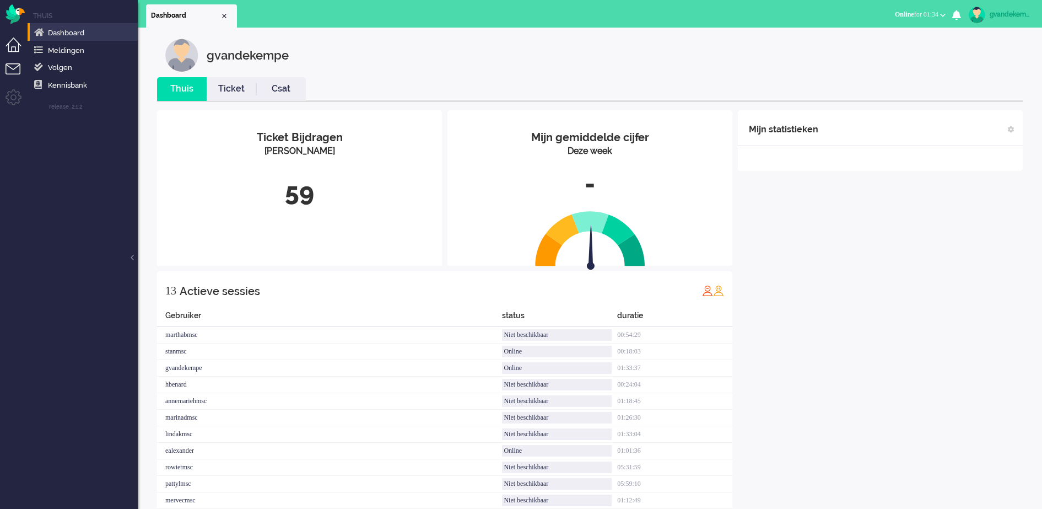
click at [11, 67] on li "Tickets menu" at bounding box center [18, 75] width 25 height 25
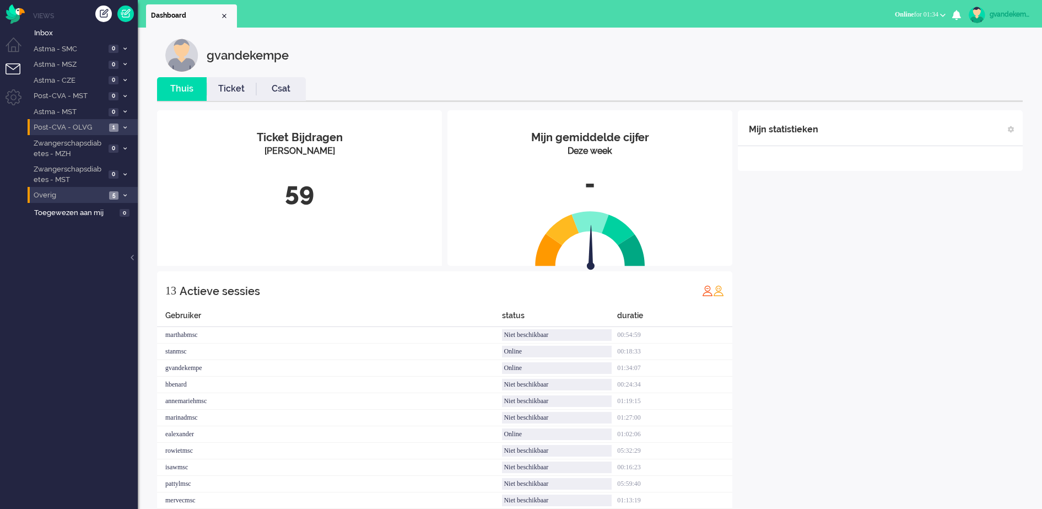
click at [881, 324] on div "Mijn statistieken + Statistieken toevoegen Bel tijd (gemiddelde dag) Wrapup tij…" at bounding box center [880, 331] width 285 height 443
click at [999, 12] on div "gvandekempe" at bounding box center [1010, 14] width 41 height 11
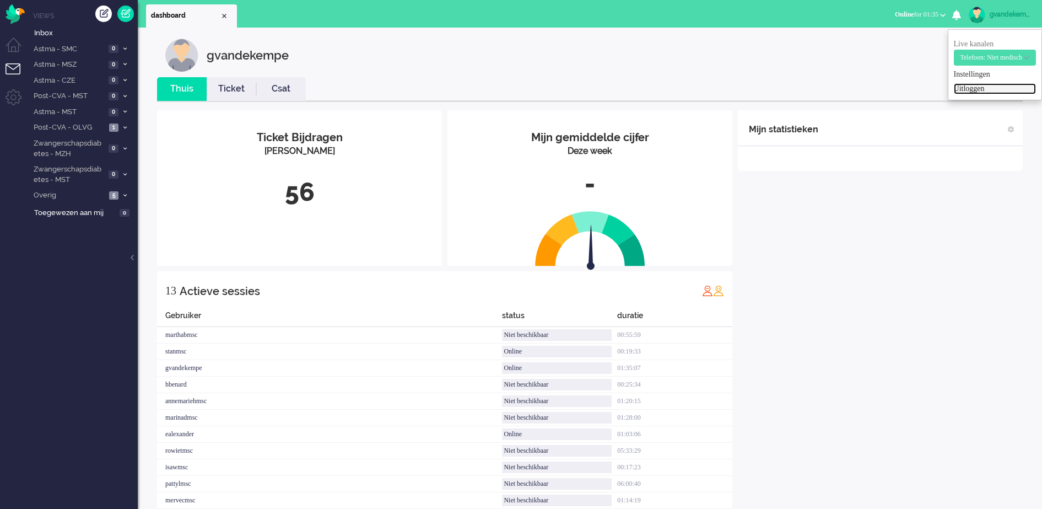
click at [954, 88] on link "Uitloggen" at bounding box center [995, 88] width 82 height 11
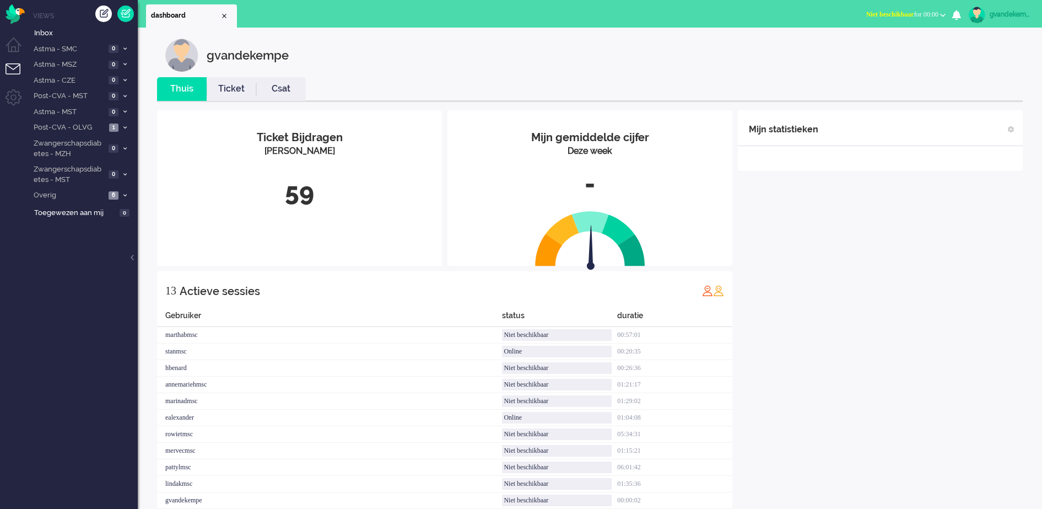
click at [938, 14] on button "Niet beschikbaar for 00:00" at bounding box center [906, 15] width 93 height 16
click at [865, 50] on label "Online" at bounding box center [899, 49] width 87 height 9
click at [937, 373] on div "Mijn statistieken + Statistieken toevoegen Bel tijd (gemiddelde dag) Wrapup tij…" at bounding box center [880, 331] width 285 height 443
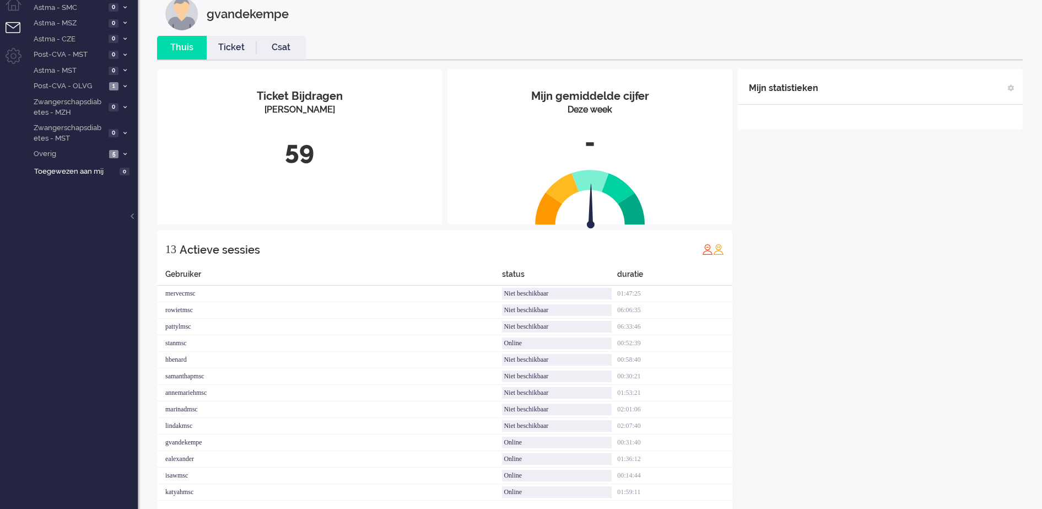
scroll to position [63, 0]
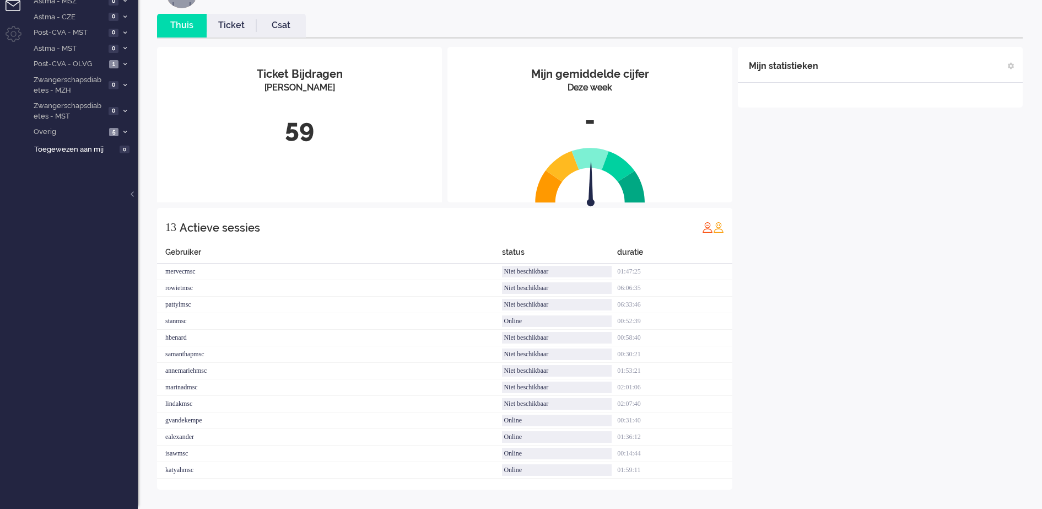
click at [939, 358] on div "Mijn statistieken + Statistieken toevoegen Bel tijd (gemiddelde dag) Wrapup tij…" at bounding box center [880, 268] width 285 height 443
click at [911, 298] on div "Mijn statistieken + Statistieken toevoegen Bel tijd (gemiddelde dag) Wrapup tij…" at bounding box center [880, 268] width 285 height 443
click at [903, 422] on div "Mijn statistieken + Statistieken toevoegen Bel tijd (gemiddelde dag) Wrapup tij…" at bounding box center [880, 276] width 285 height 459
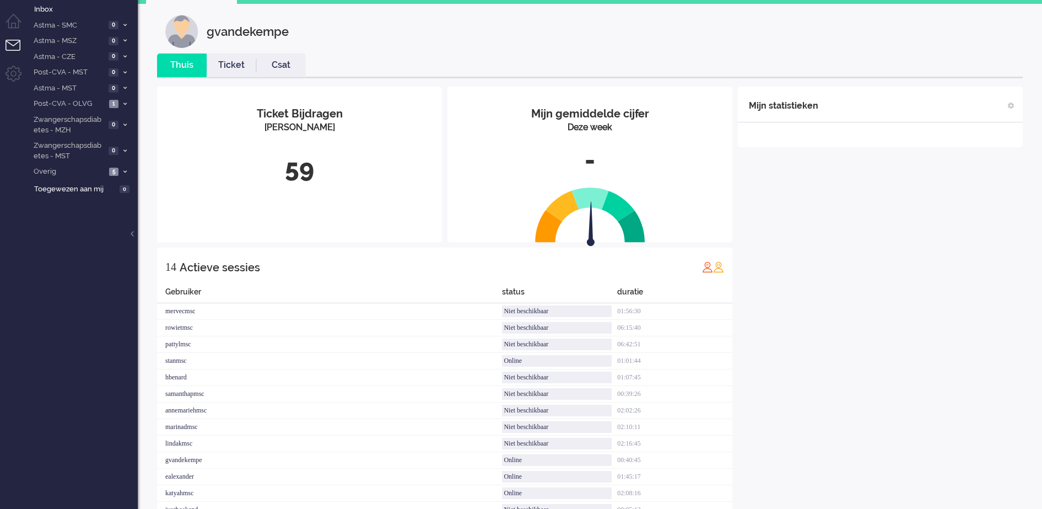
scroll to position [0, 0]
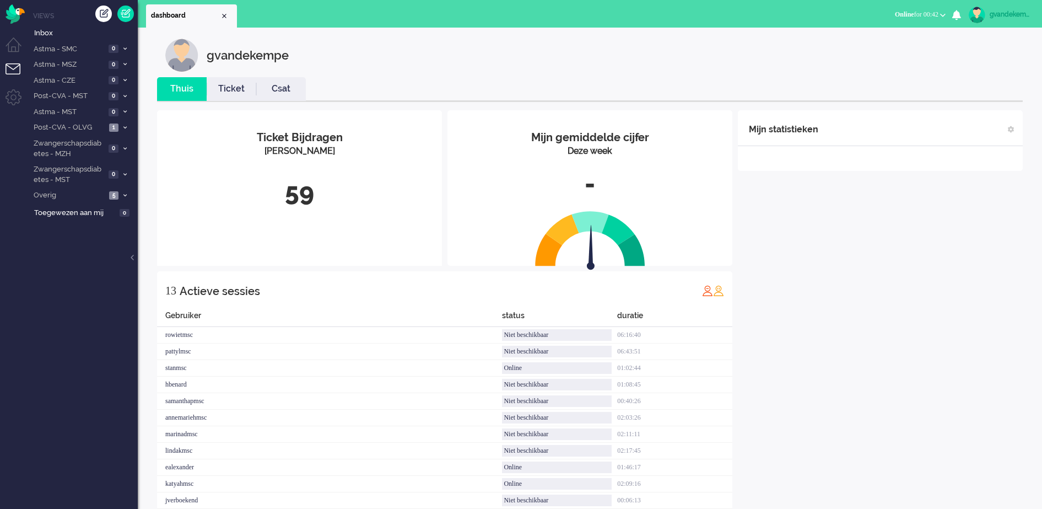
click at [847, 304] on div "Mijn statistieken + Statistieken toevoegen Bel tijd (gemiddelde dag) Wrapup tij…" at bounding box center [880, 331] width 285 height 443
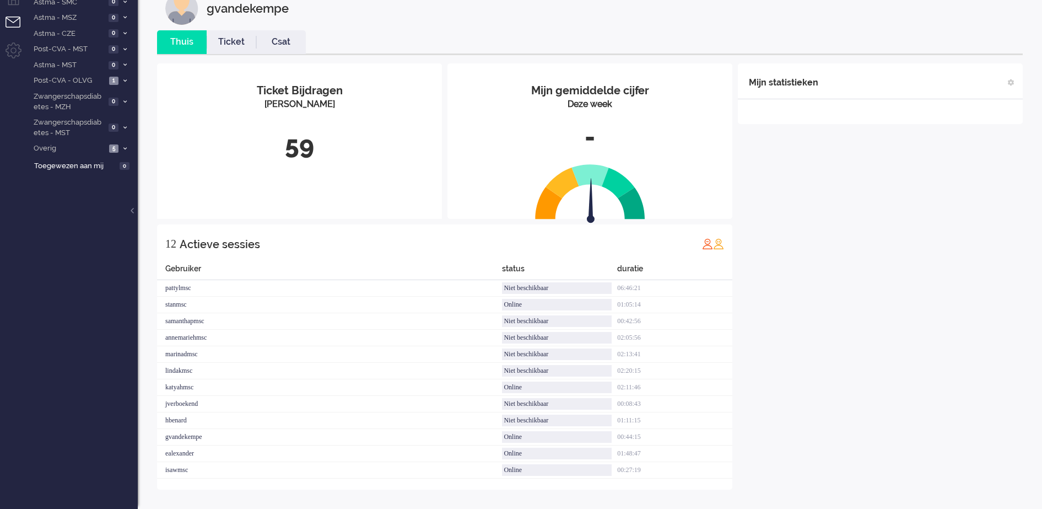
click at [841, 261] on div "Mijn statistieken + Statistieken toevoegen Bel tijd (gemiddelde dag) Wrapup tij…" at bounding box center [880, 276] width 285 height 426
click at [122, 32] on span at bounding box center [125, 34] width 8 height 6
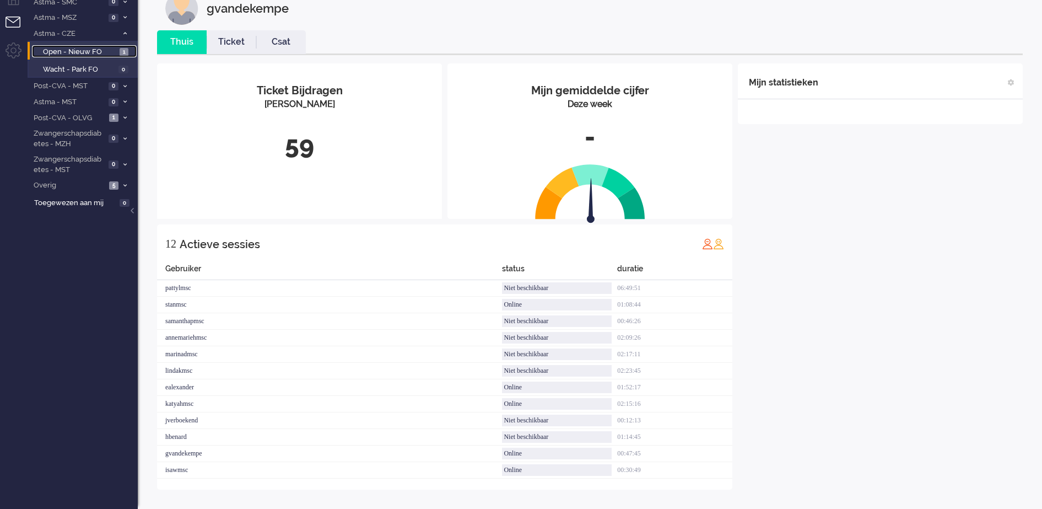
click at [115, 51] on span "Open - Nieuw FO" at bounding box center [80, 52] width 74 height 10
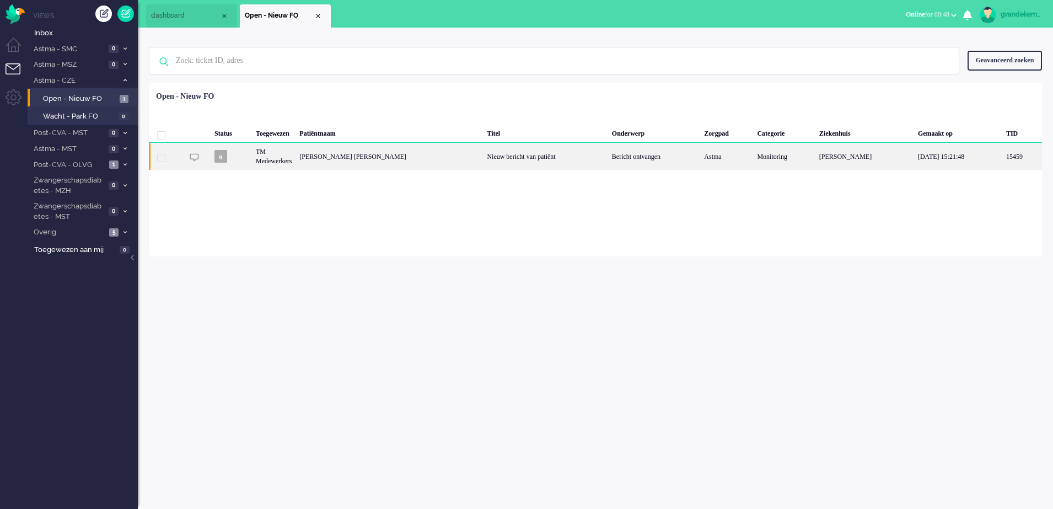
click at [483, 161] on div "Nieuw bericht van patiënt" at bounding box center [545, 156] width 125 height 27
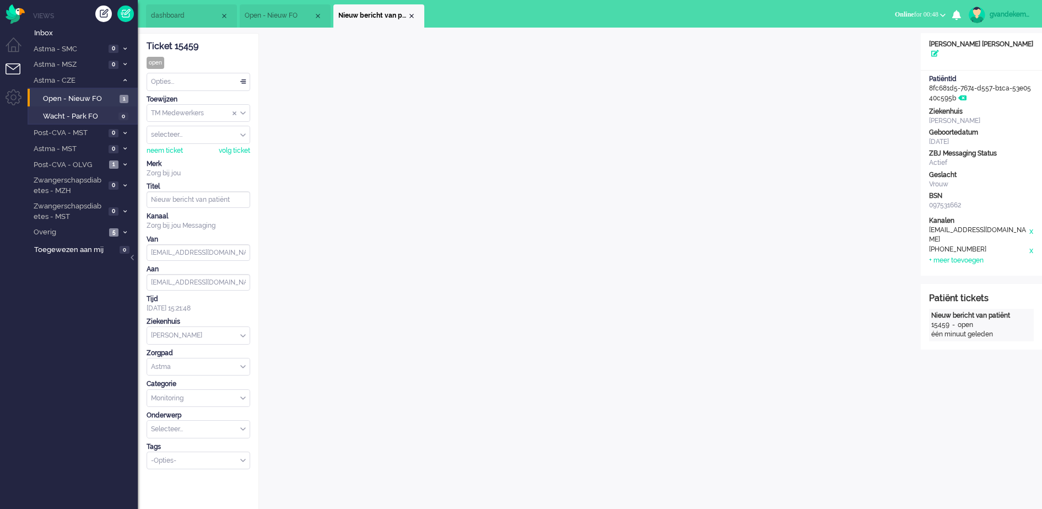
click at [241, 84] on div "Opties..." at bounding box center [198, 81] width 103 height 17
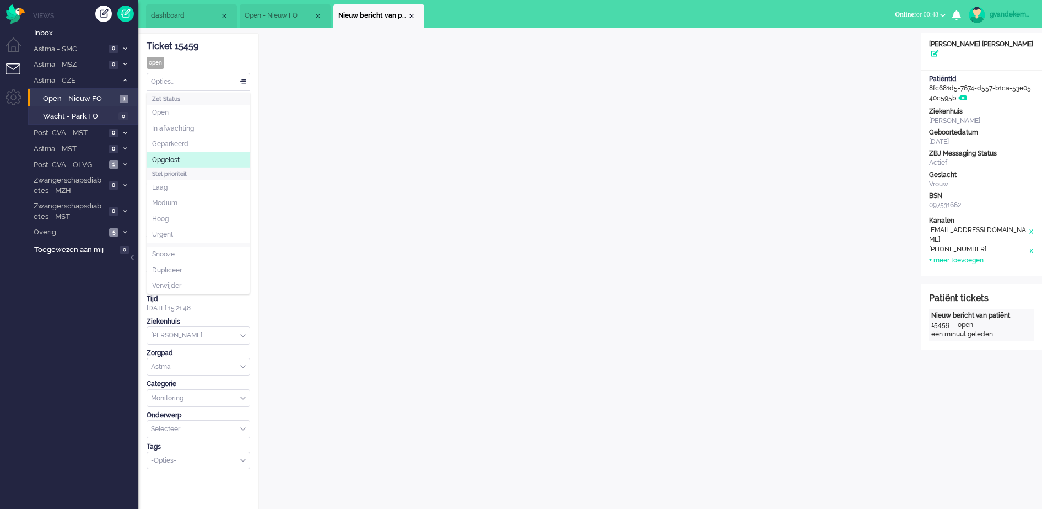
click at [175, 155] on span "Opgelost" at bounding box center [166, 159] width 28 height 9
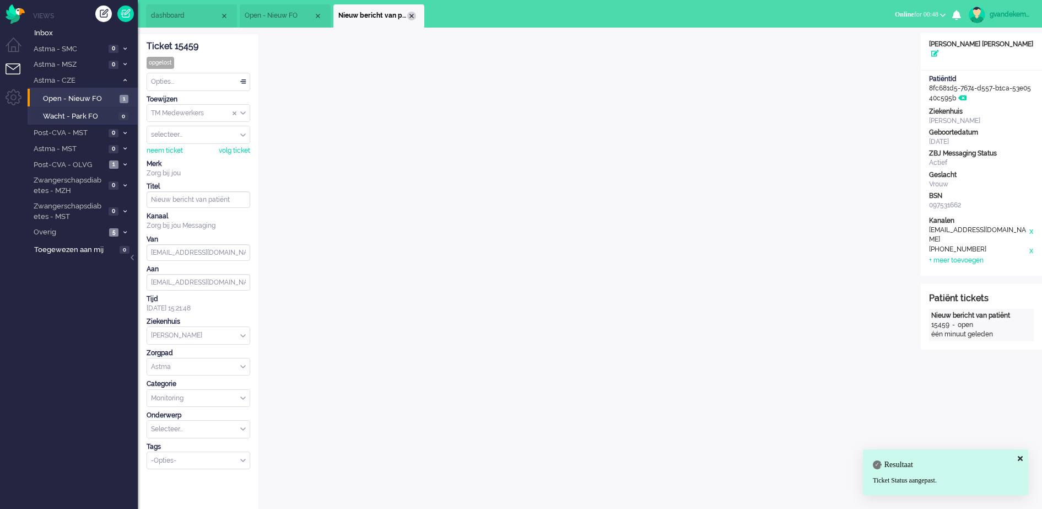
click at [409, 15] on div "Close tab" at bounding box center [411, 16] width 9 height 9
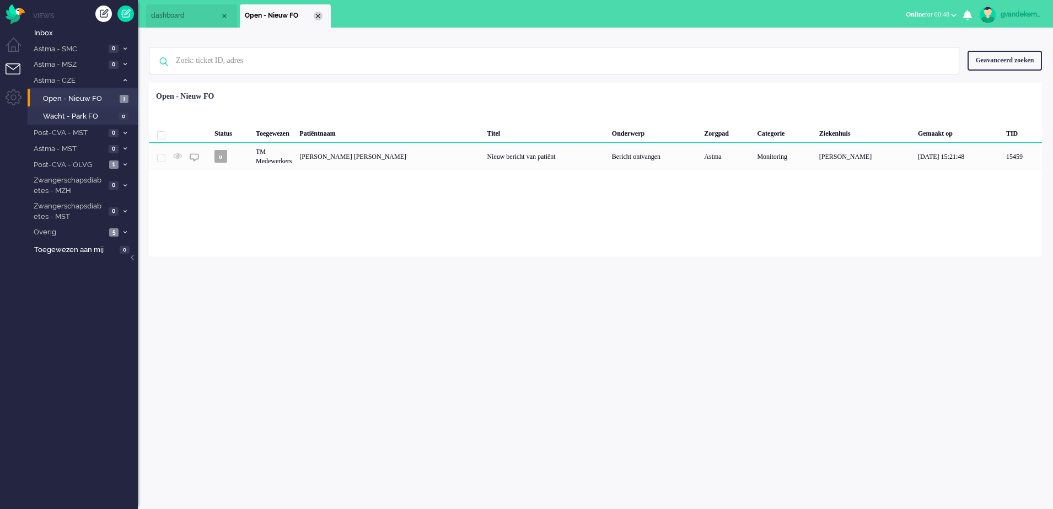
click at [316, 17] on div "Close tab" at bounding box center [318, 16] width 9 height 9
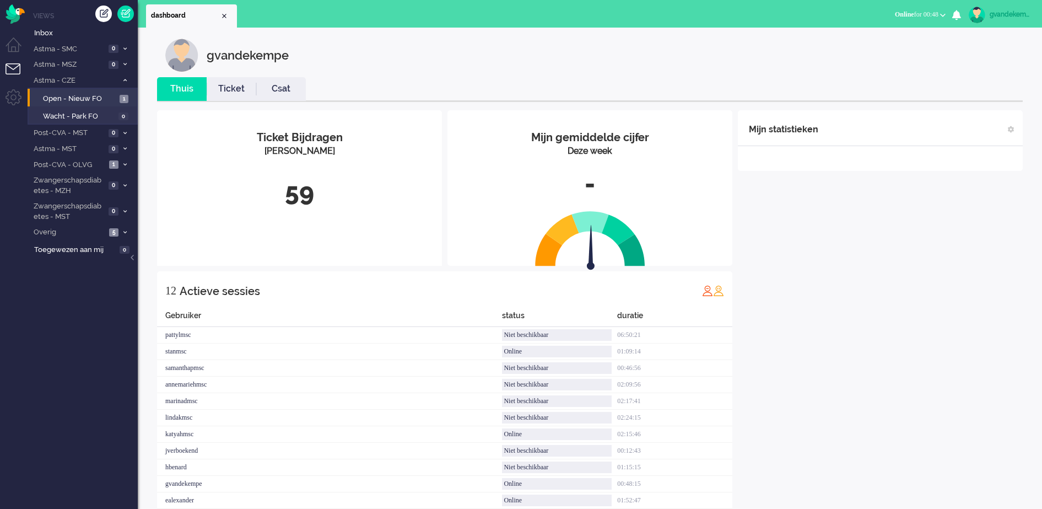
click at [904, 324] on div "Mijn statistieken + Statistieken toevoegen Bel tijd (gemiddelde dag) Wrapup tij…" at bounding box center [880, 323] width 285 height 426
click at [912, 358] on div "Mijn statistieken + Statistieken toevoegen Bel tijd (gemiddelde dag) Wrapup tij…" at bounding box center [880, 323] width 285 height 426
click at [126, 79] on icon at bounding box center [124, 80] width 3 height 4
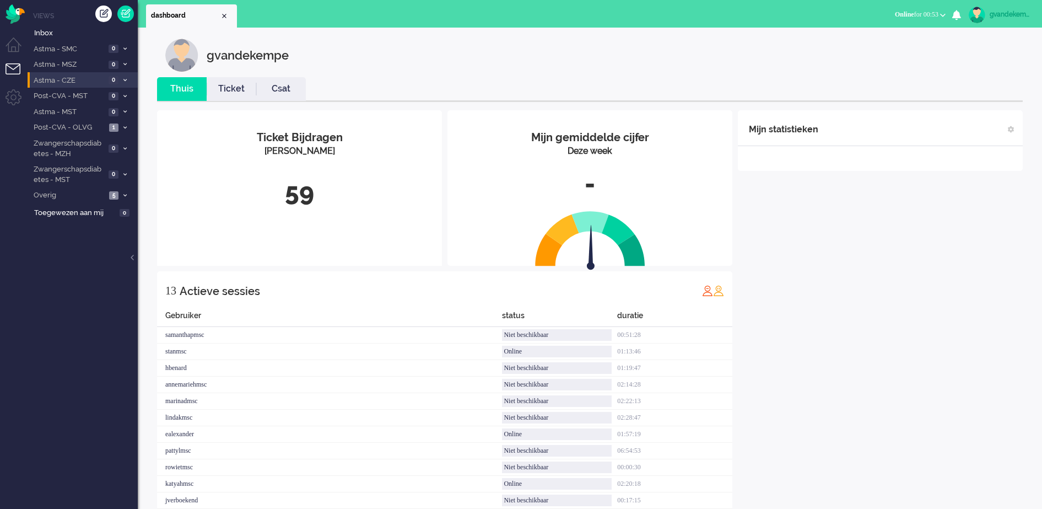
click at [866, 265] on div "Mijn statistieken + Statistieken toevoegen Bel tijd (gemiddelde dag) Wrapup tij…" at bounding box center [880, 331] width 285 height 443
click at [127, 80] on span at bounding box center [125, 81] width 8 height 6
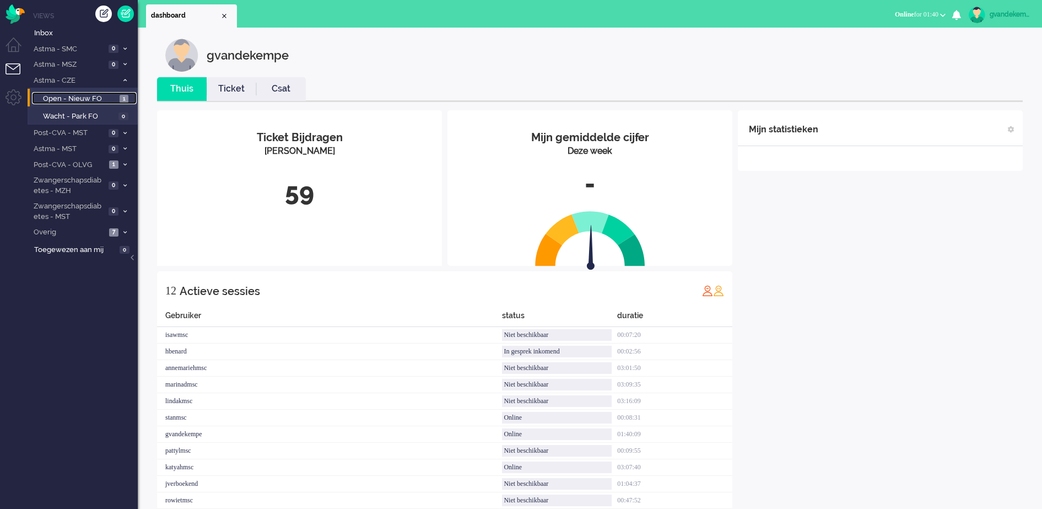
click at [120, 99] on span "1" at bounding box center [124, 99] width 9 height 8
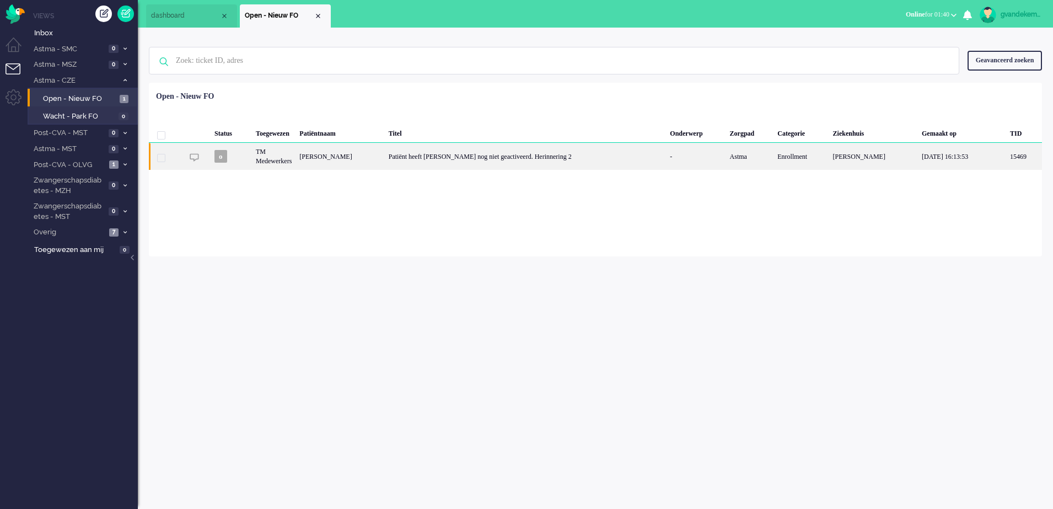
click at [513, 153] on div "Patiënt heeft Luscii nog niet geactiveerd. Herinnering 2" at bounding box center [526, 156] width 282 height 27
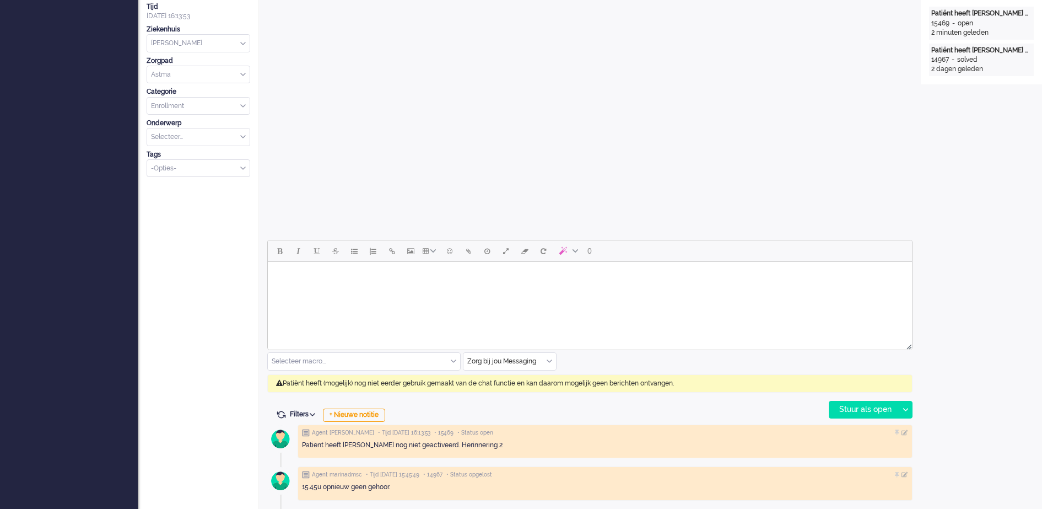
scroll to position [33, 0]
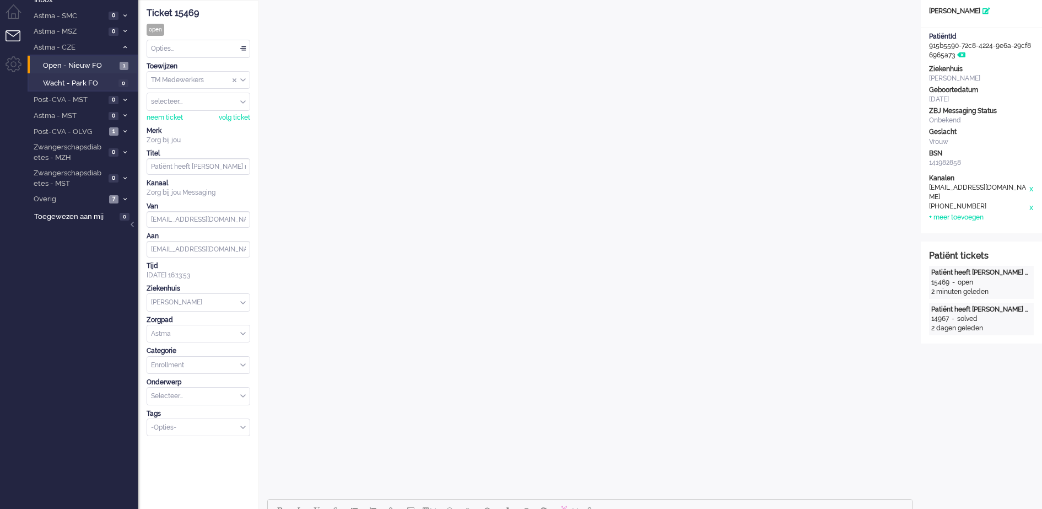
click at [241, 46] on div "Opties..." at bounding box center [198, 48] width 103 height 17
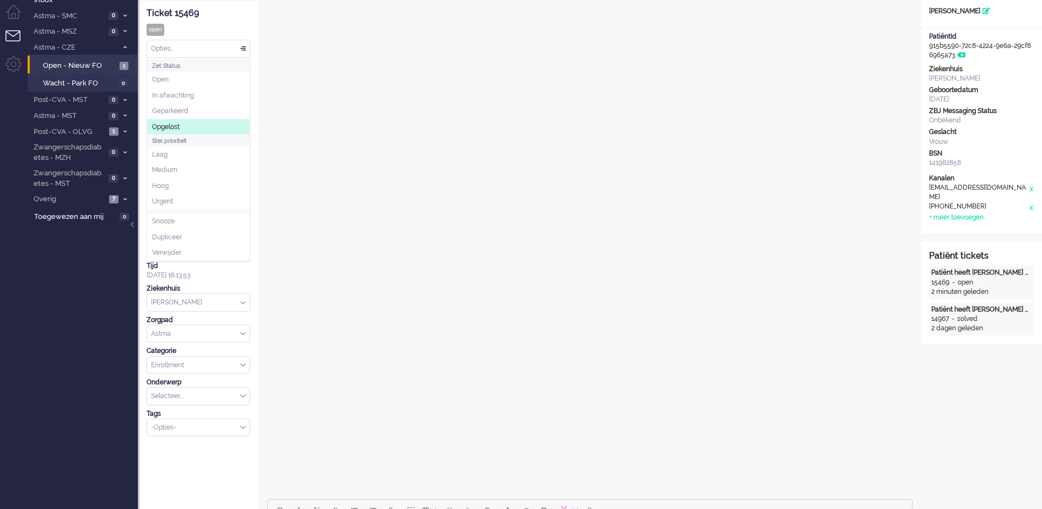
click at [213, 125] on li "Opgelost" at bounding box center [198, 127] width 103 height 16
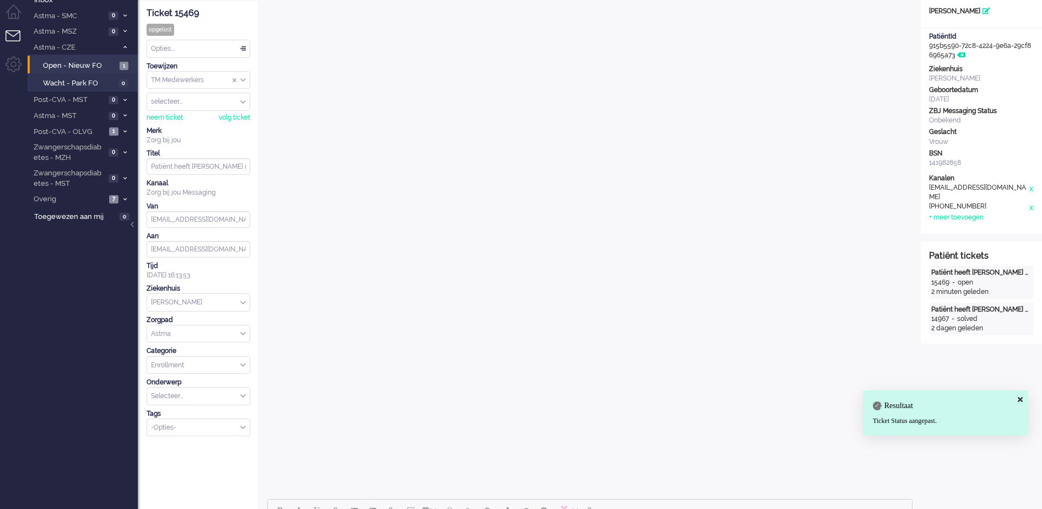
scroll to position [0, 0]
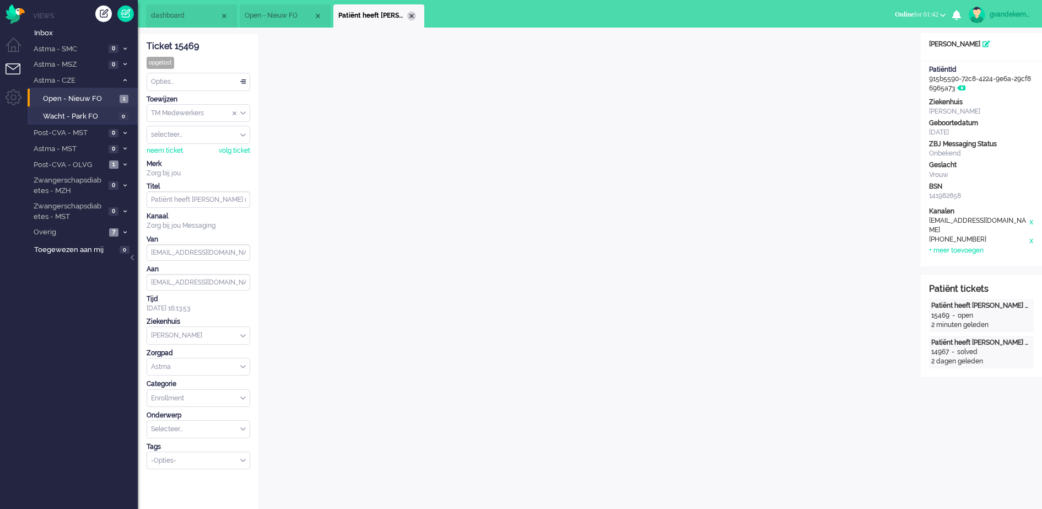
click at [412, 15] on div "Close tab" at bounding box center [411, 16] width 9 height 9
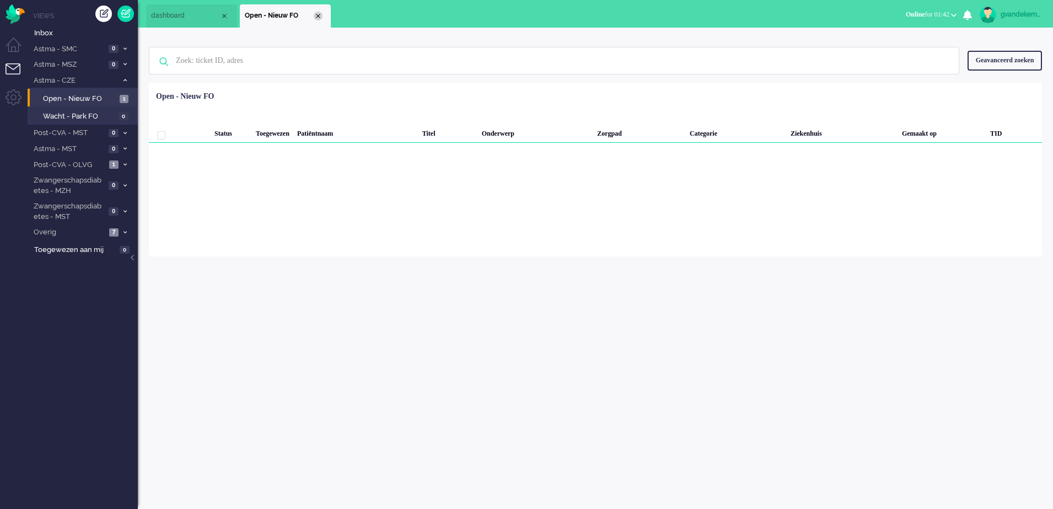
click at [319, 15] on div "Close tab" at bounding box center [318, 16] width 9 height 9
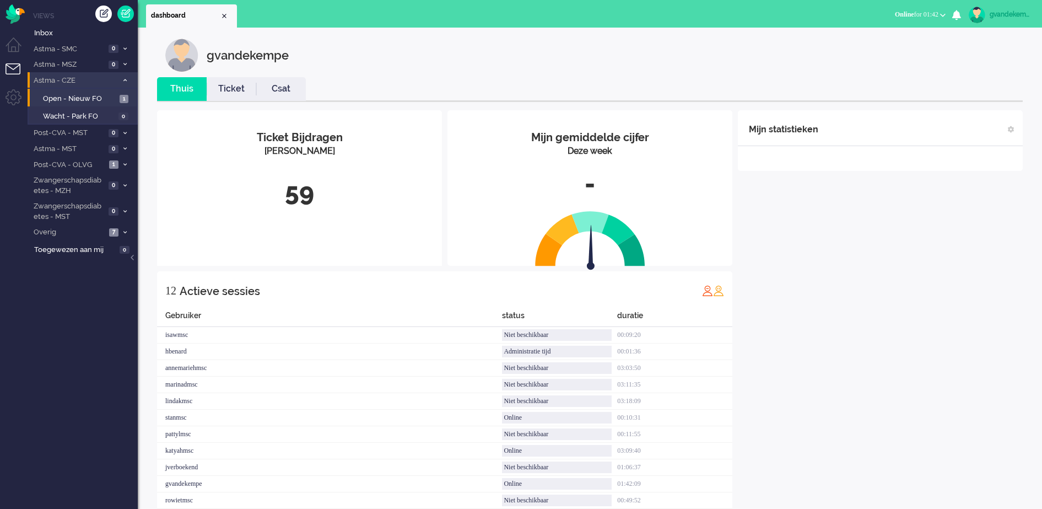
click at [125, 80] on icon at bounding box center [124, 80] width 3 height 4
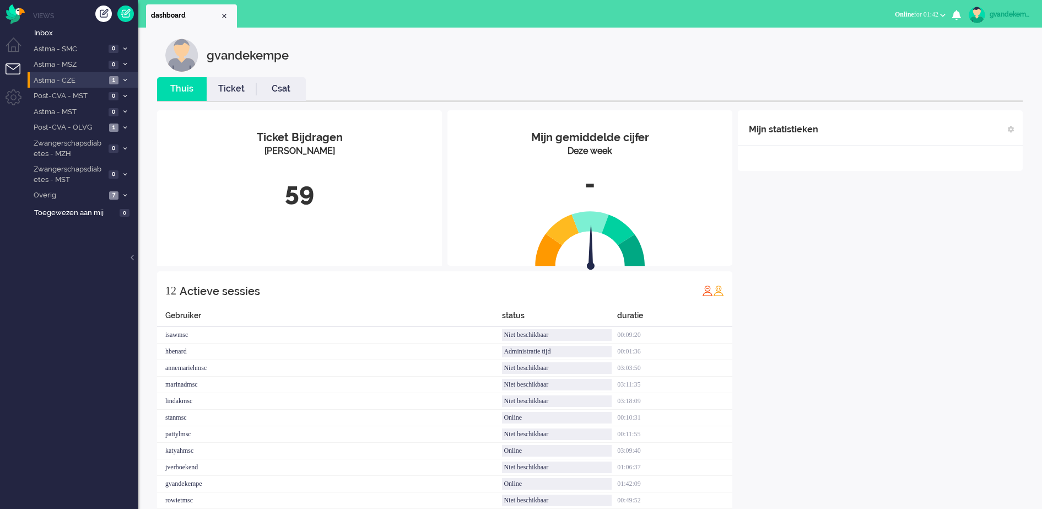
click at [996, 294] on div "Mijn statistieken + Statistieken toevoegen Bel tijd (gemiddelde dag) Wrapup tij…" at bounding box center [880, 323] width 285 height 426
click at [125, 197] on span at bounding box center [125, 195] width 8 height 6
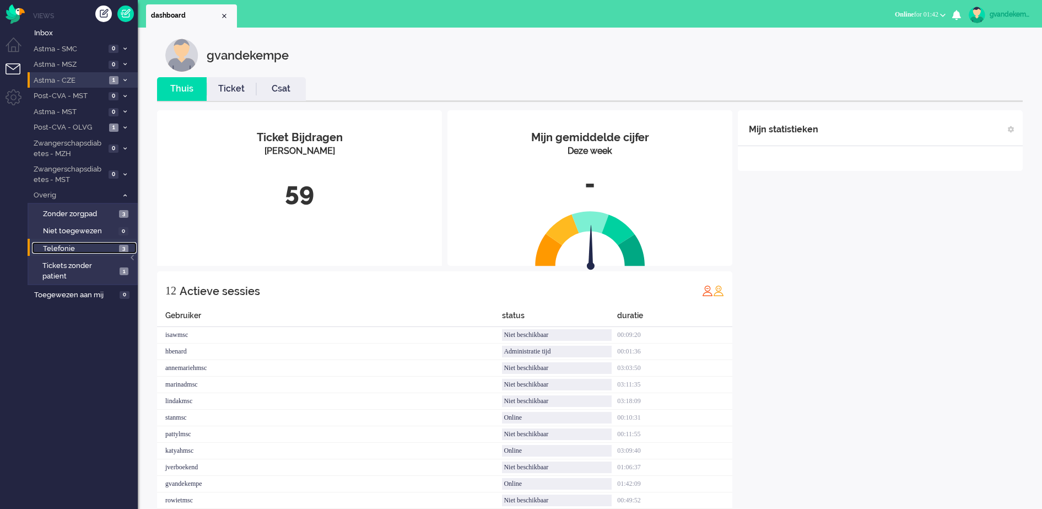
click at [118, 250] on link "Telefonie 3" at bounding box center [84, 248] width 105 height 12
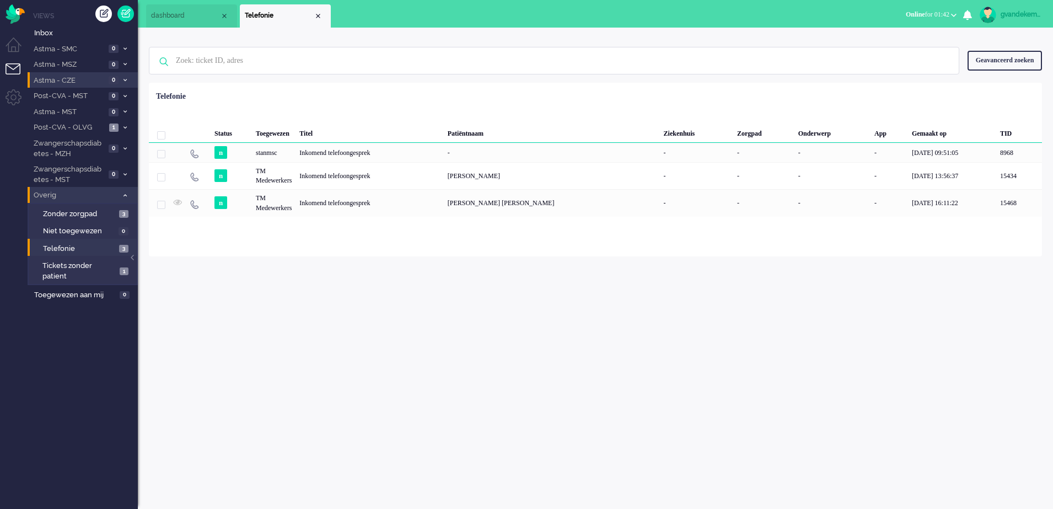
click at [125, 193] on icon at bounding box center [124, 195] width 3 height 4
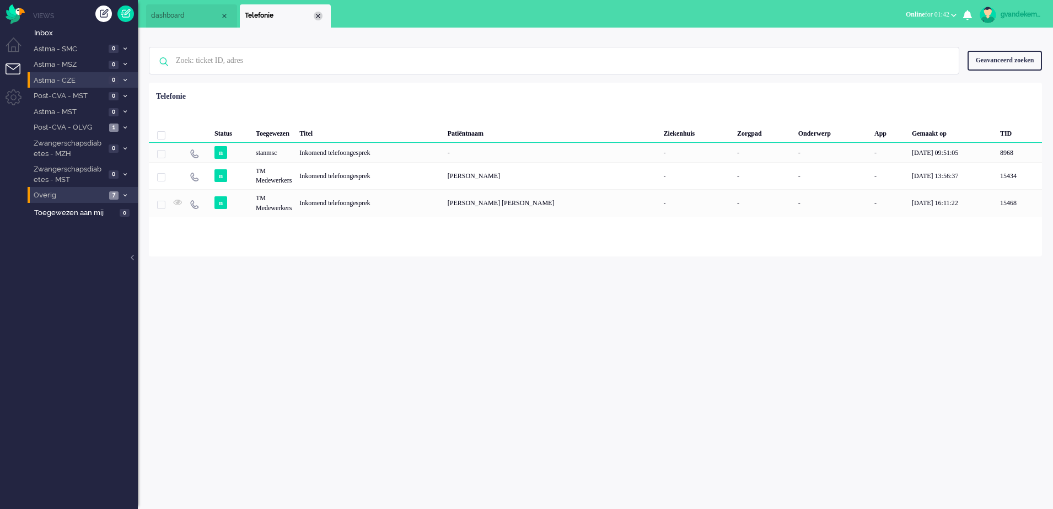
click at [317, 14] on div "Close tab" at bounding box center [318, 16] width 9 height 9
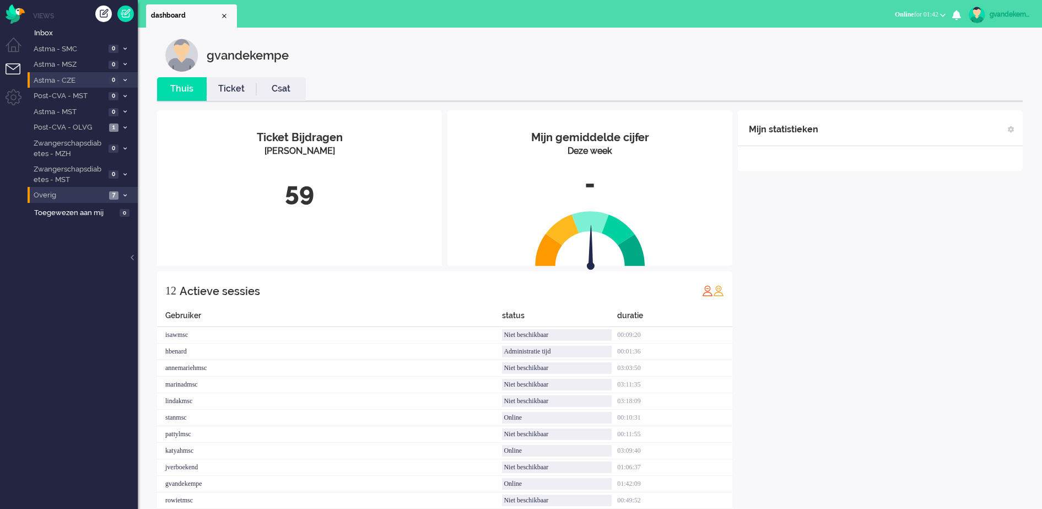
click at [813, 307] on div "Mijn statistieken + Statistieken toevoegen Bel tijd (gemiddelde dag) Wrapup tij…" at bounding box center [880, 323] width 285 height 426
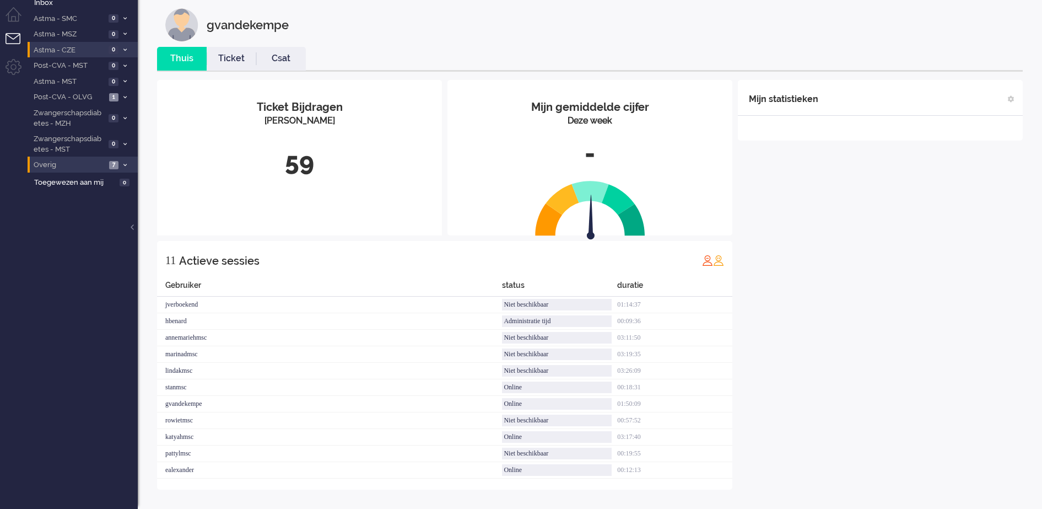
scroll to position [30, 0]
click at [123, 162] on span at bounding box center [125, 165] width 8 height 6
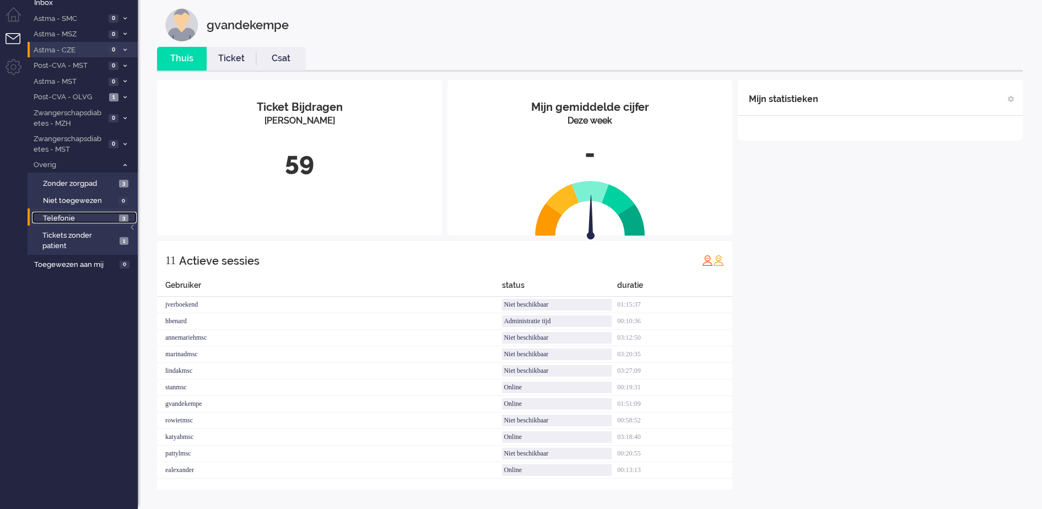
click at [123, 219] on span "3" at bounding box center [123, 218] width 9 height 8
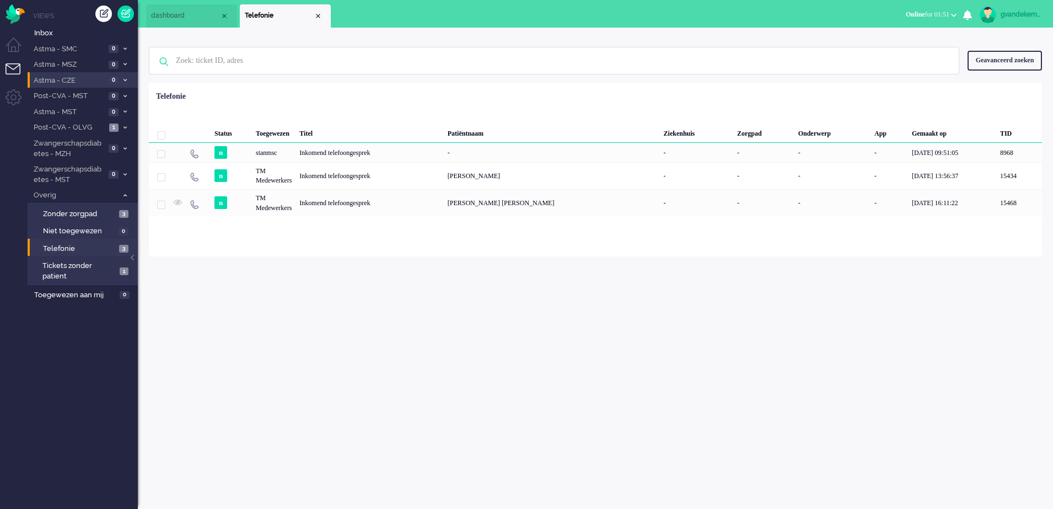
click at [821, 369] on div "gvandekempe Thuis Ticket Csat Mijn gemiddelde cijfer Deze week - Ticket Bijdrag…" at bounding box center [595, 268] width 915 height 481
click at [317, 15] on div "Close tab" at bounding box center [318, 16] width 9 height 9
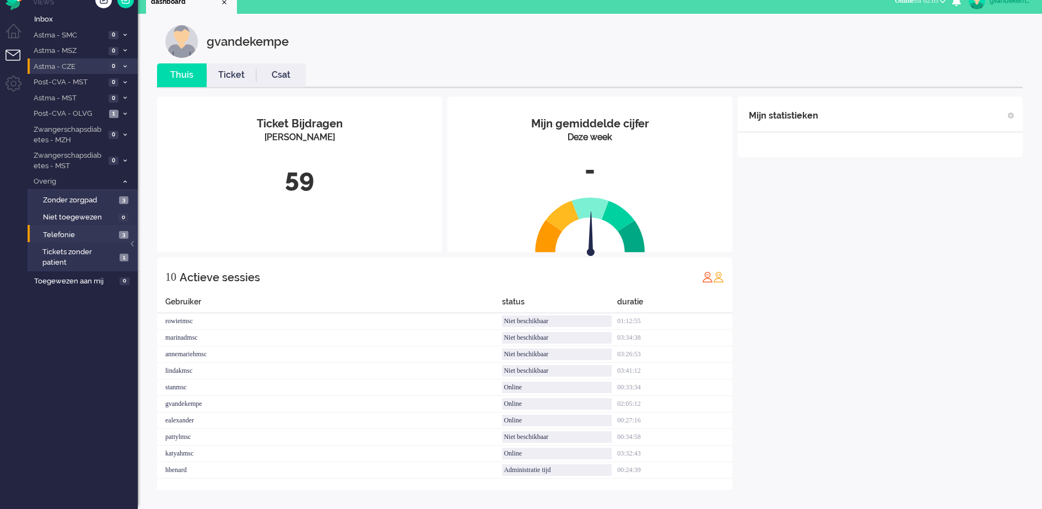
scroll to position [14, 0]
click at [1010, 306] on div "Mijn statistieken + Statistieken toevoegen Bel tijd (gemiddelde dag) Wrapup tij…" at bounding box center [880, 292] width 285 height 393
click at [126, 112] on icon at bounding box center [124, 114] width 3 height 4
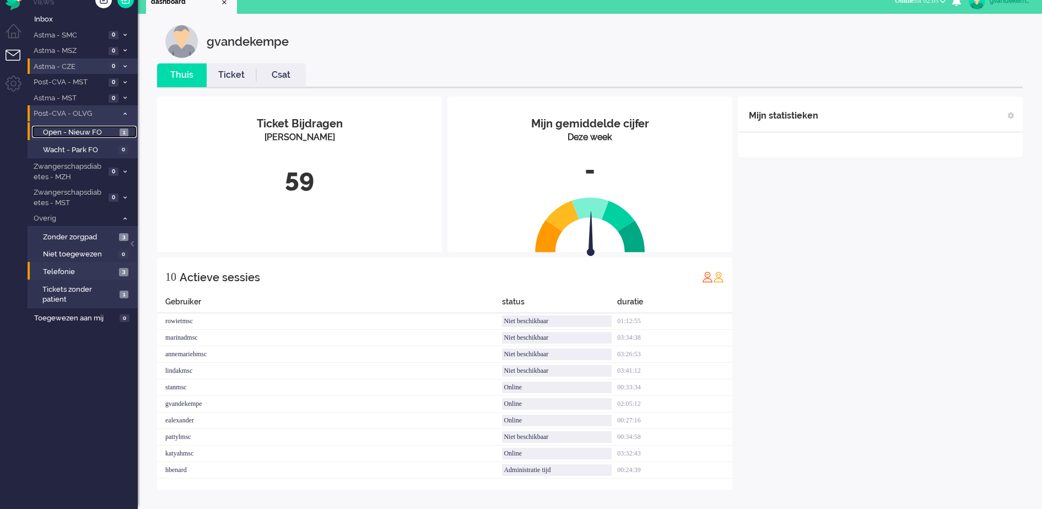
click at [99, 131] on span "Open - Nieuw FO" at bounding box center [80, 132] width 74 height 10
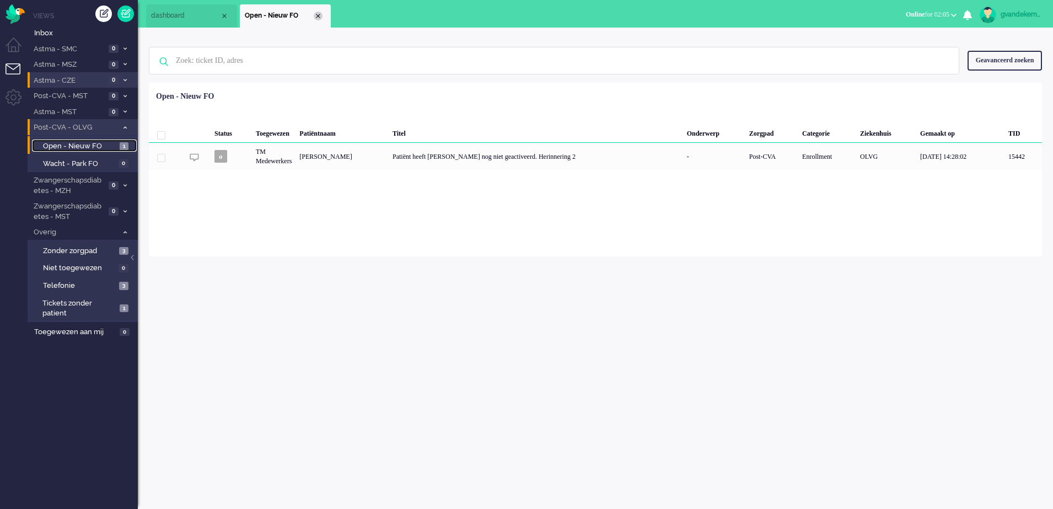
click at [316, 17] on div "Close tab" at bounding box center [318, 16] width 9 height 9
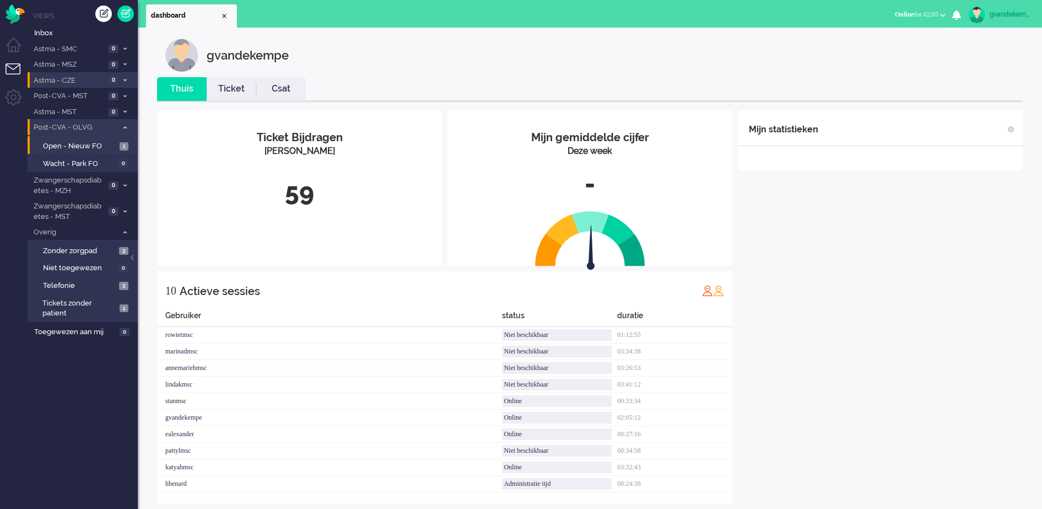
click at [126, 127] on icon at bounding box center [124, 128] width 3 height 4
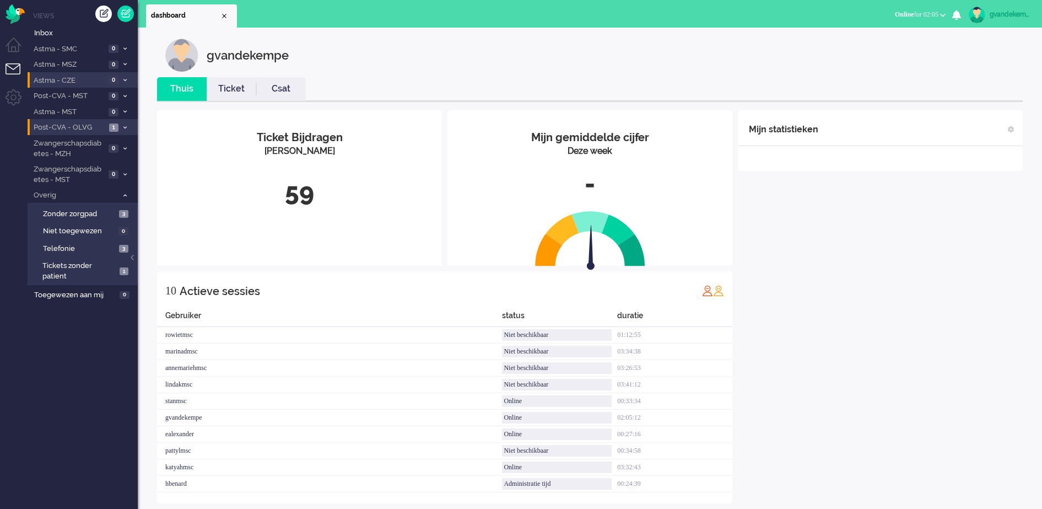
click at [816, 324] on div "Mijn statistieken + Statistieken toevoegen Bel tijd (gemiddelde dag) Wrapup tij…" at bounding box center [880, 306] width 285 height 393
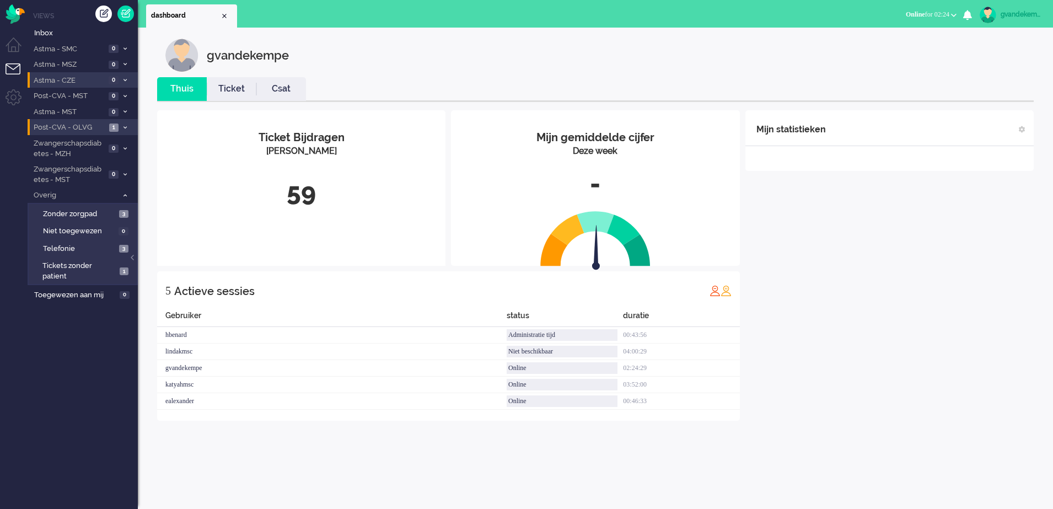
click at [1007, 12] on div "gvandekempe" at bounding box center [1020, 14] width 41 height 11
click at [964, 88] on link "Uitloggen" at bounding box center [1005, 88] width 82 height 11
